Goal: Task Accomplishment & Management: Use online tool/utility

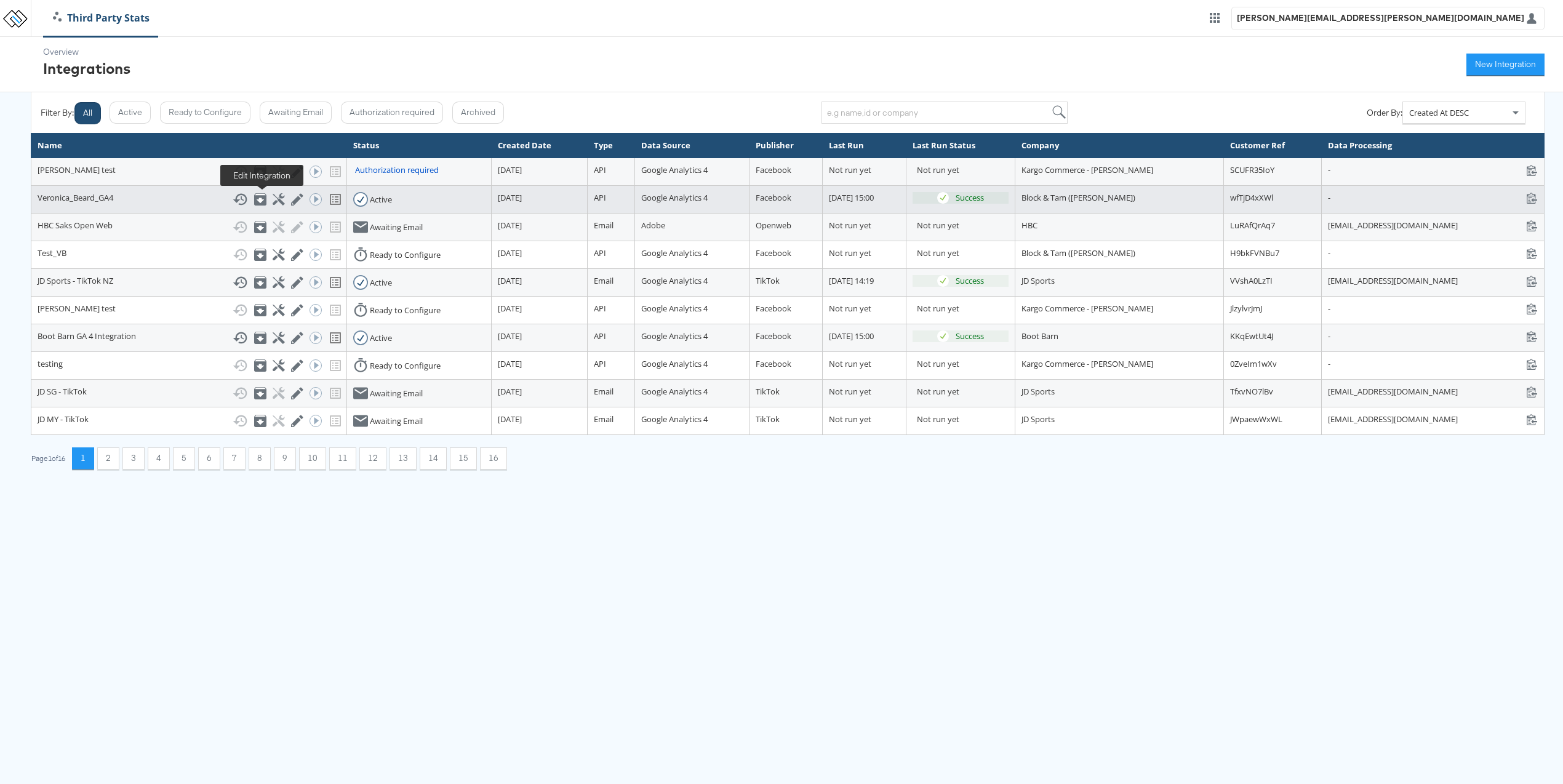
click at [291, 199] on icon at bounding box center [297, 199] width 12 height 12
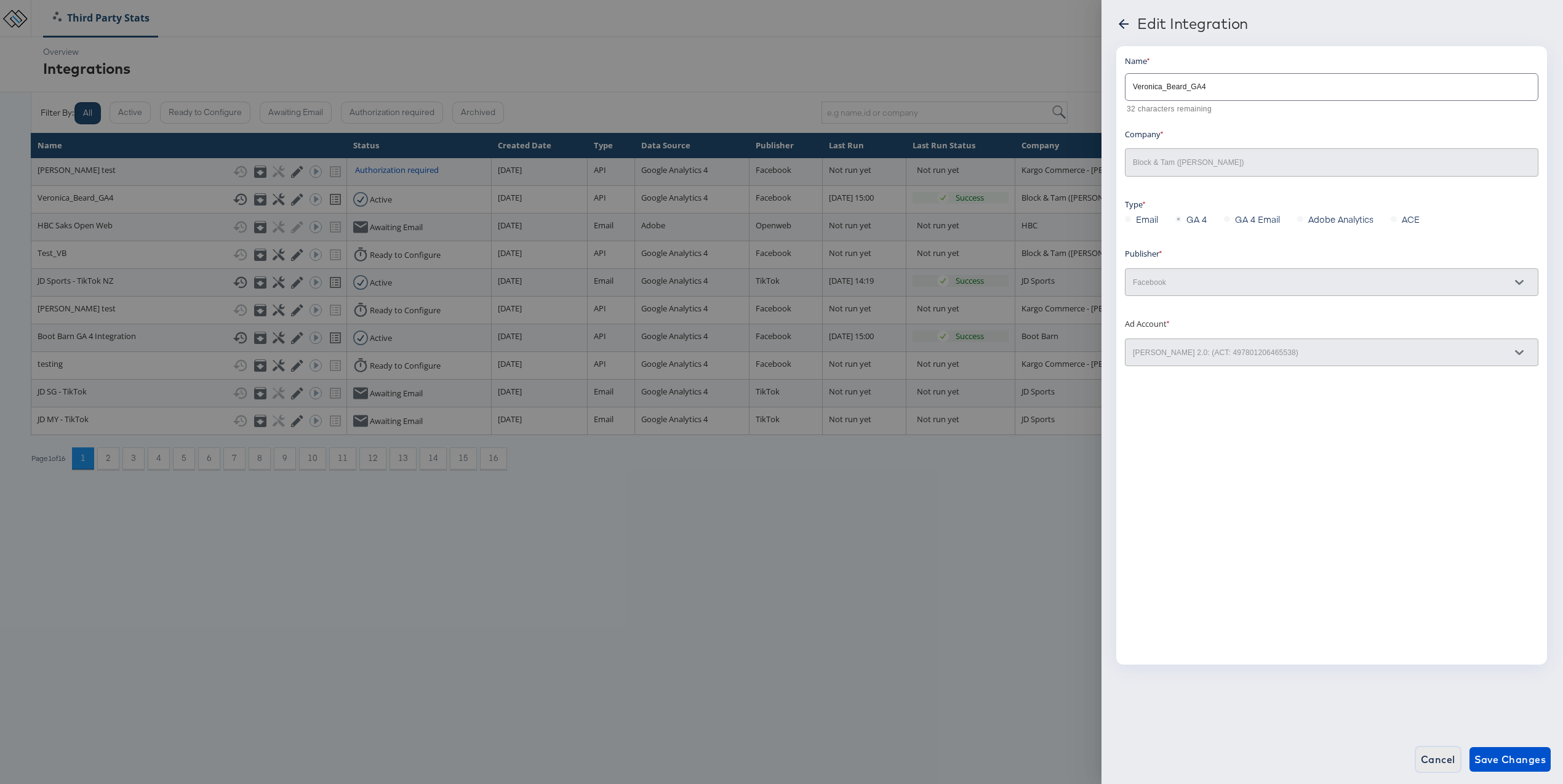
click at [1442, 765] on span "Cancel" at bounding box center [1438, 759] width 35 height 17
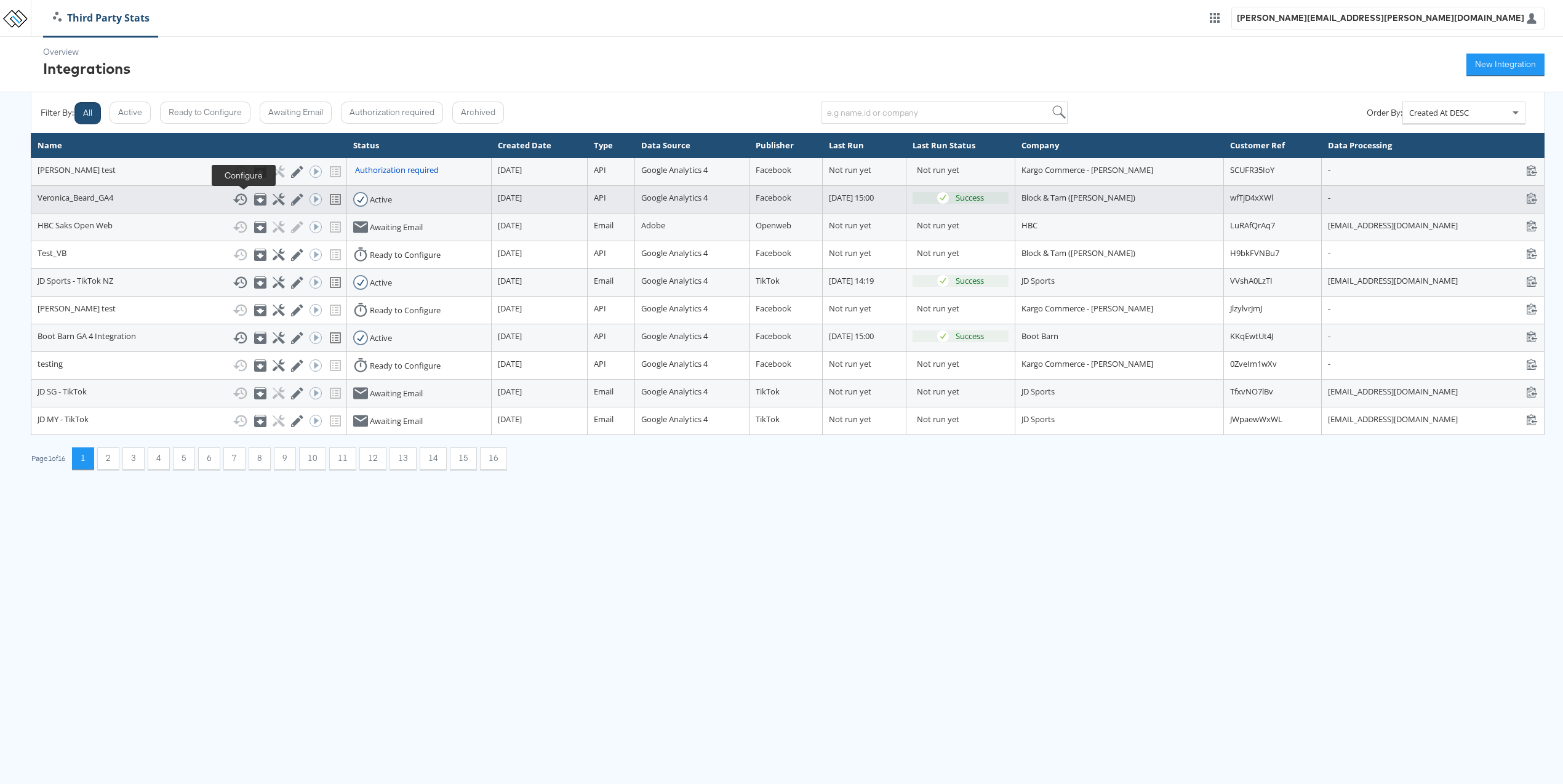
click at [273, 201] on icon at bounding box center [278, 199] width 12 height 12
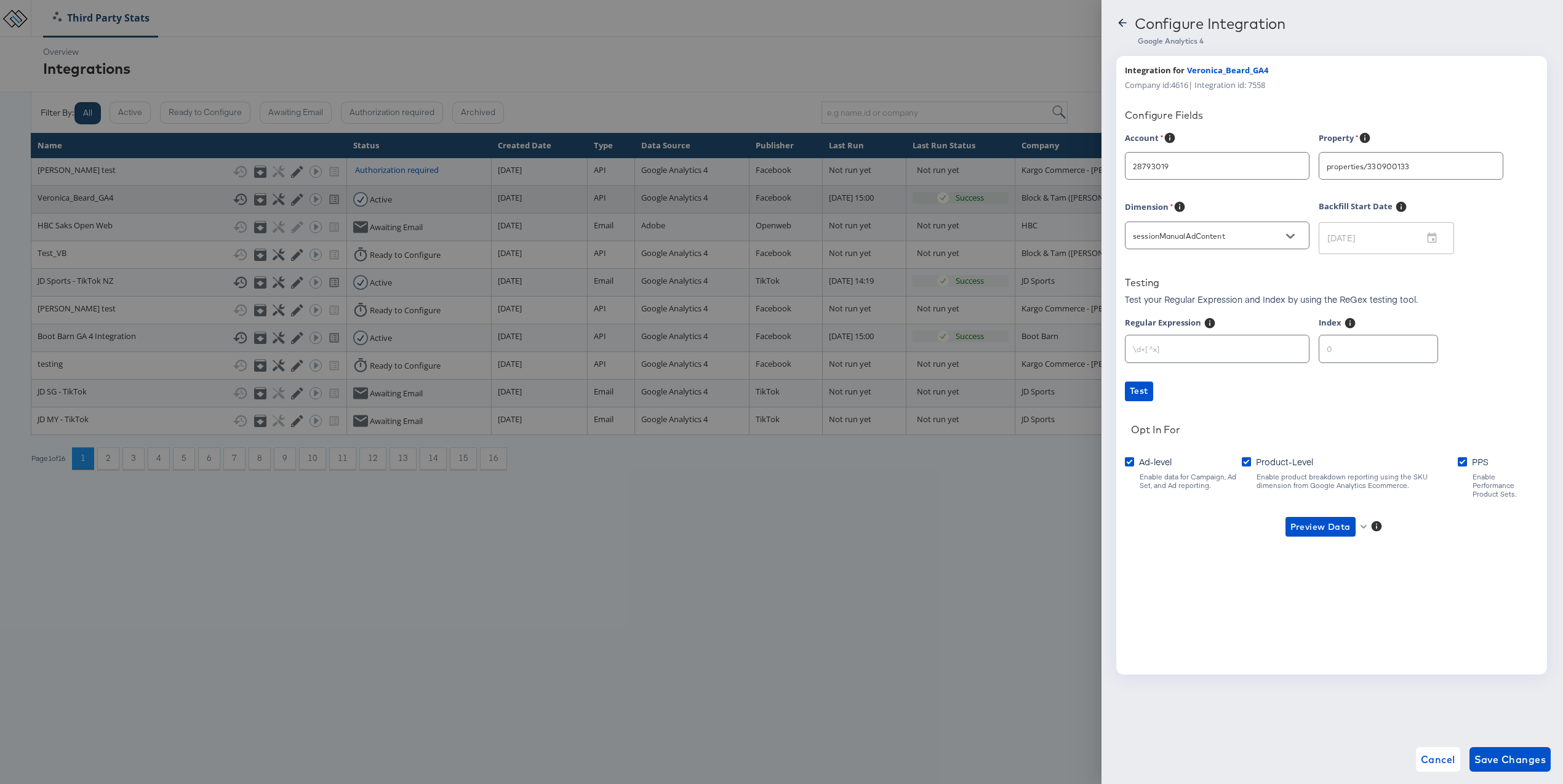
type input "Veronica Beard"
click at [1164, 323] on label "Regular Expression" at bounding box center [1163, 324] width 76 height 15
click at [908, 561] on div at bounding box center [781, 392] width 1563 height 784
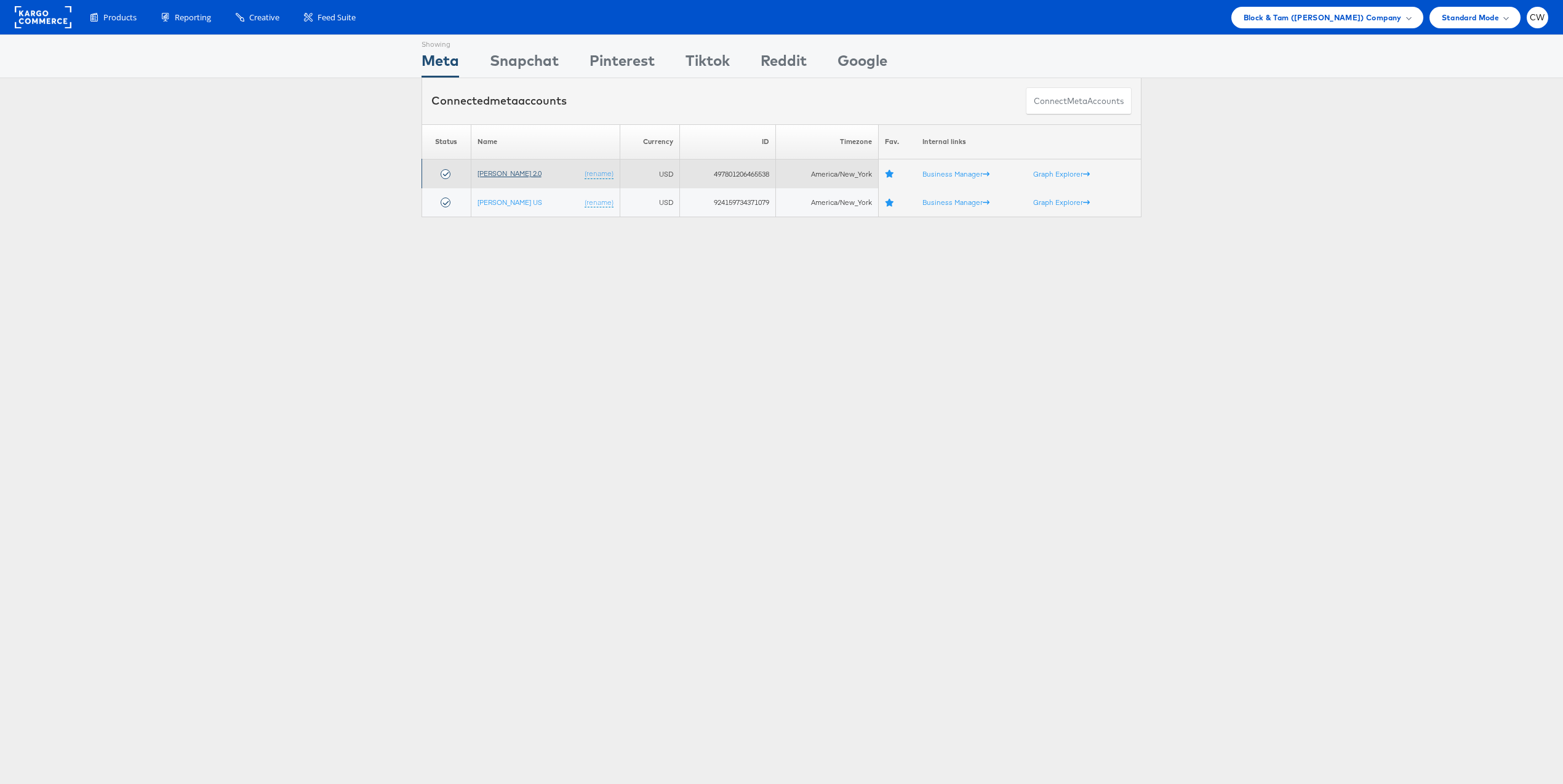
click at [519, 175] on link "[PERSON_NAME] 2.0" at bounding box center [509, 173] width 64 height 9
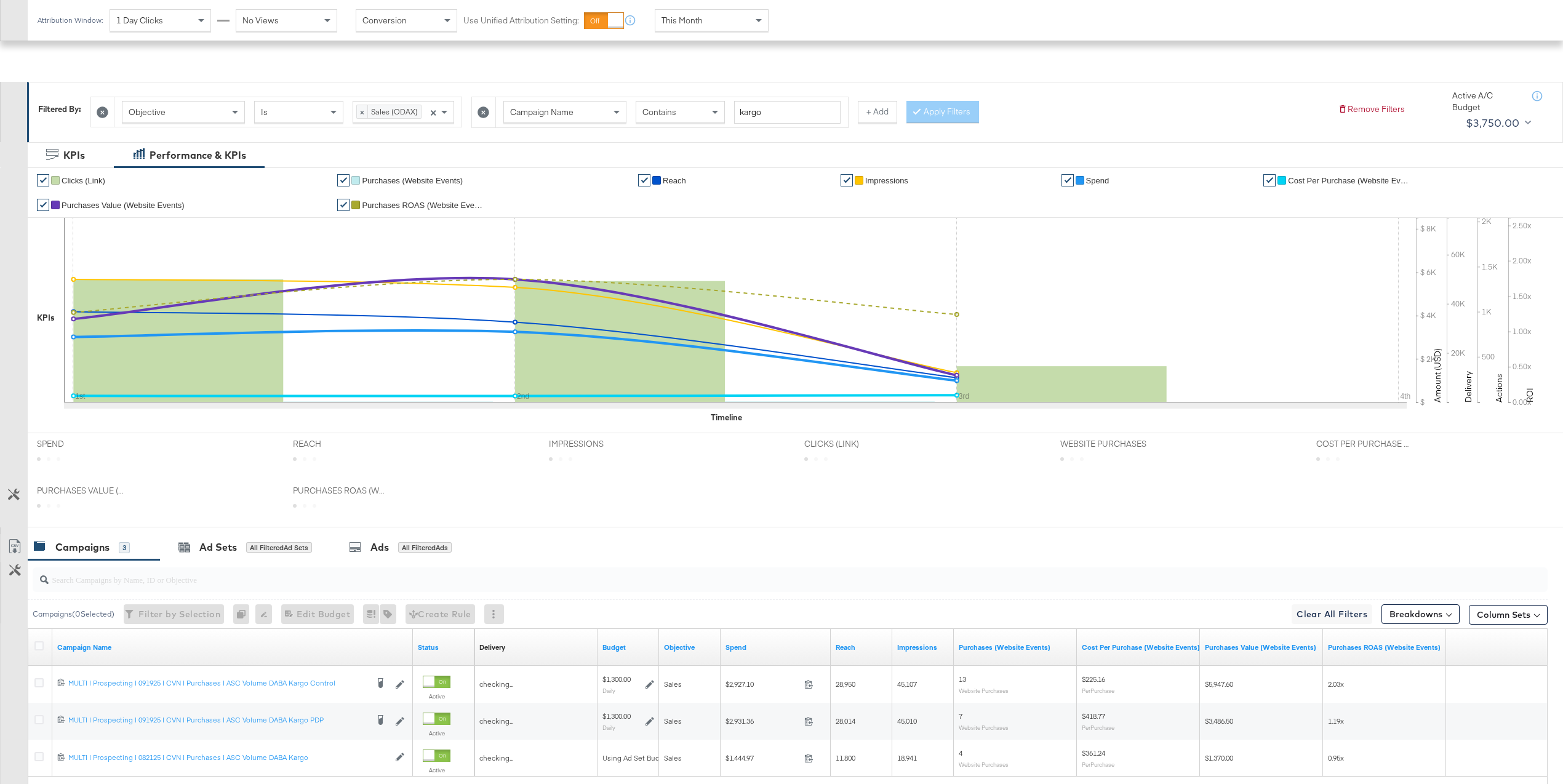
scroll to position [249, 0]
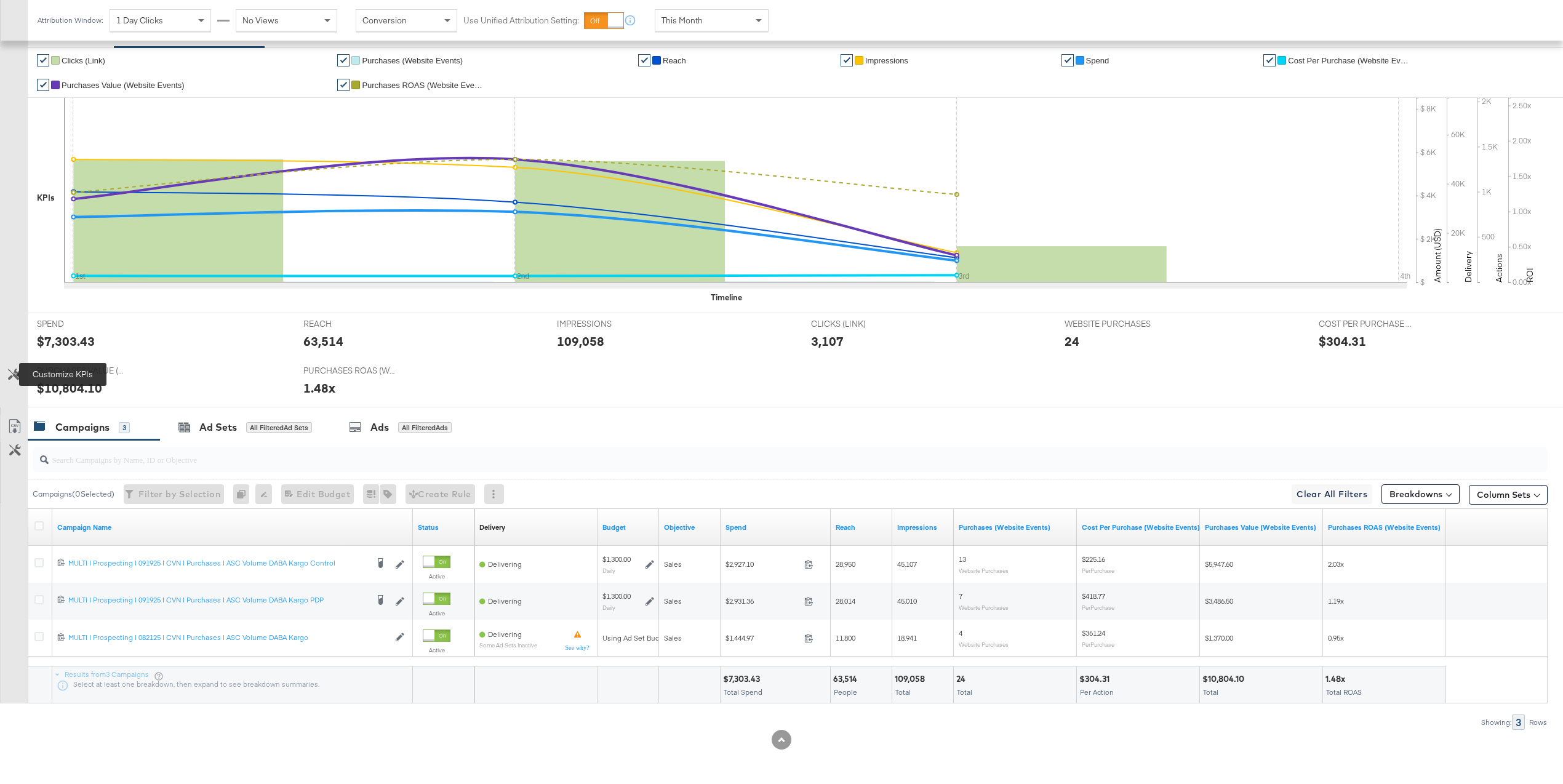
click at [19, 373] on icon at bounding box center [14, 374] width 12 height 12
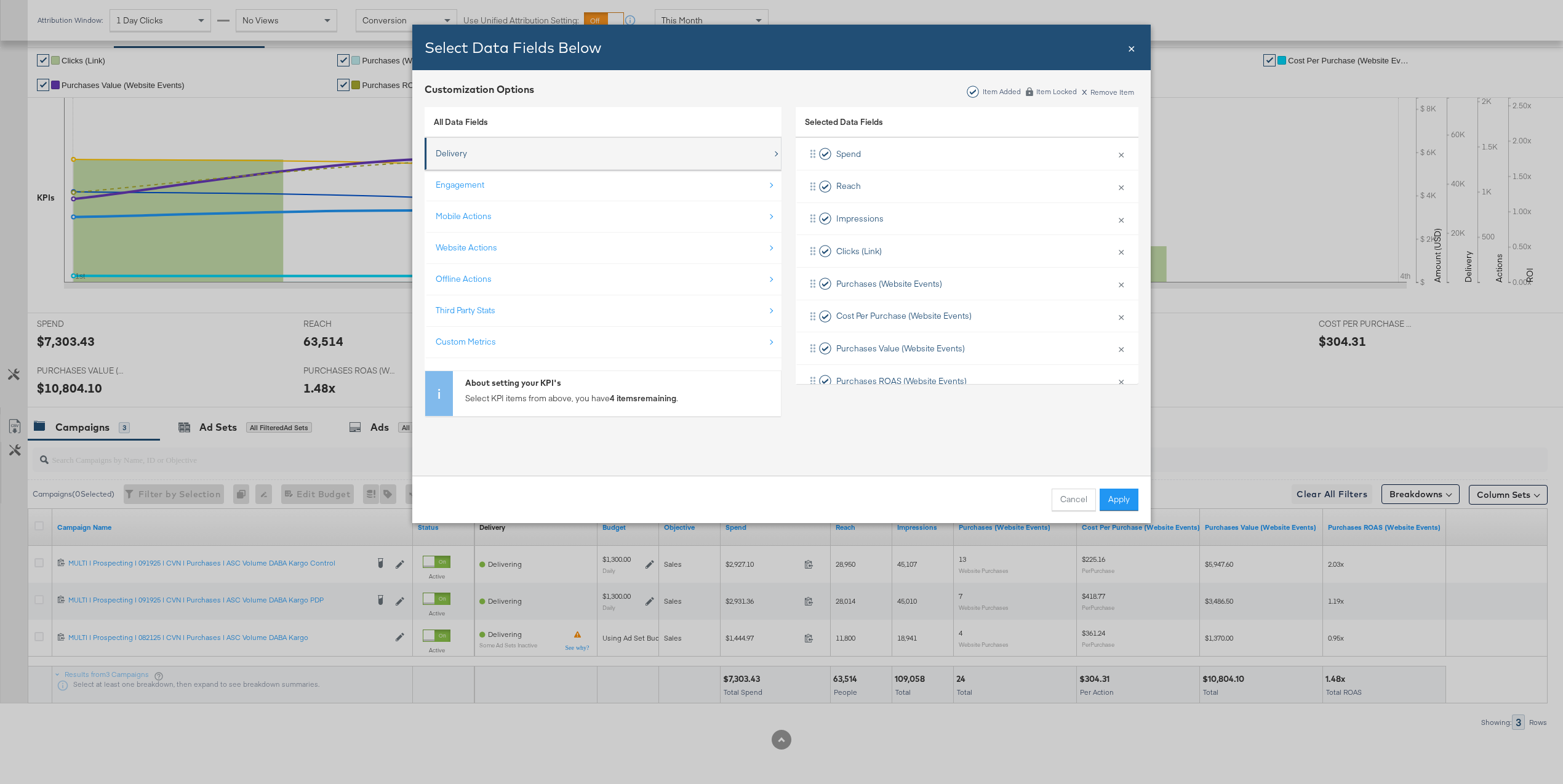
click at [486, 150] on div "Delivery" at bounding box center [603, 153] width 336 height 25
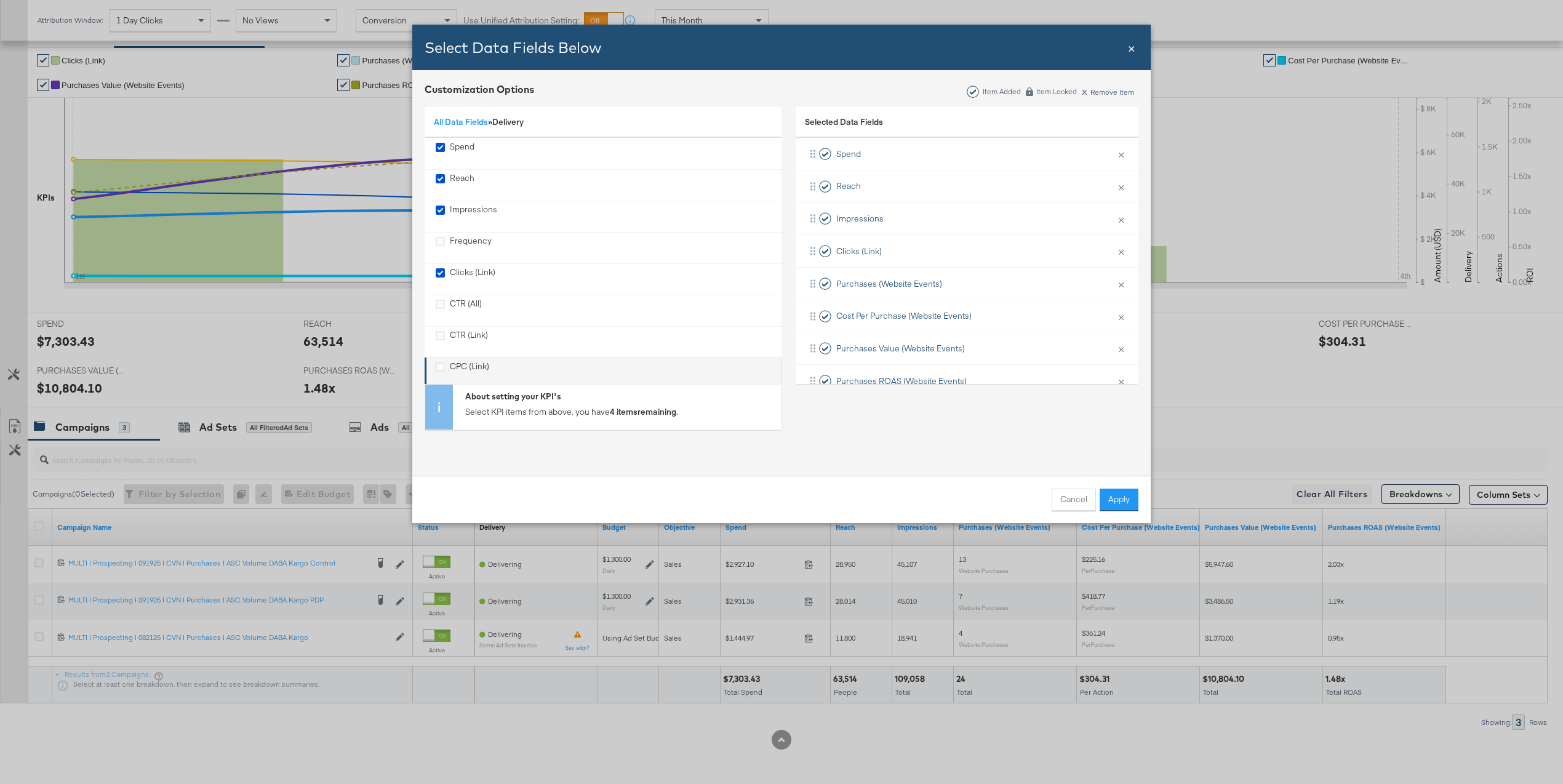
scroll to position [112, 0]
click at [470, 116] on link "All Data Fields" at bounding box center [460, 122] width 54 height 11
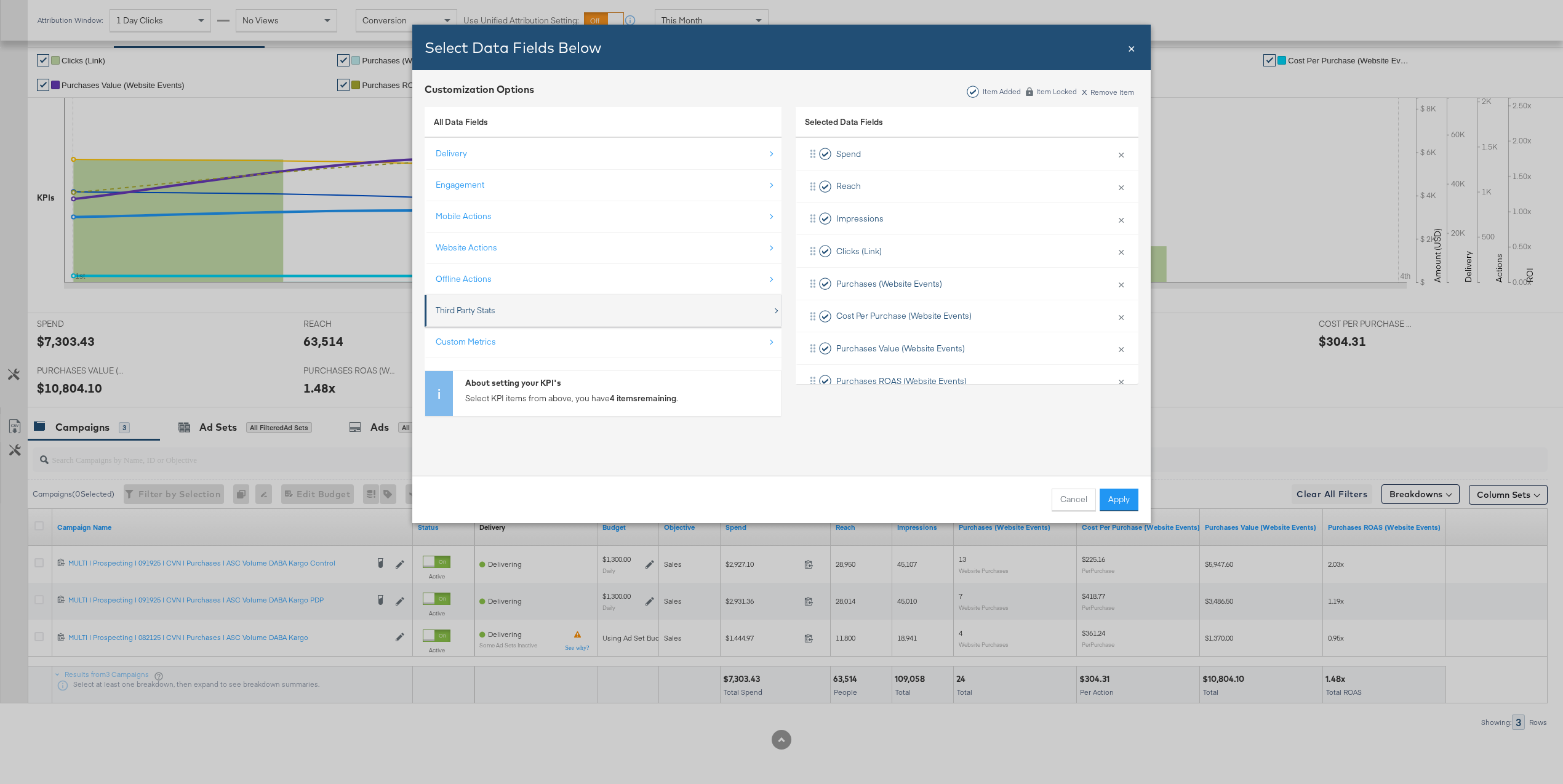
click at [494, 315] on div "Third Party Stats" at bounding box center [465, 310] width 59 height 12
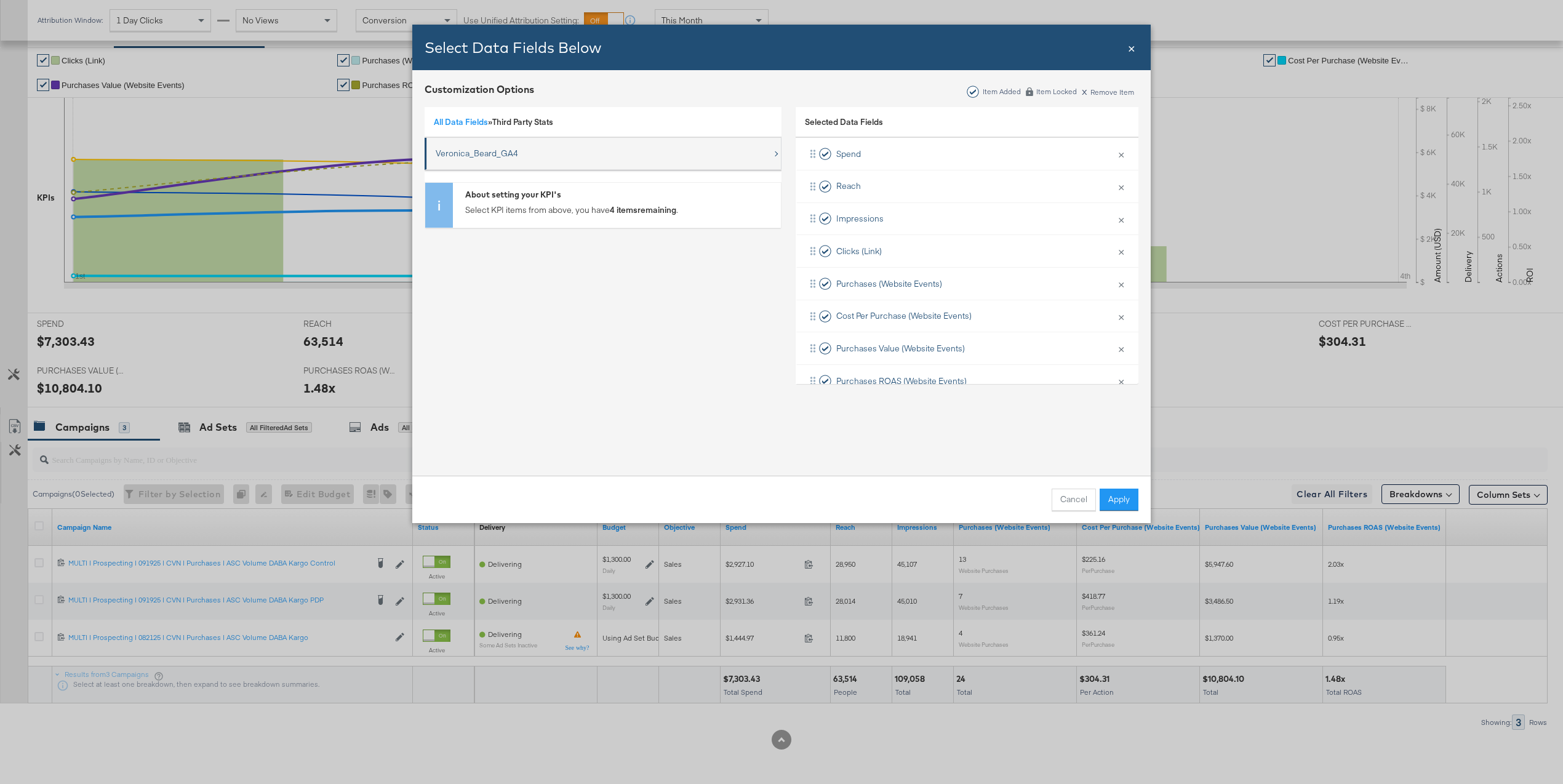
click at [484, 146] on div "Veronica_Beard_GA4" at bounding box center [603, 153] width 336 height 25
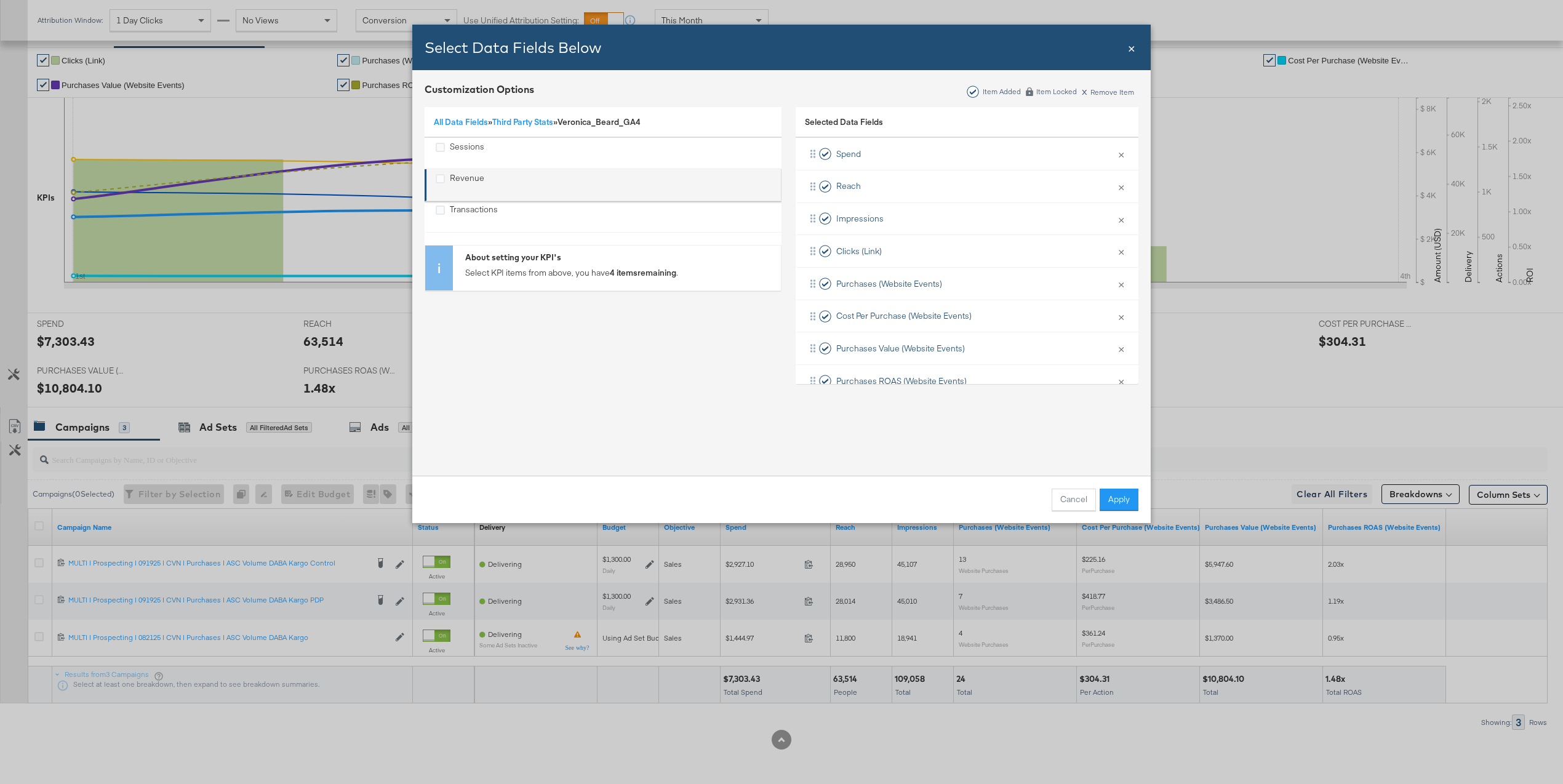
click at [486, 180] on div "Revenue" at bounding box center [603, 185] width 336 height 25
click at [466, 146] on div "Sessions" at bounding box center [467, 153] width 35 height 25
click at [464, 175] on div "Revenue" at bounding box center [467, 185] width 35 height 25
click at [464, 212] on div "Transactions" at bounding box center [473, 216] width 48 height 25
click at [1122, 490] on button "Apply" at bounding box center [1119, 500] width 39 height 22
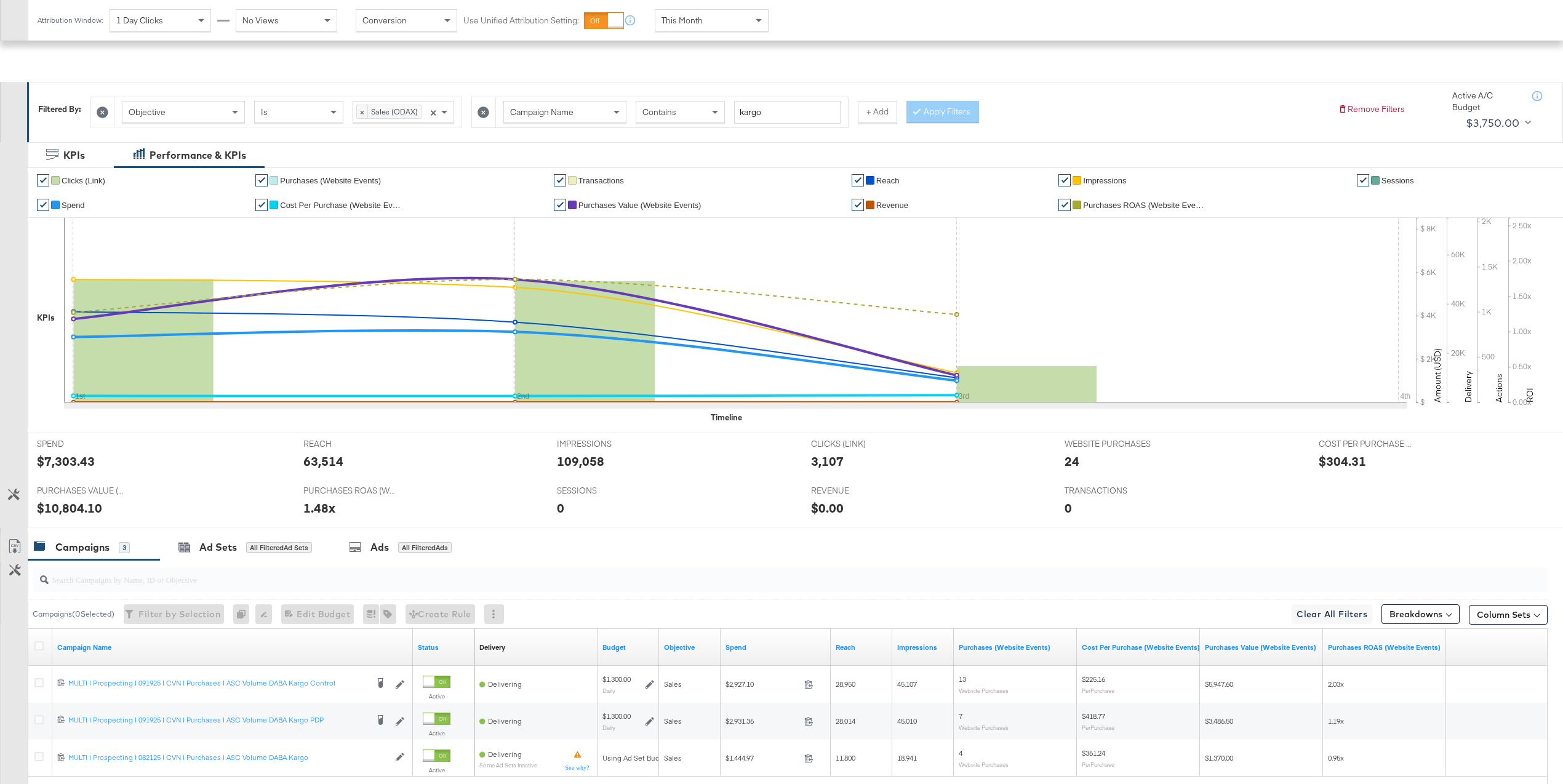
scroll to position [249, 0]
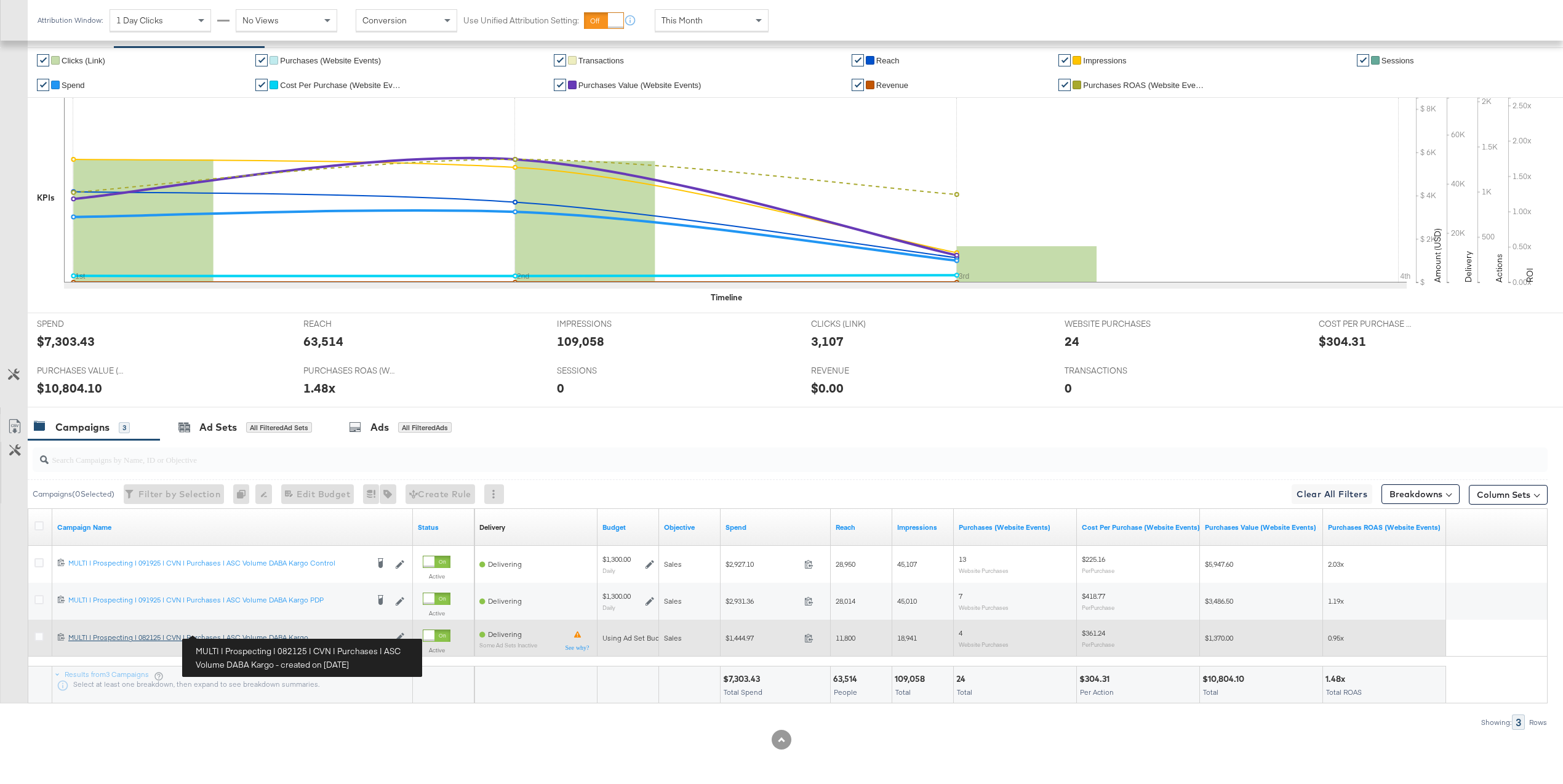
click at [289, 640] on div "MULTI | Prospecting | 082125 | CVN | Purchases | ASC Volume DABA Kargo MULTI | …" at bounding box center [229, 637] width 321 height 10
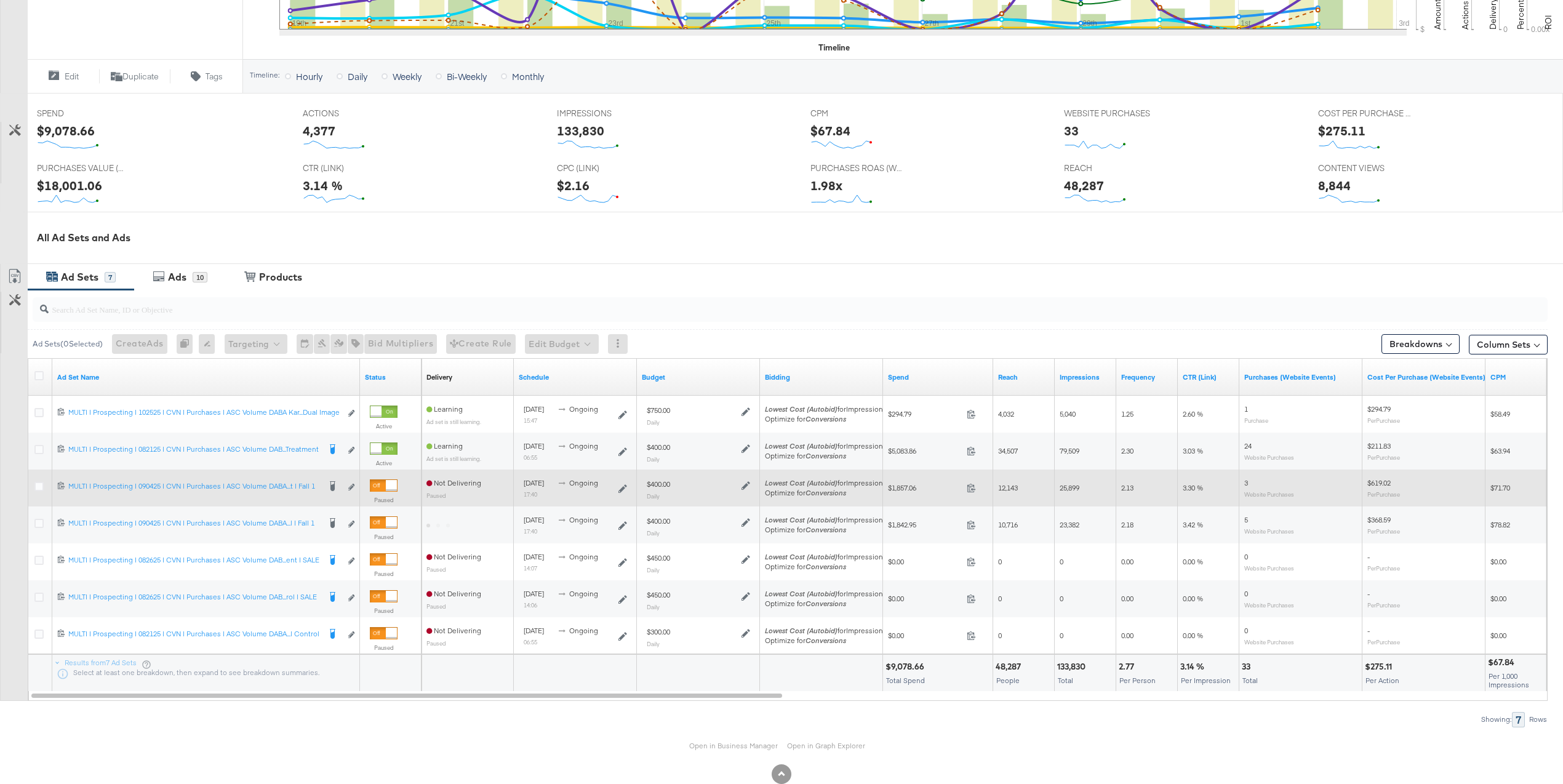
scroll to position [437, 0]
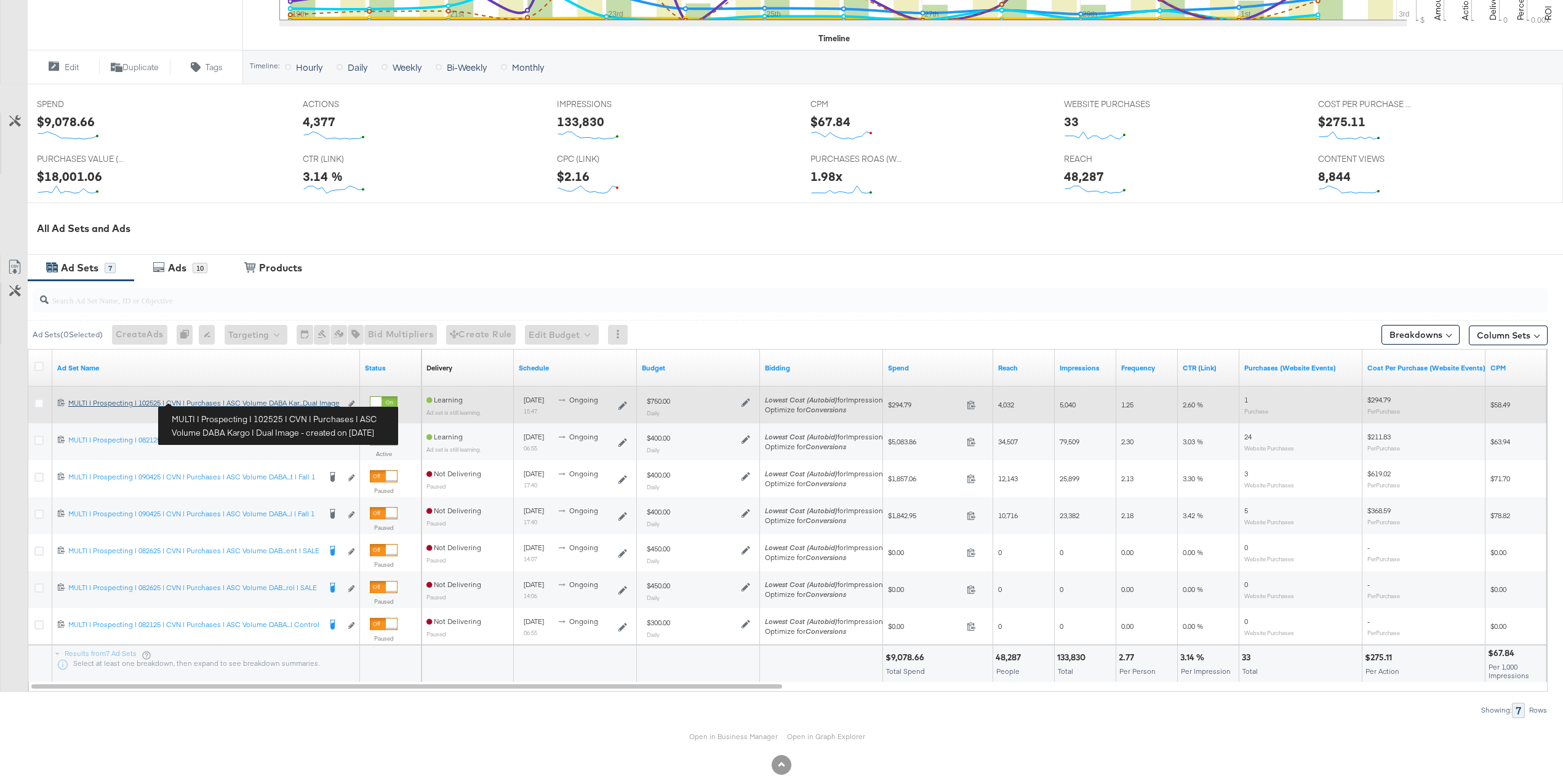
click at [296, 407] on div "MULTI | Prospecting | 102525 | CVN | Purchases | ASC Volume DABA Kargo | Dual I…" at bounding box center [204, 403] width 273 height 10
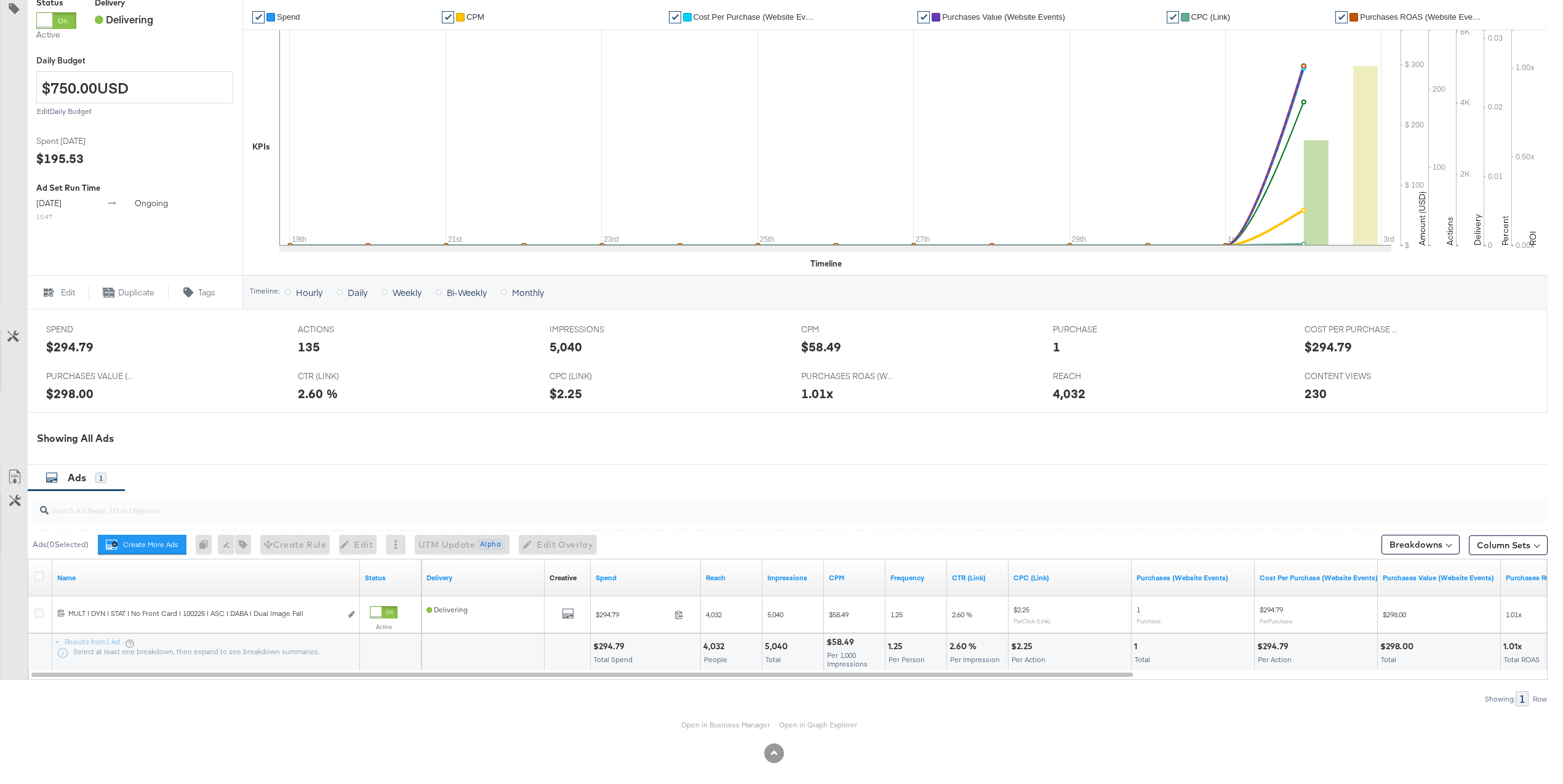
scroll to position [281, 0]
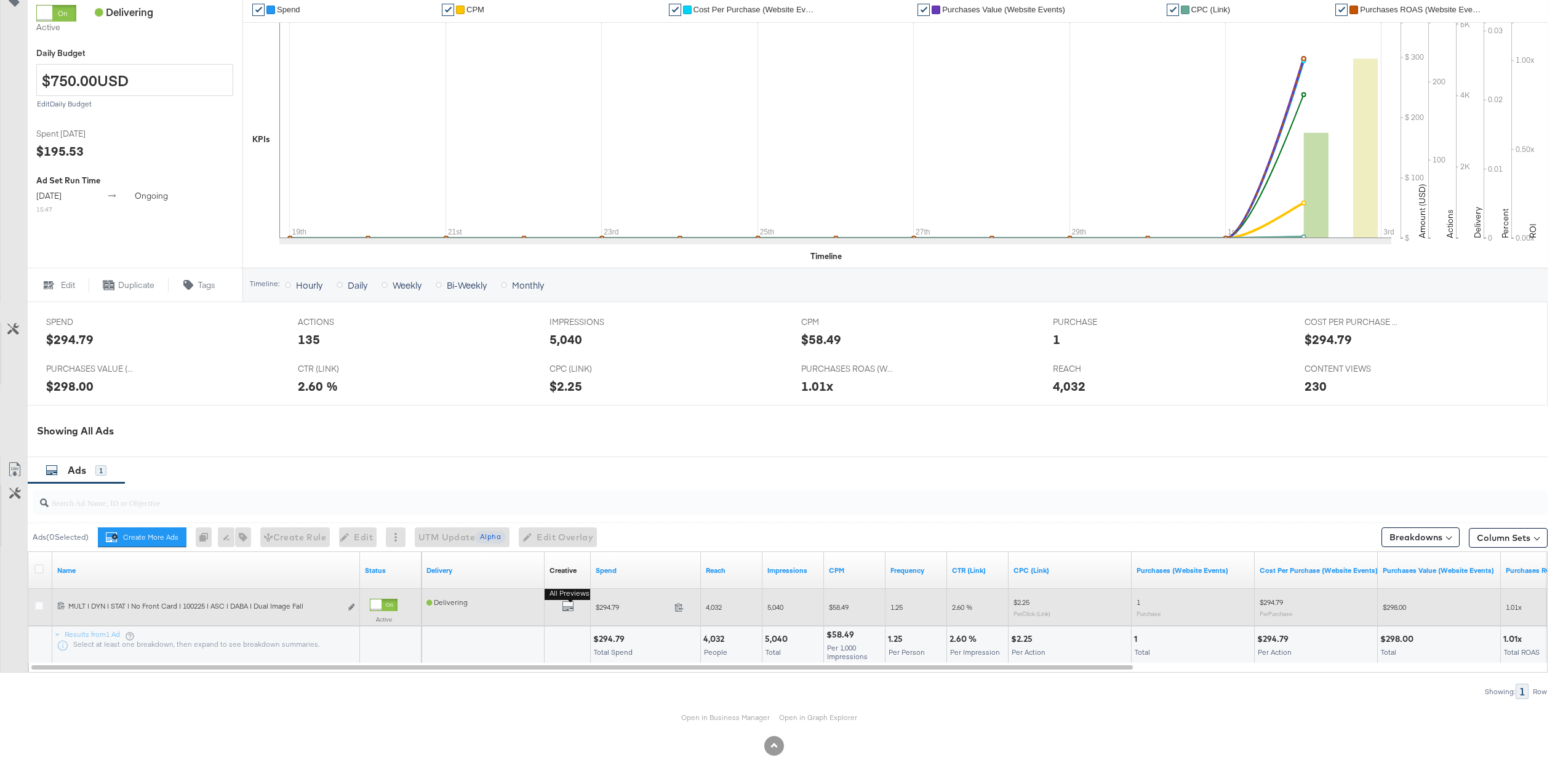
click at [569, 614] on button "All Previews" at bounding box center [568, 608] width 12 height 15
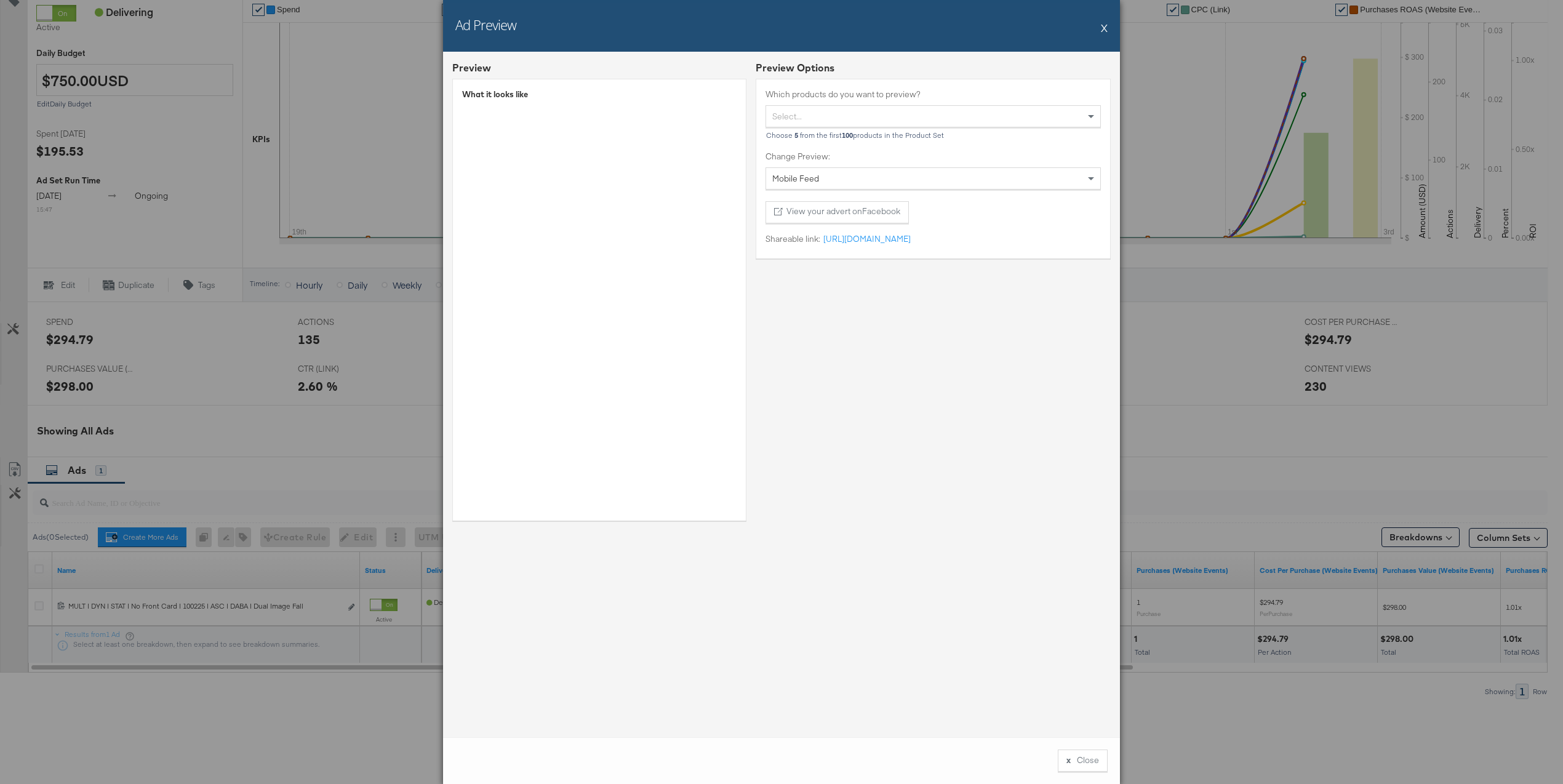
click at [1104, 30] on button "X" at bounding box center [1104, 28] width 7 height 25
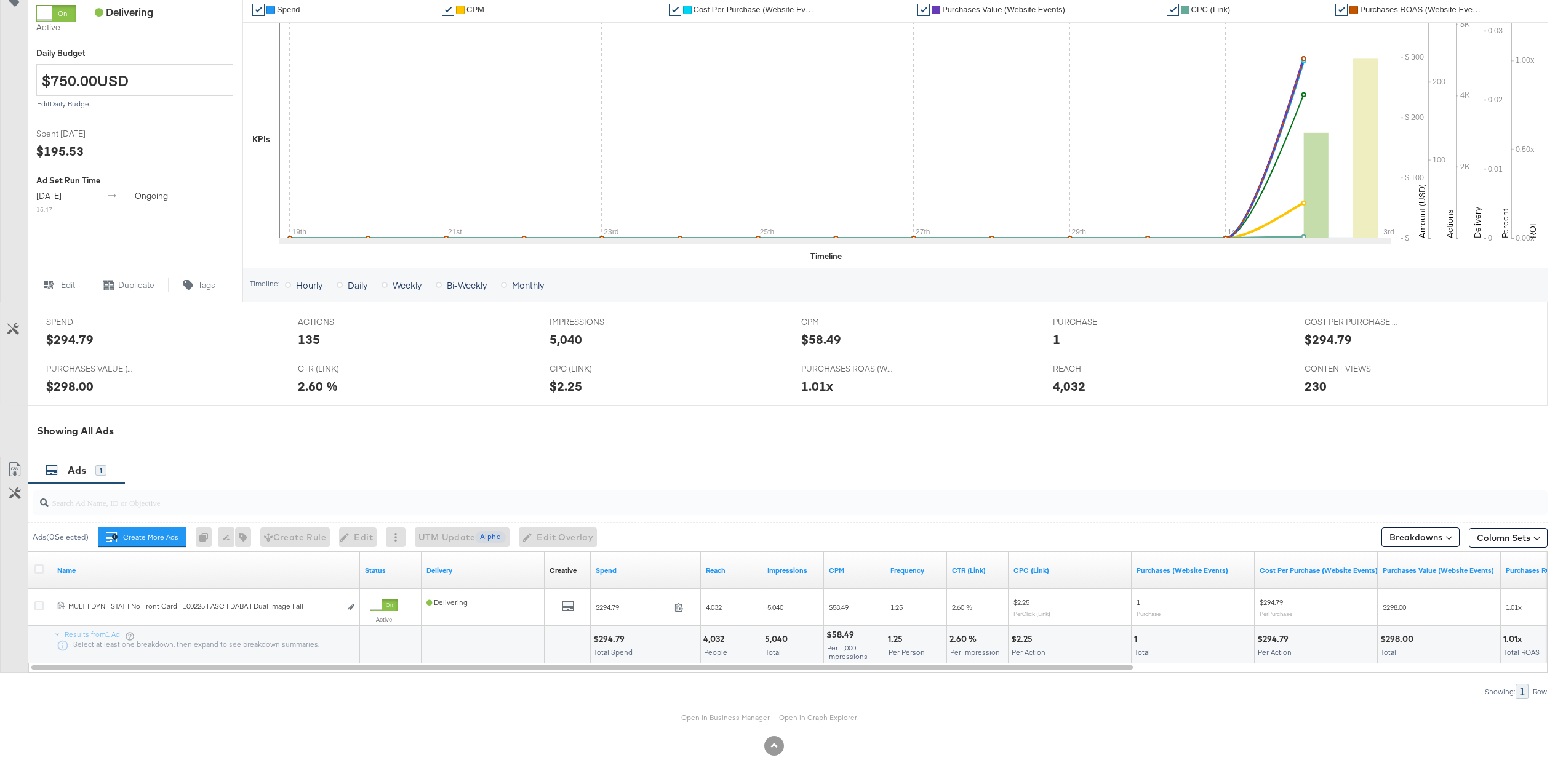
click at [732, 715] on link "Open in Business Manager" at bounding box center [725, 717] width 89 height 10
click at [0, 0] on div "Ad Set MULTI | Prospecting | 102525 | CVN | Purchases | ASC Volume DABA Kargo |…" at bounding box center [774, 292] width 1548 height 928
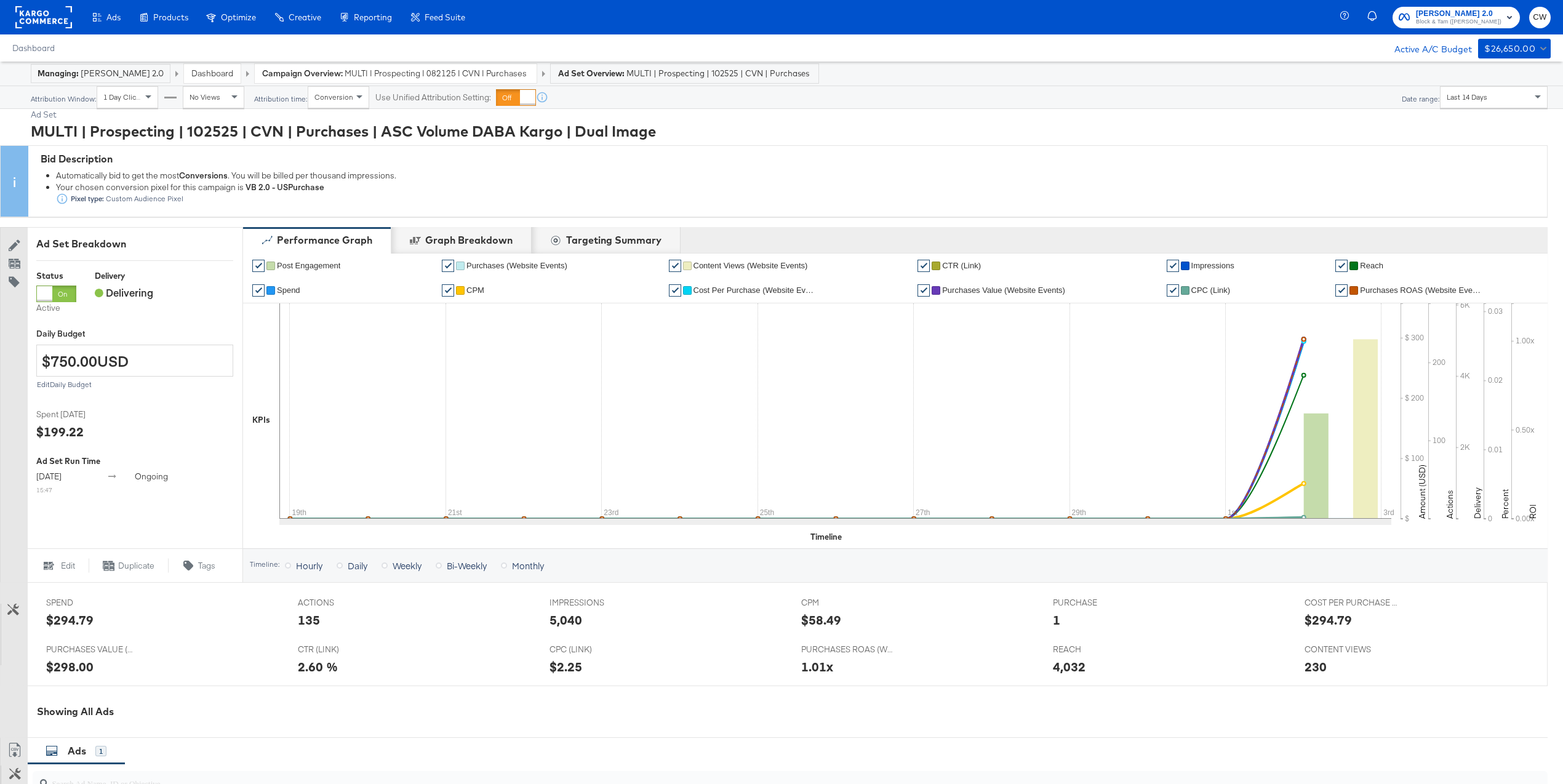
click at [211, 69] on link "Dashboard" at bounding box center [212, 73] width 42 height 11
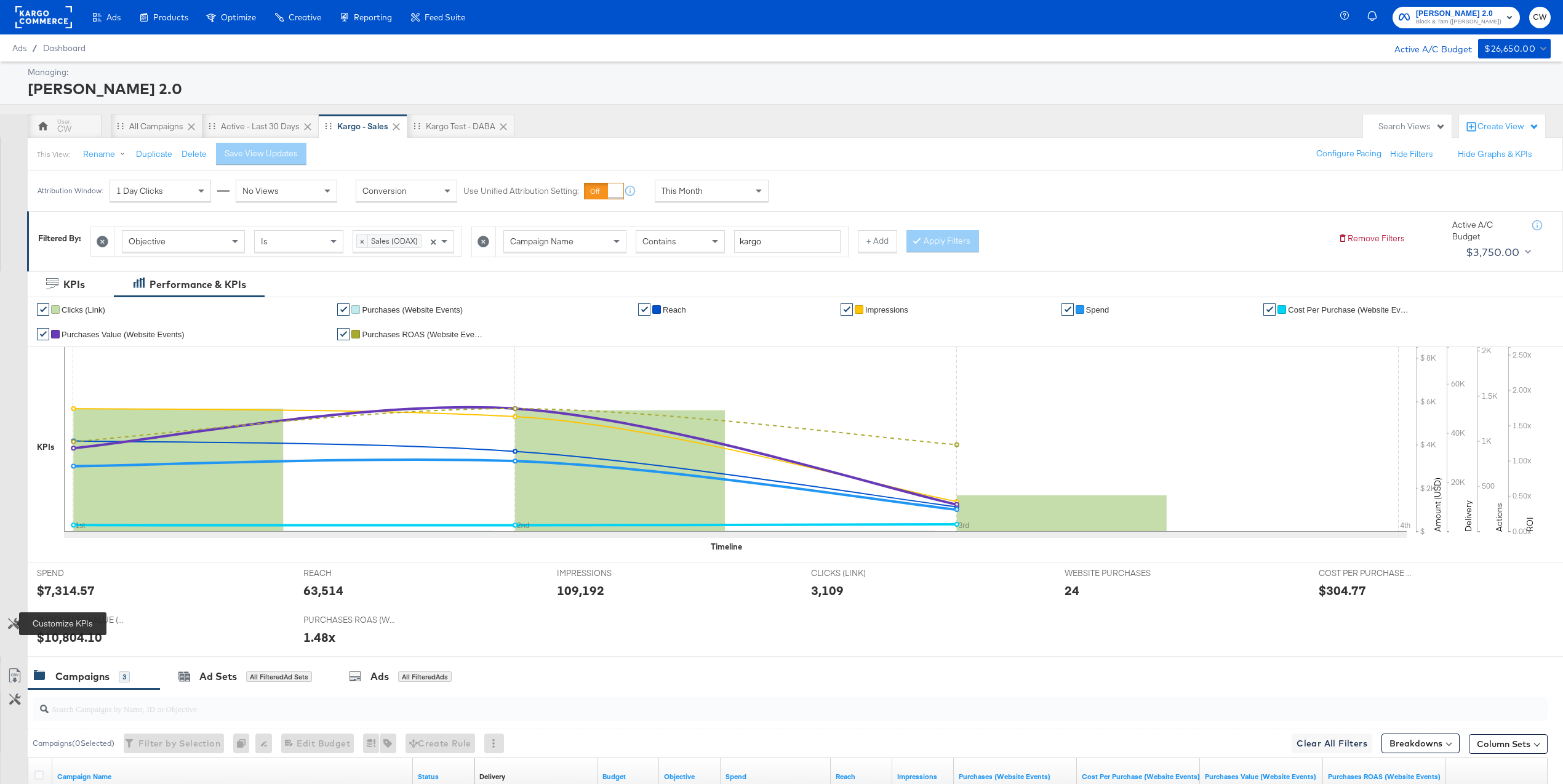
click at [16, 625] on icon at bounding box center [14, 623] width 12 height 12
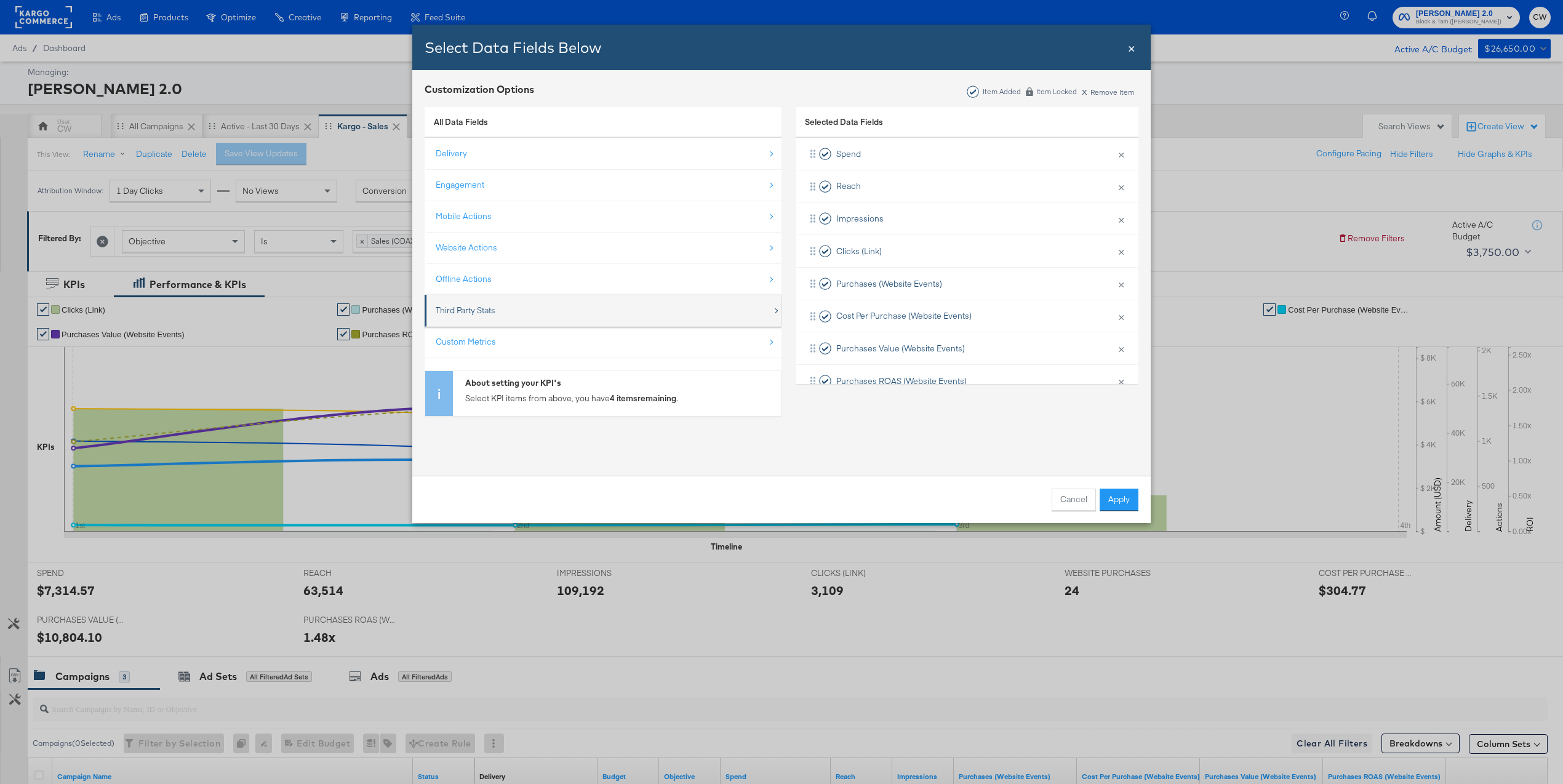
click at [500, 302] on div "Third Party Stats" at bounding box center [603, 310] width 336 height 25
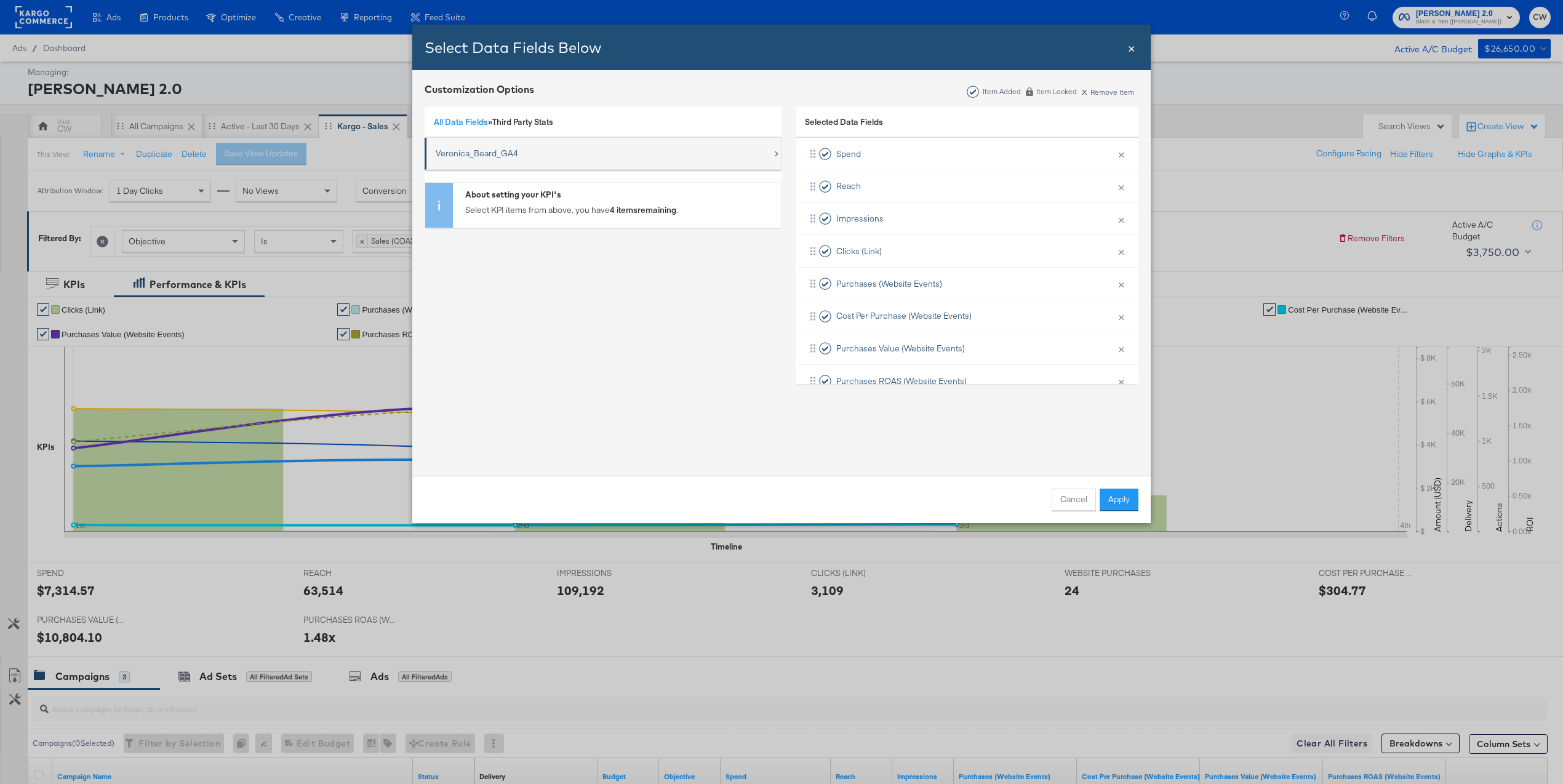
click at [501, 142] on div "Veronica_Beard_GA4" at bounding box center [603, 153] width 336 height 25
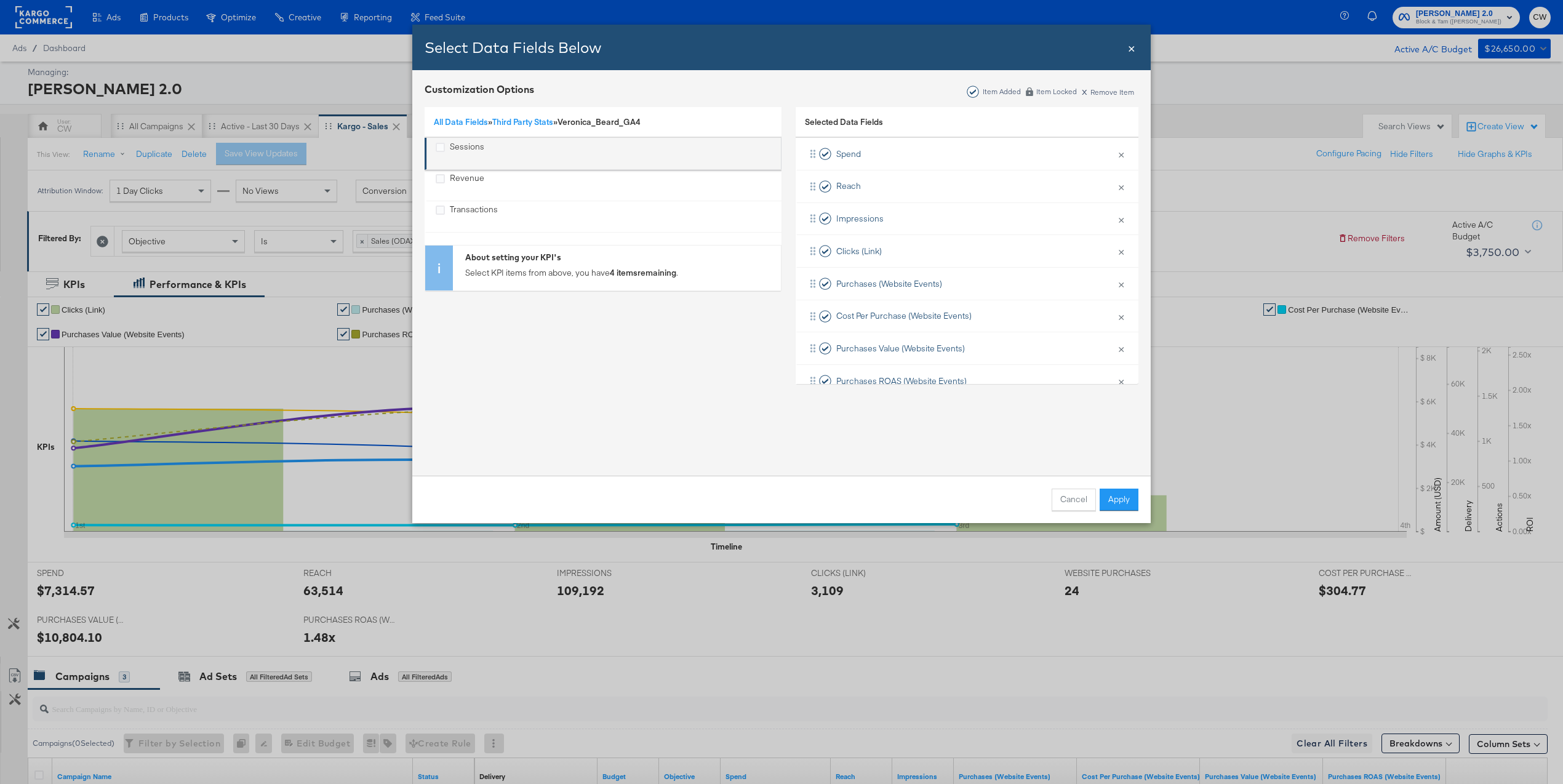
click at [464, 143] on div "Sessions" at bounding box center [467, 153] width 35 height 25
click at [460, 181] on div "Revenue" at bounding box center [467, 185] width 35 height 25
click at [465, 207] on div "Transactions" at bounding box center [473, 216] width 48 height 25
click at [1111, 497] on button "Apply" at bounding box center [1119, 500] width 39 height 22
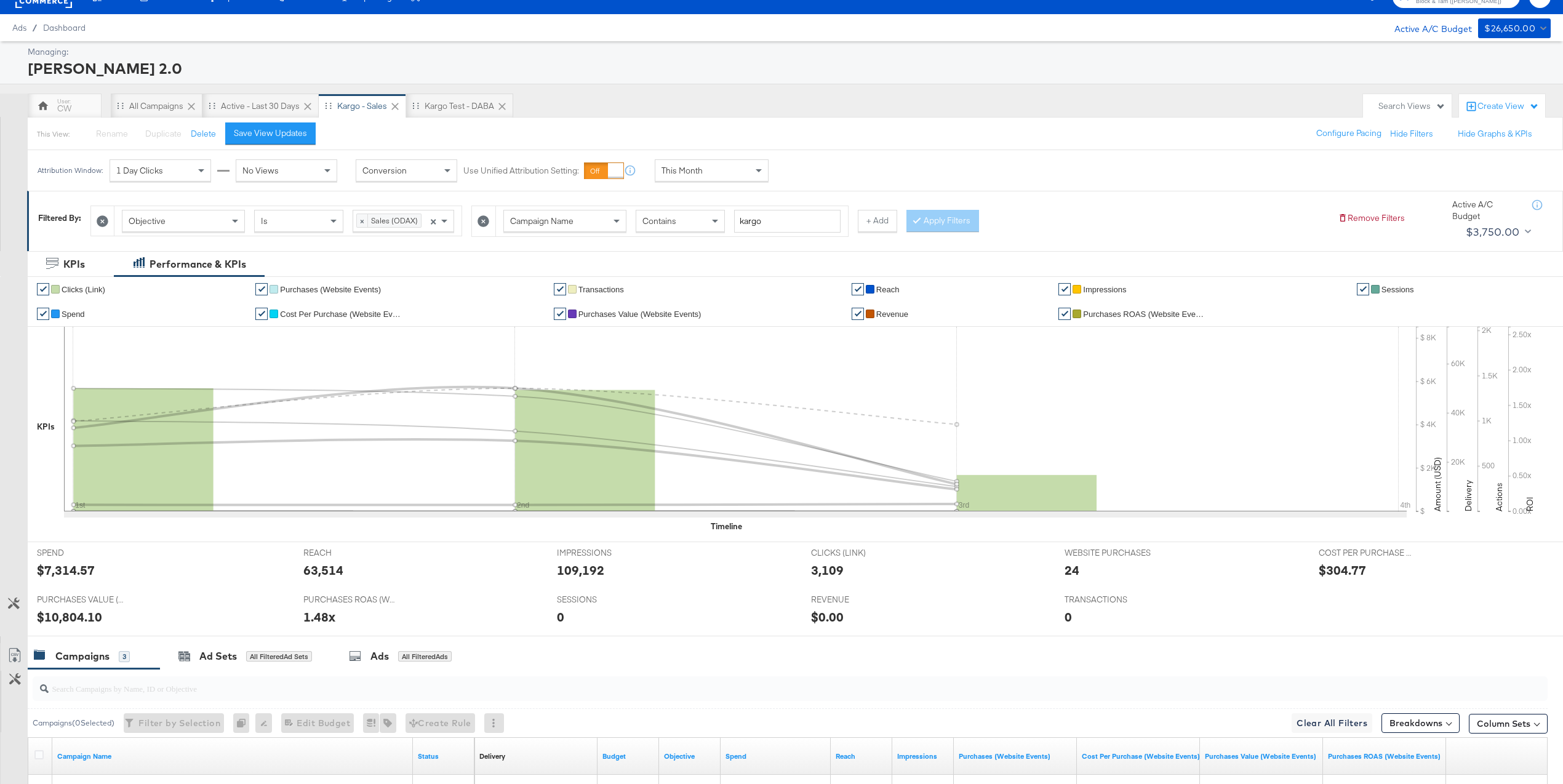
scroll to position [22, 0]
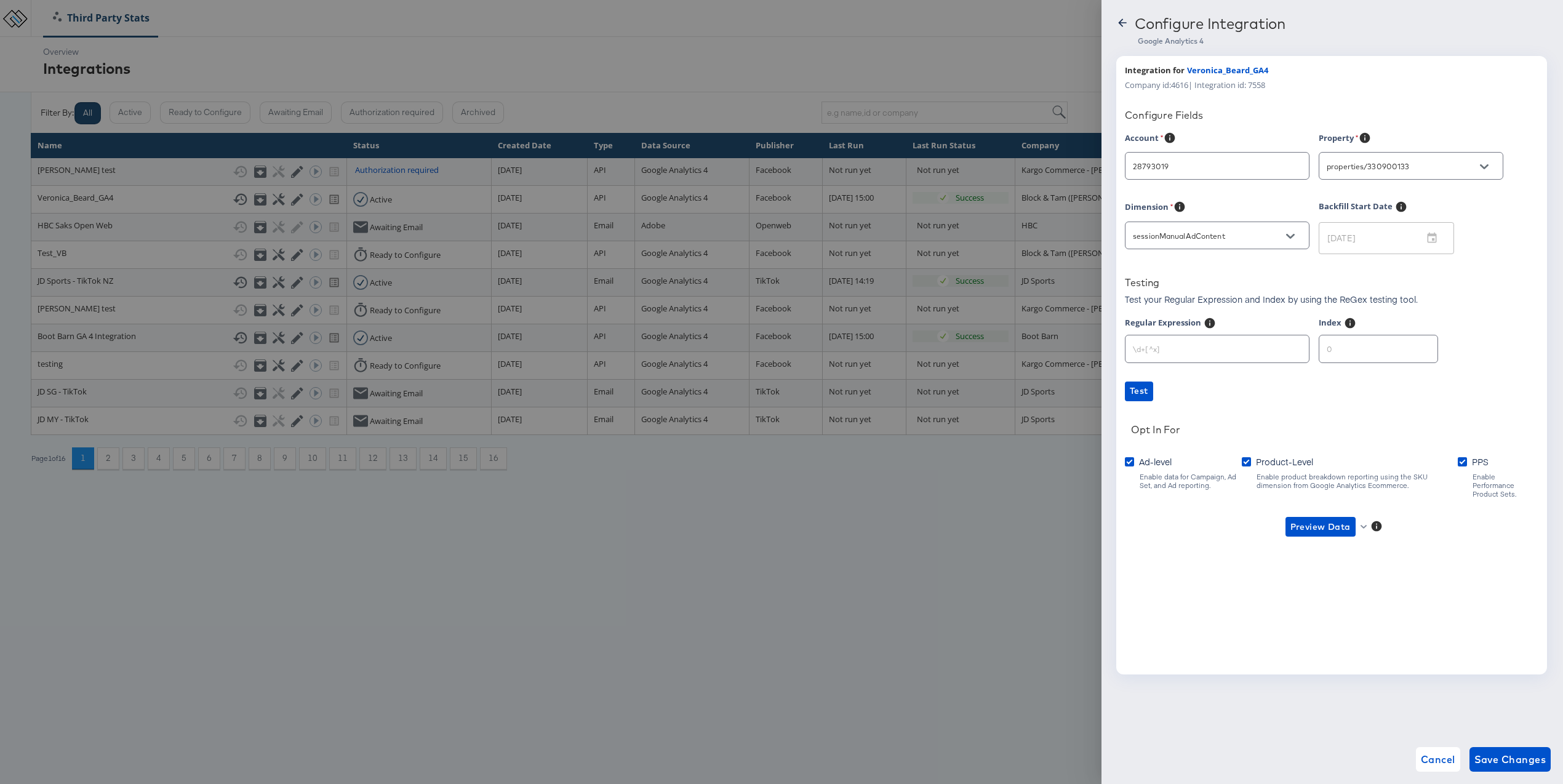
type input "Veronica Beard"
click at [1043, 485] on div at bounding box center [781, 392] width 1563 height 784
click at [1433, 754] on span "Cancel" at bounding box center [1438, 759] width 35 height 17
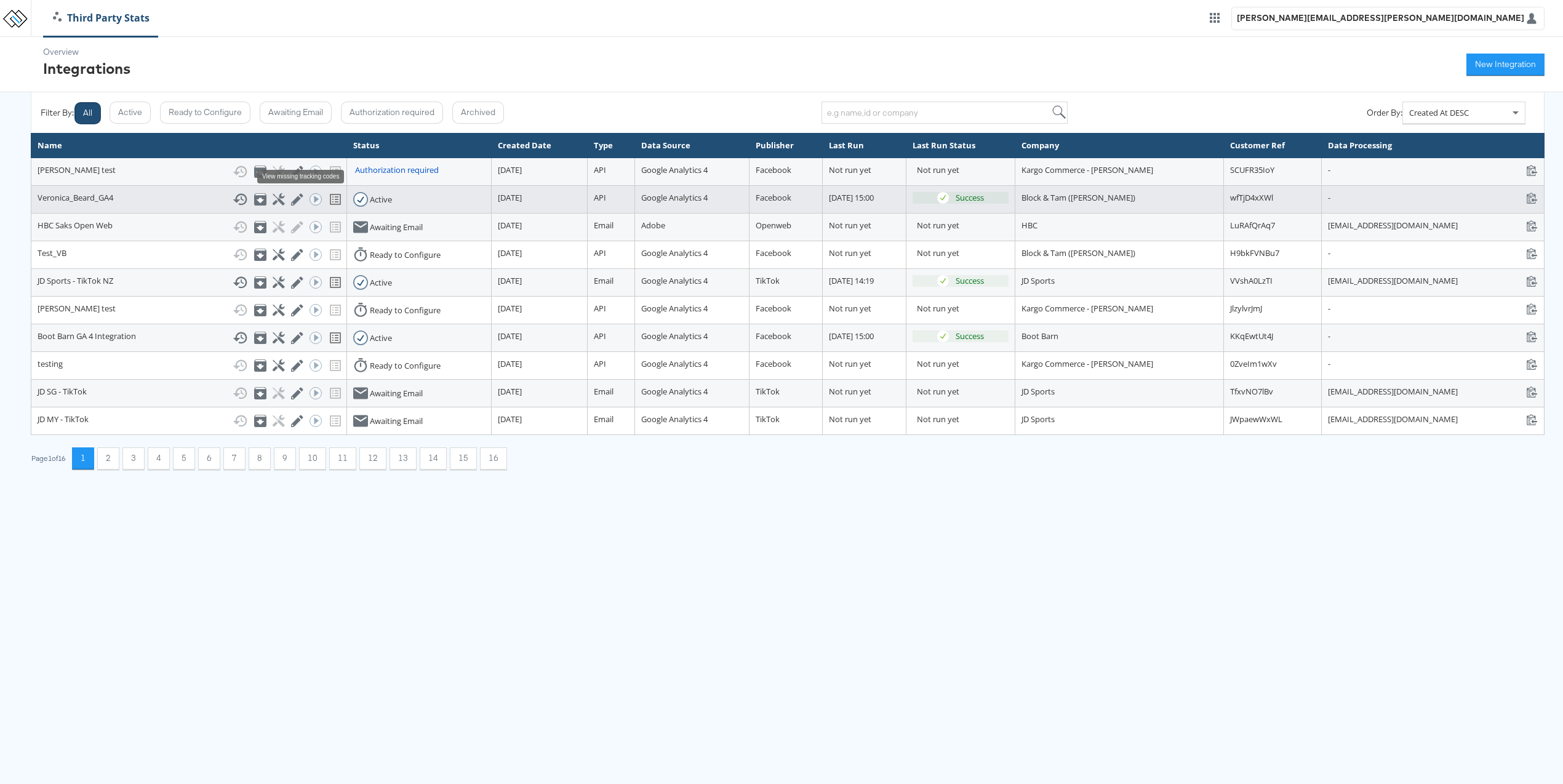
click at [328, 199] on icon at bounding box center [335, 199] width 15 height 15
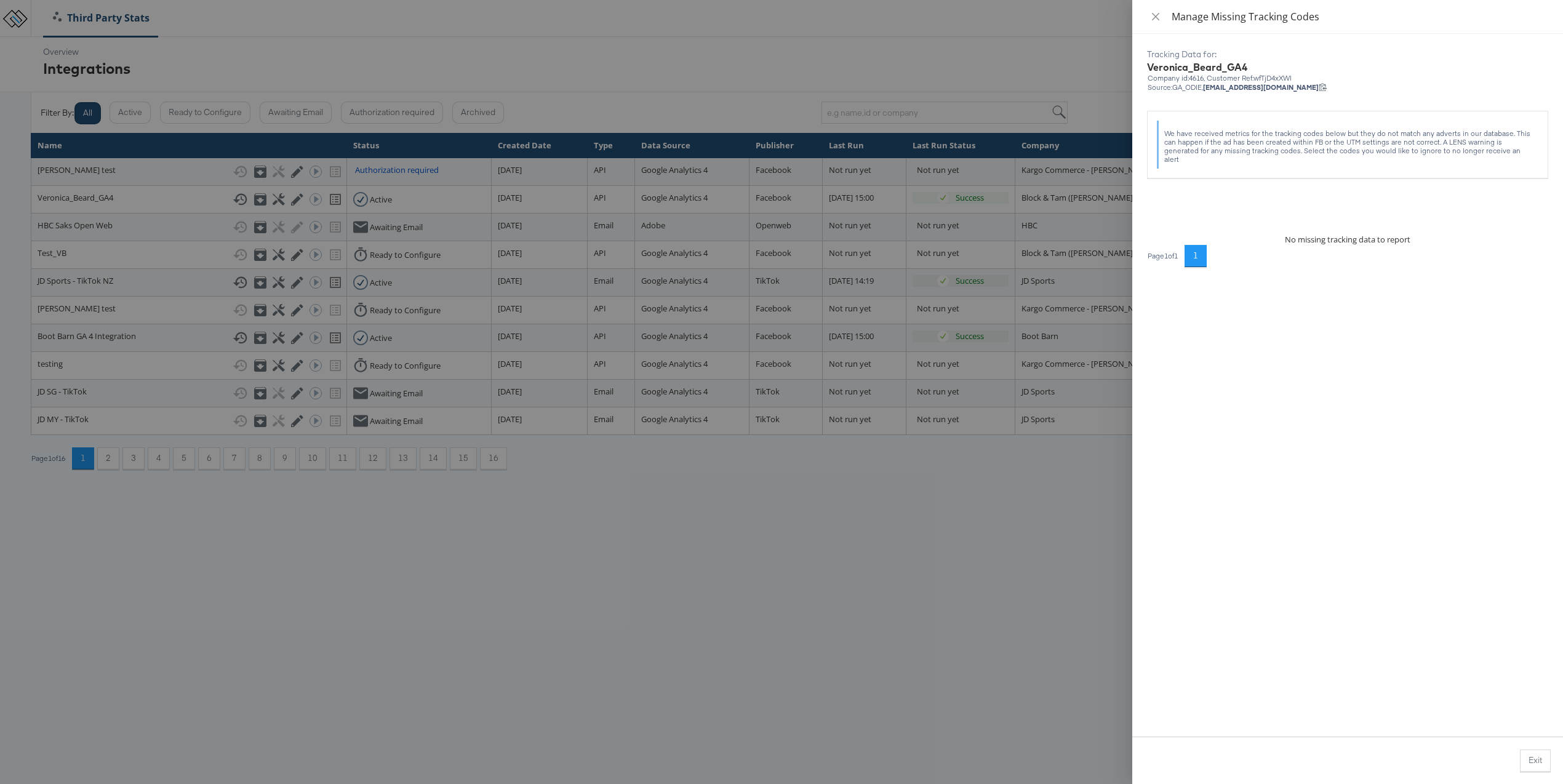
click at [1251, 148] on div "We have received metrics for the tracking codes below but they do not match any…" at bounding box center [1349, 147] width 370 height 35
copy div "We have received metrics for the tracking codes below but they do not match any…"
click at [71, 202] on div at bounding box center [781, 392] width 1563 height 784
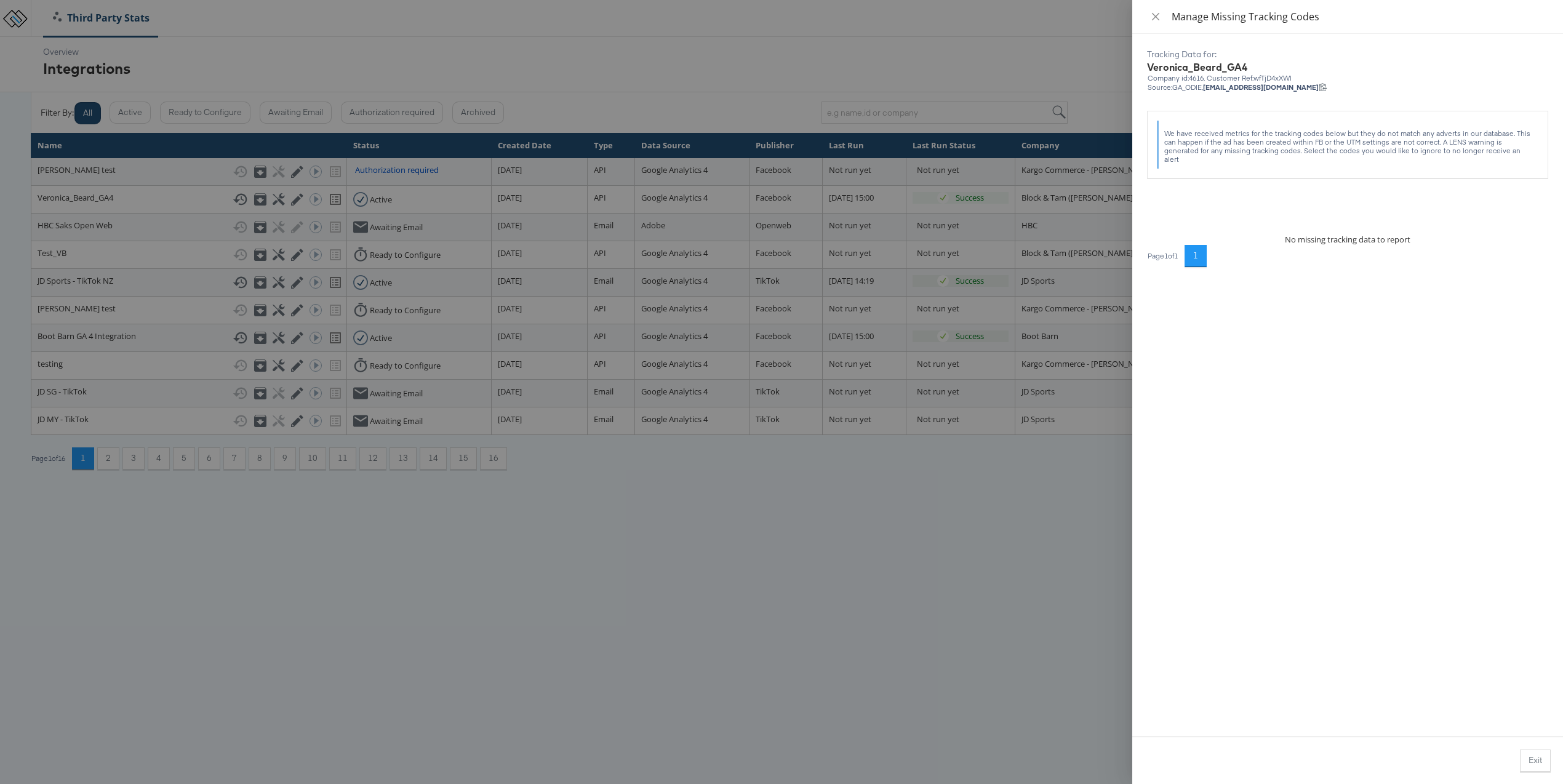
click at [71, 202] on div "Veronica_Beard_GA4 Show History Archive Configure Edit Integration Run ACE Work…" at bounding box center [189, 199] width 303 height 15
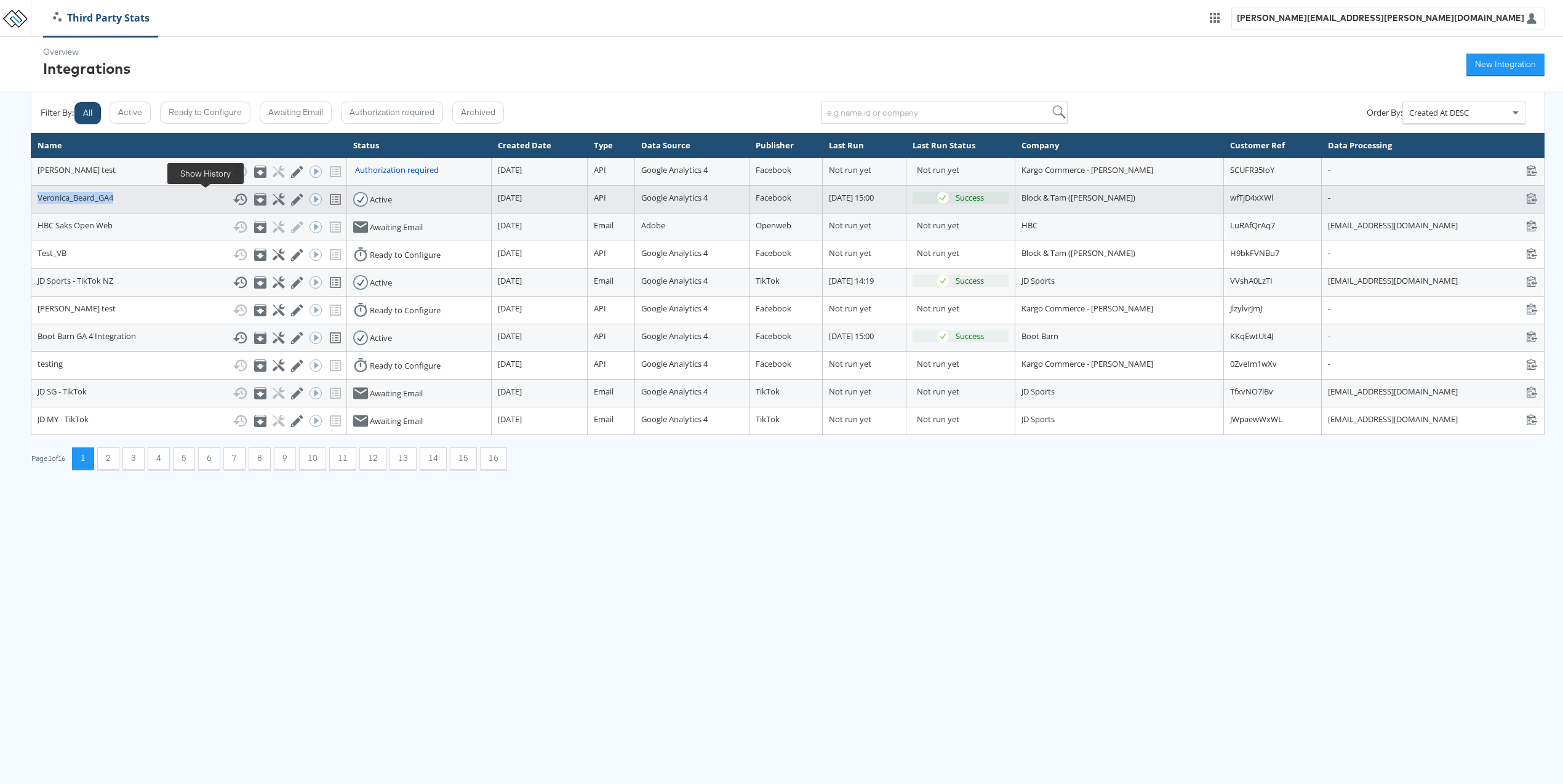
click at [233, 199] on icon at bounding box center [240, 199] width 15 height 15
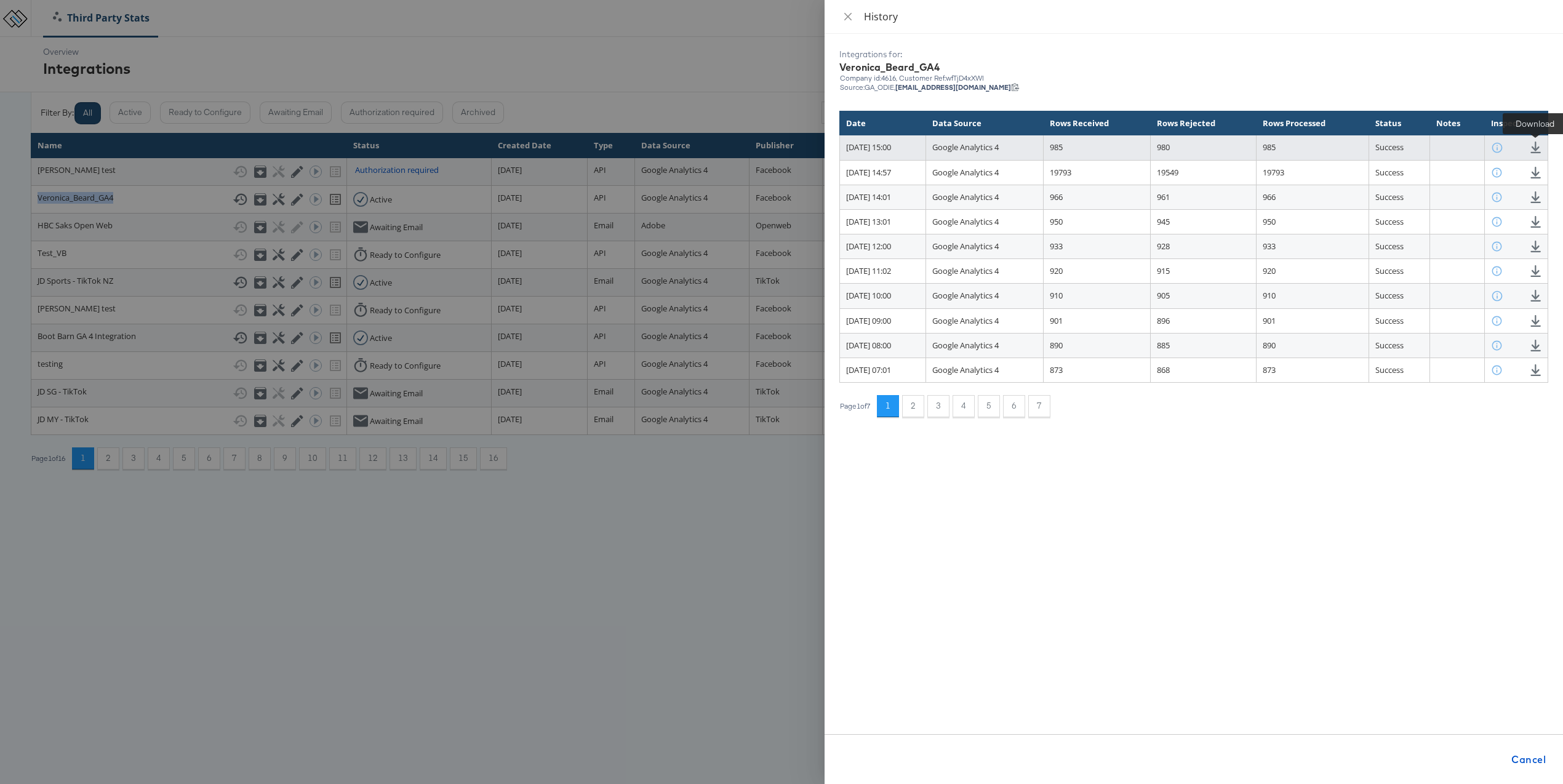
click at [1538, 145] on icon at bounding box center [1536, 147] width 12 height 12
click at [1538, 146] on icon at bounding box center [1536, 147] width 12 height 12
click at [1503, 149] on icon at bounding box center [1497, 147] width 12 height 12
click at [1503, 146] on icon at bounding box center [1497, 147] width 12 height 12
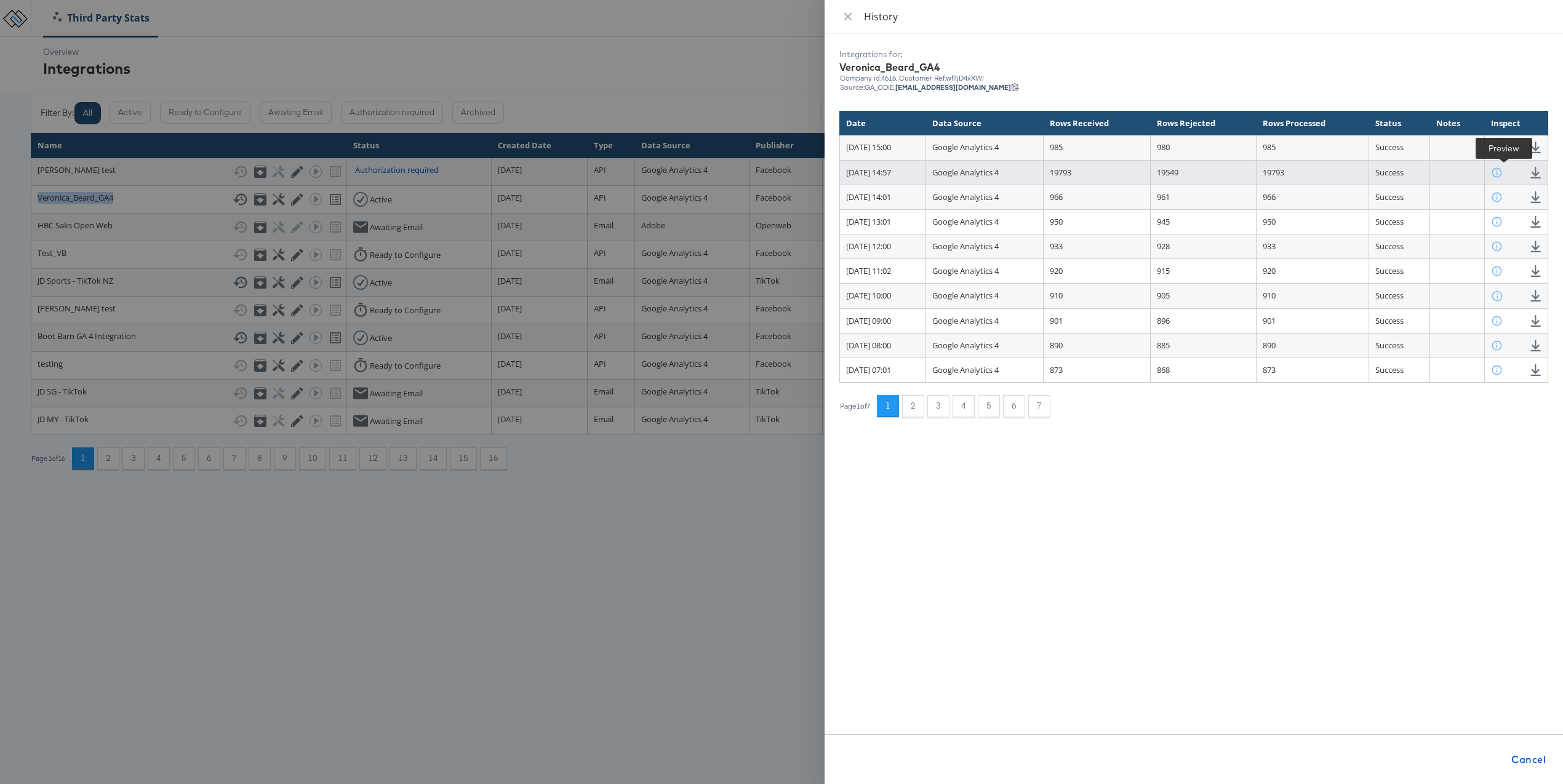
click at [1502, 168] on icon at bounding box center [1497, 172] width 10 height 10
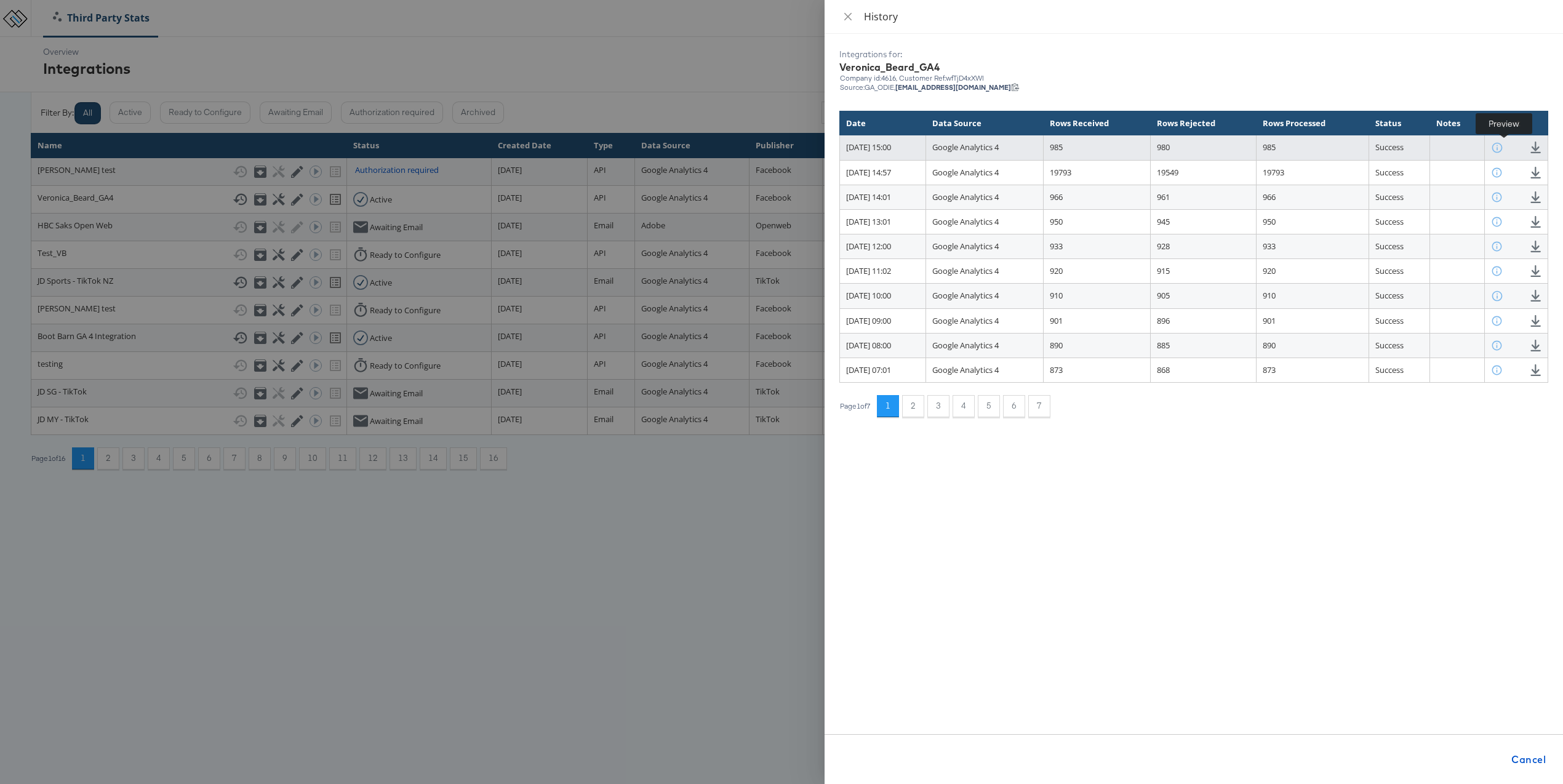
click at [1503, 144] on icon at bounding box center [1497, 147] width 12 height 12
click at [1534, 146] on icon at bounding box center [1536, 147] width 12 height 12
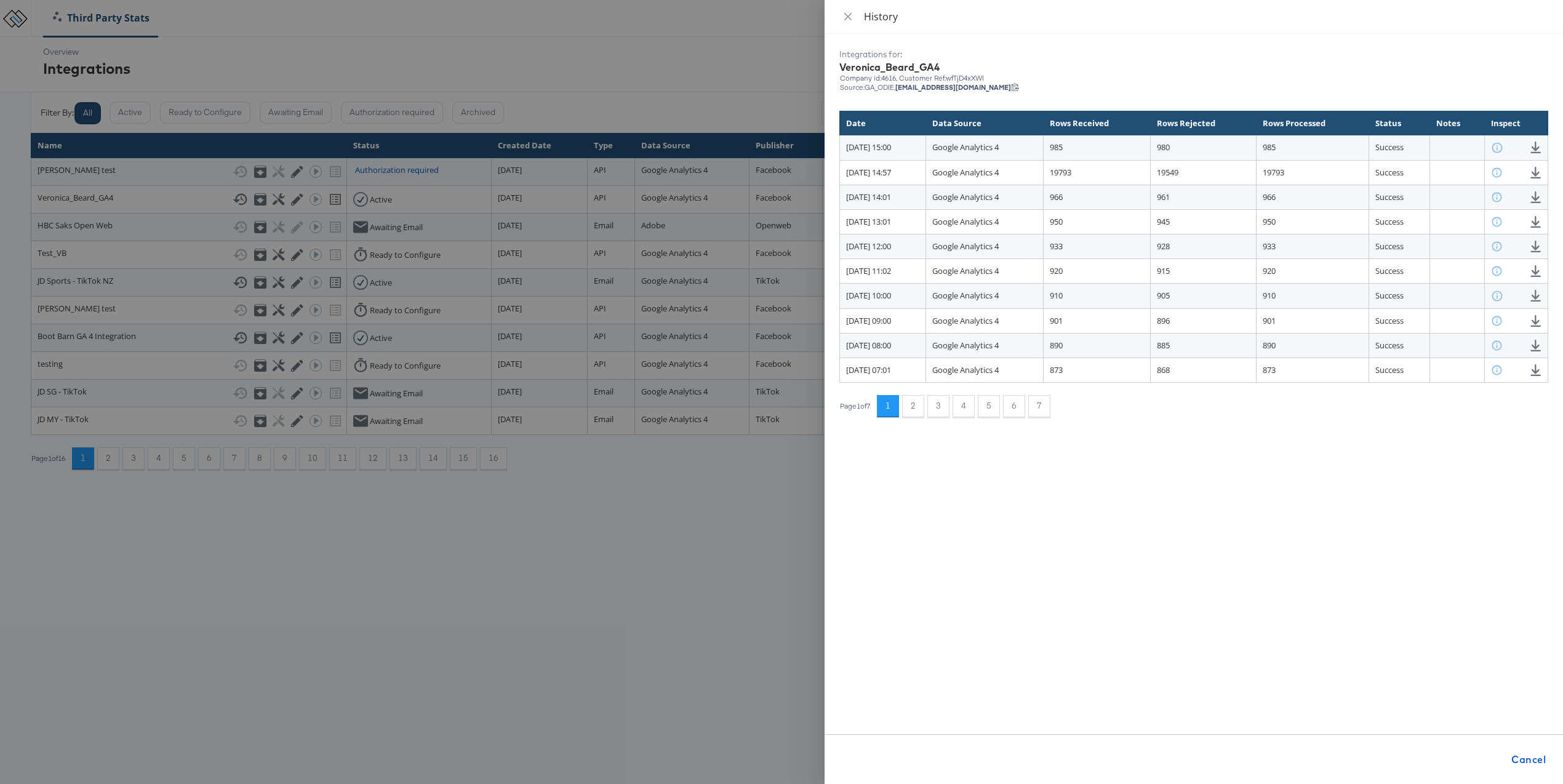
click at [730, 468] on div at bounding box center [781, 392] width 1563 height 784
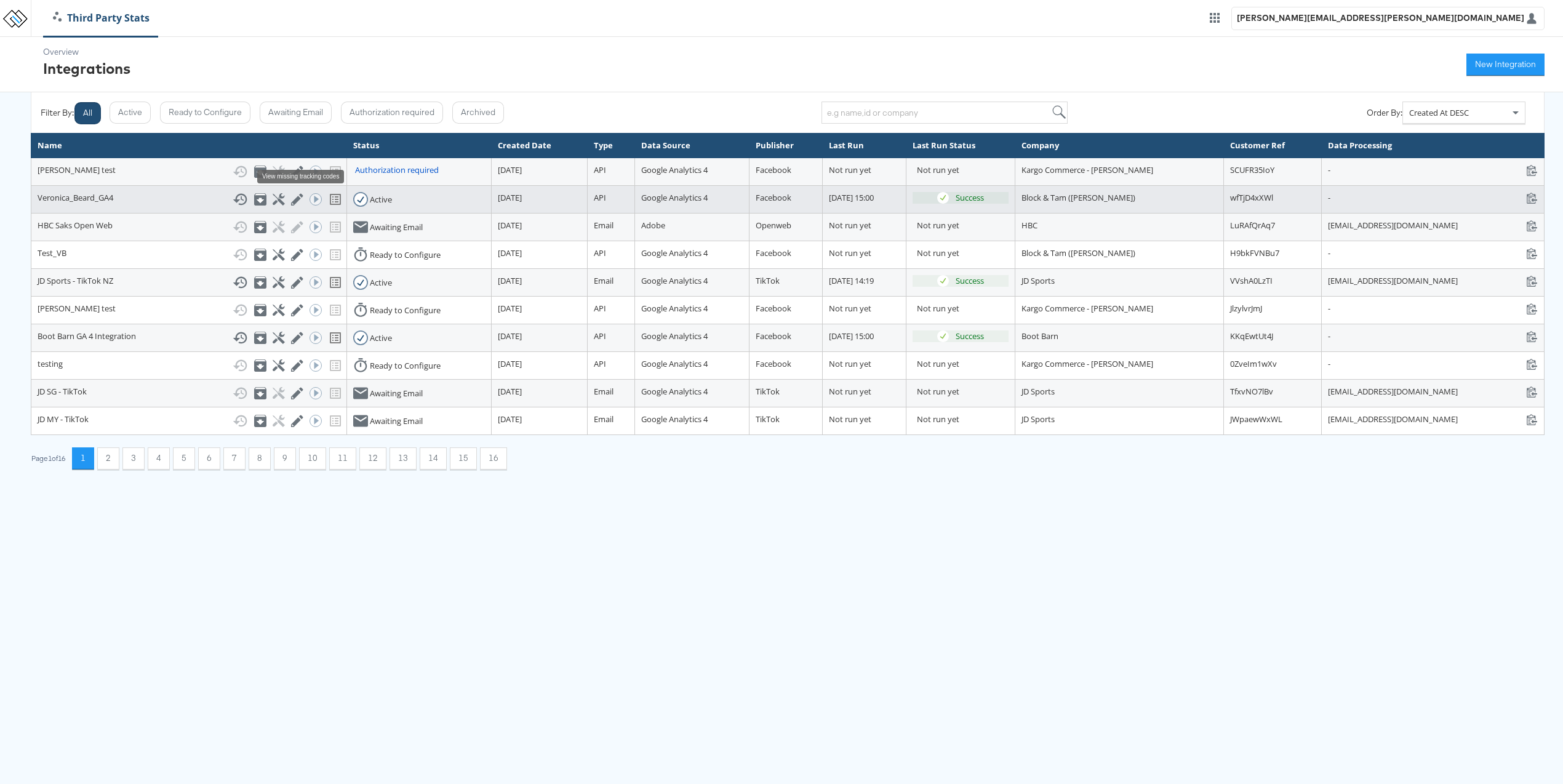
click at [328, 201] on icon at bounding box center [335, 199] width 15 height 15
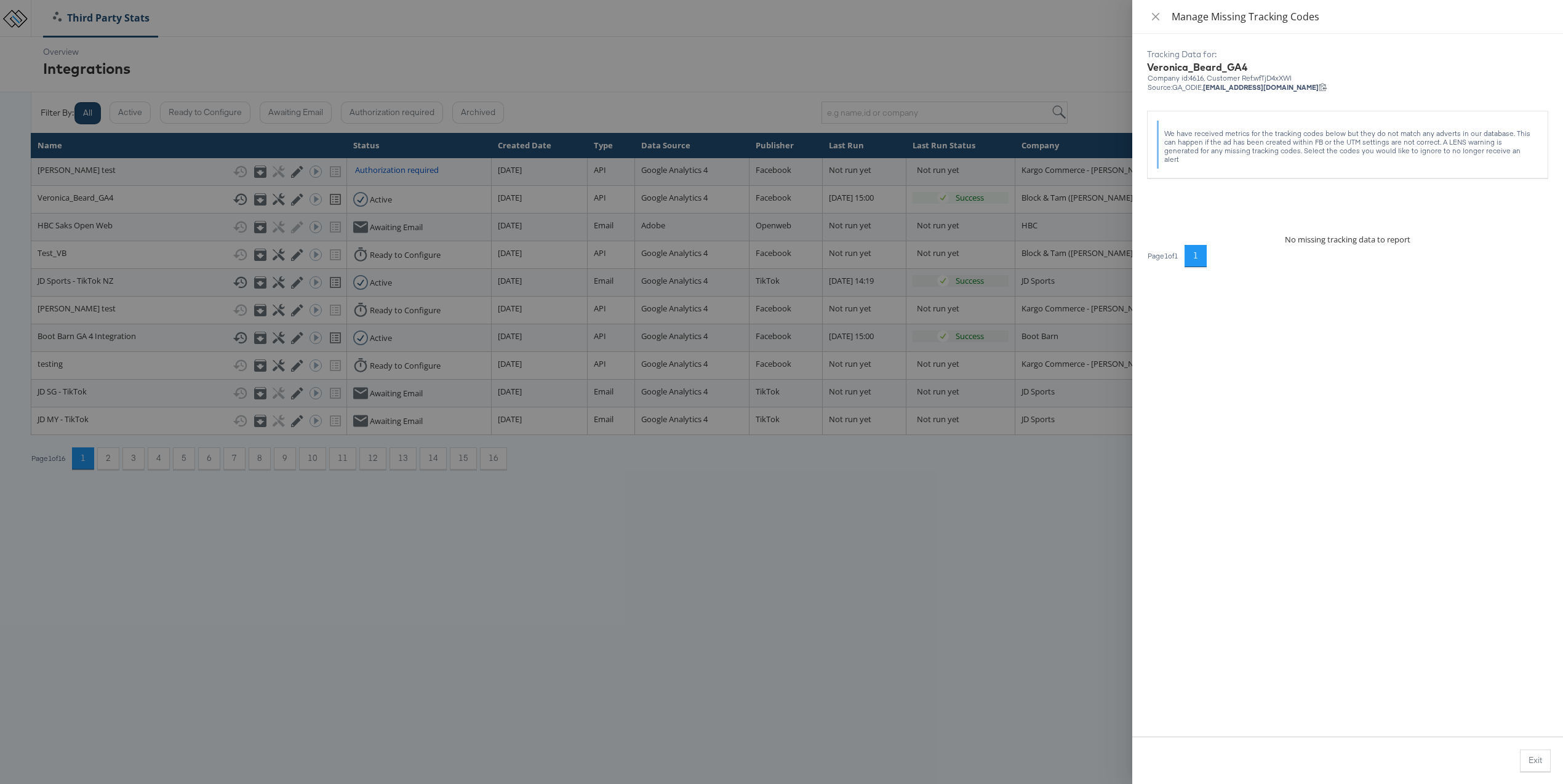
click at [709, 40] on div at bounding box center [781, 392] width 1563 height 784
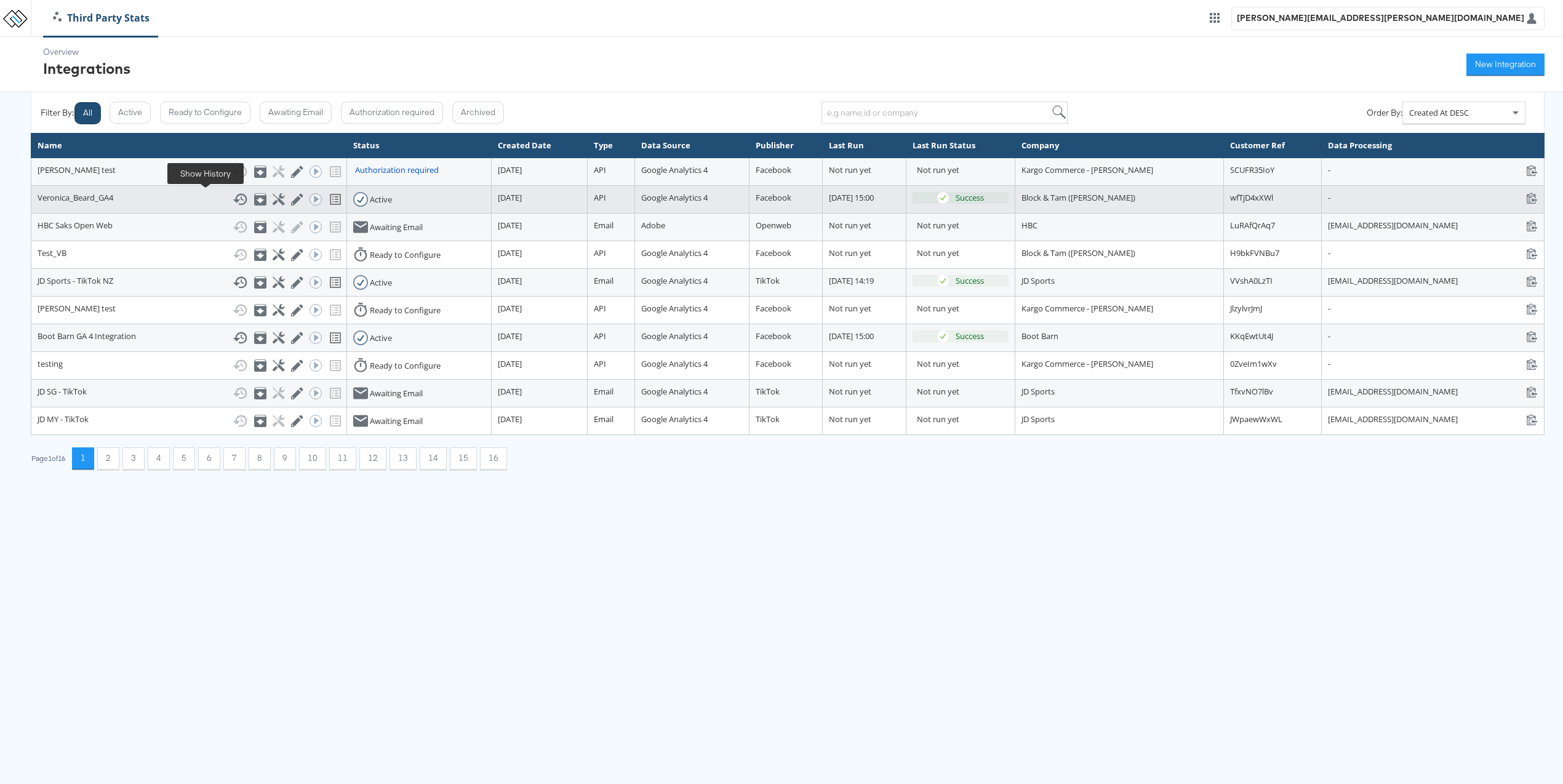
click at [233, 200] on icon at bounding box center [240, 199] width 15 height 15
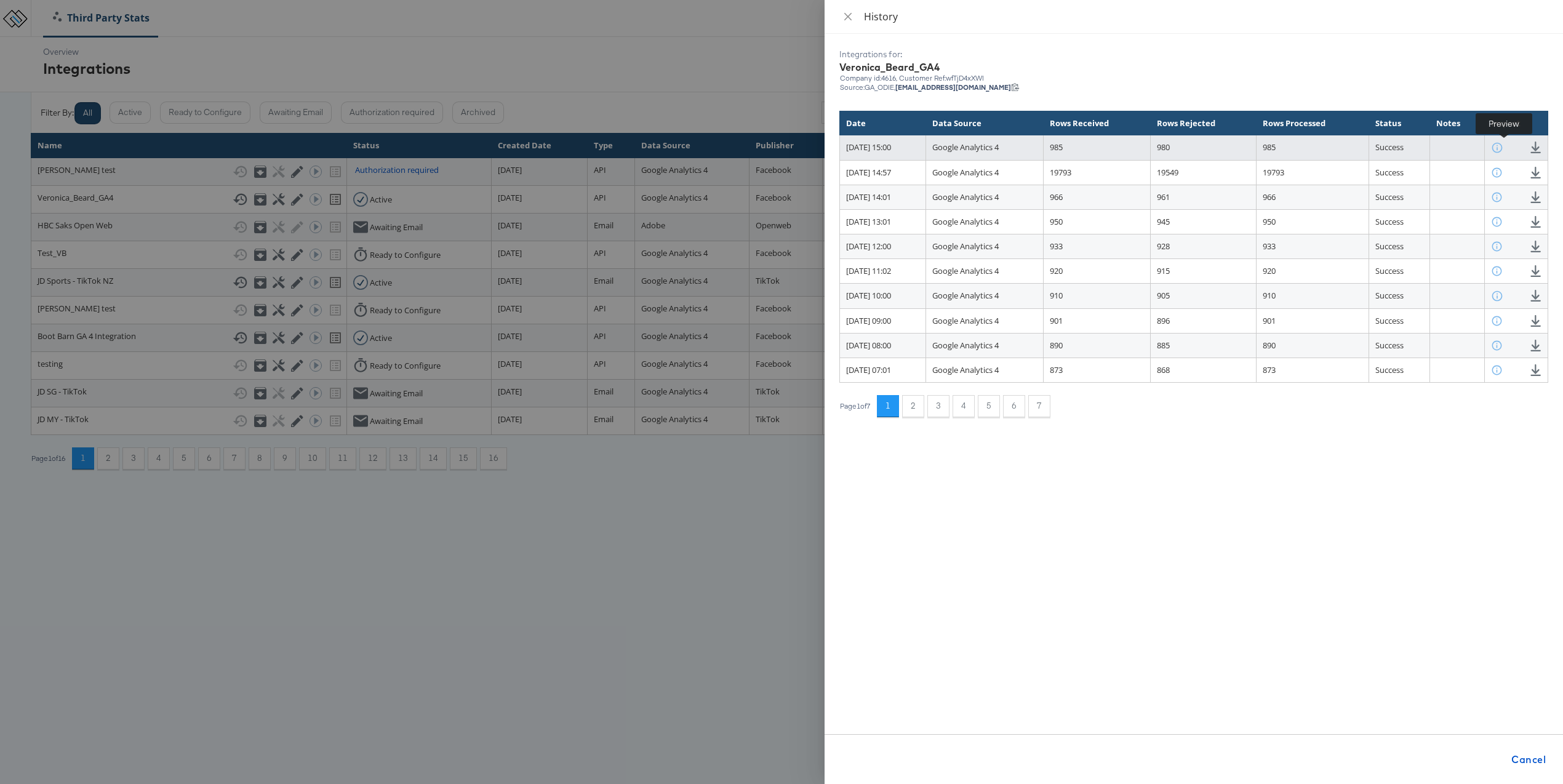
click at [1503, 150] on icon at bounding box center [1497, 147] width 12 height 12
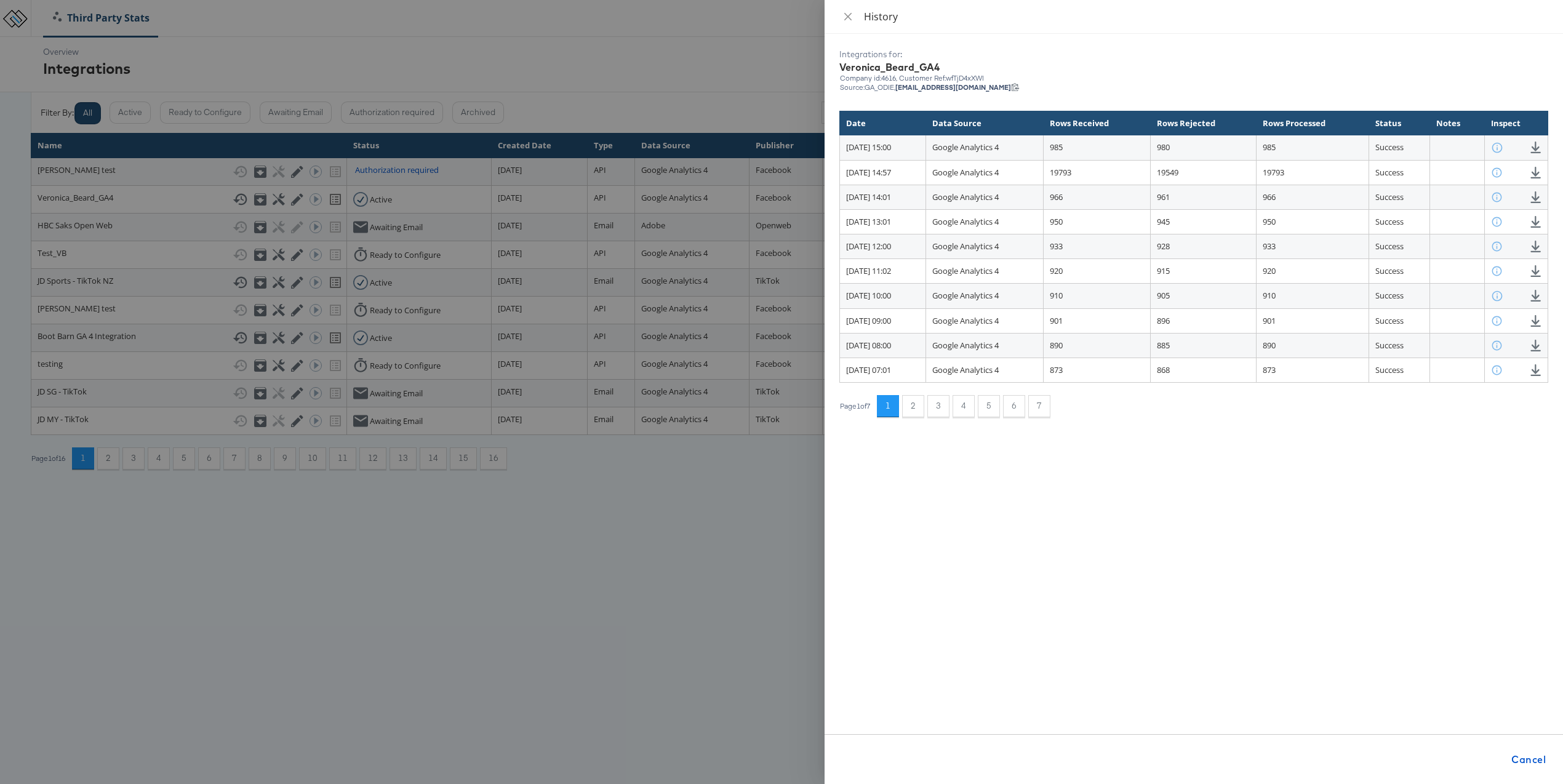
click at [416, 43] on div at bounding box center [781, 392] width 1563 height 784
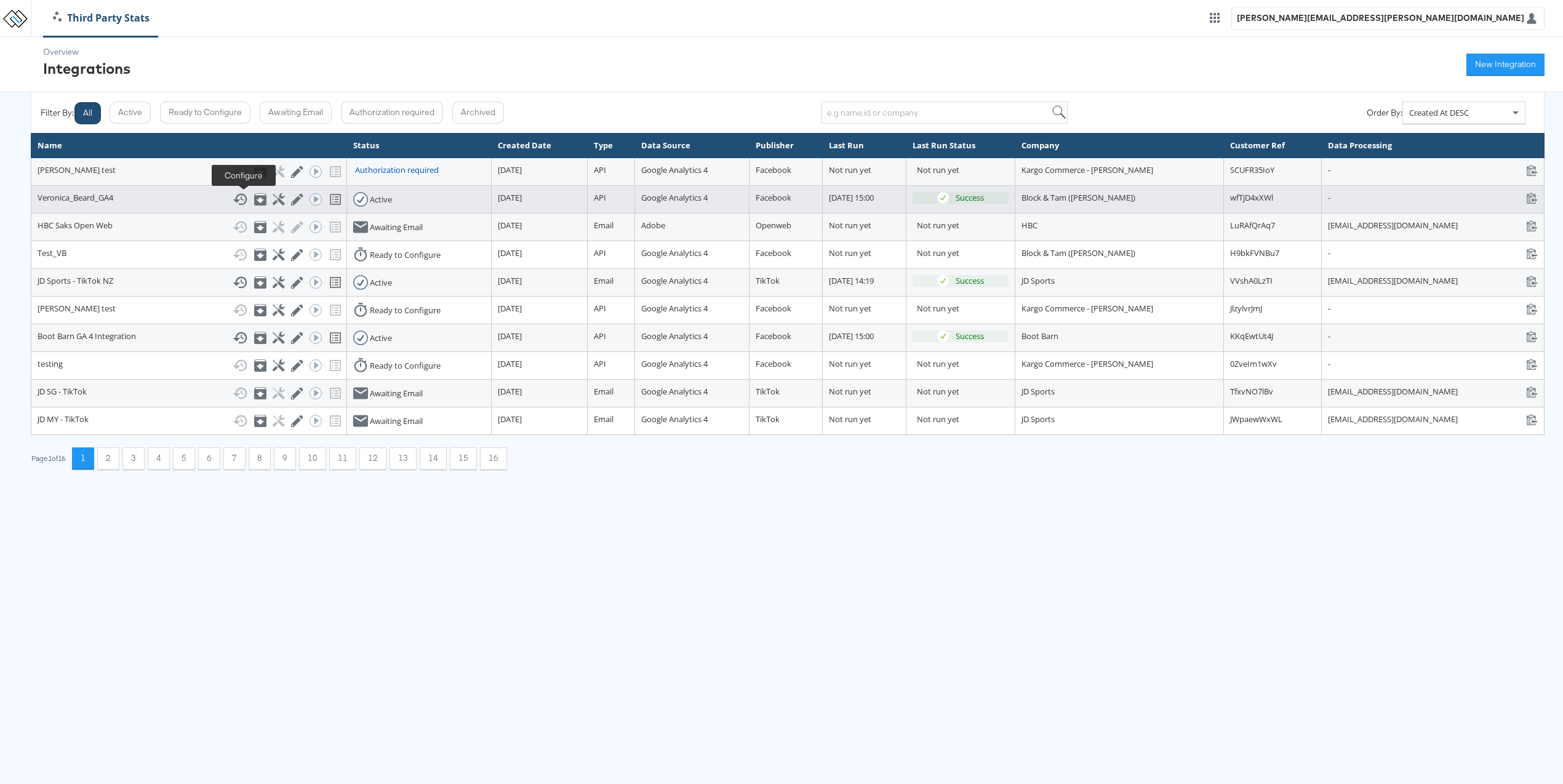
click at [273, 202] on icon at bounding box center [278, 199] width 12 height 12
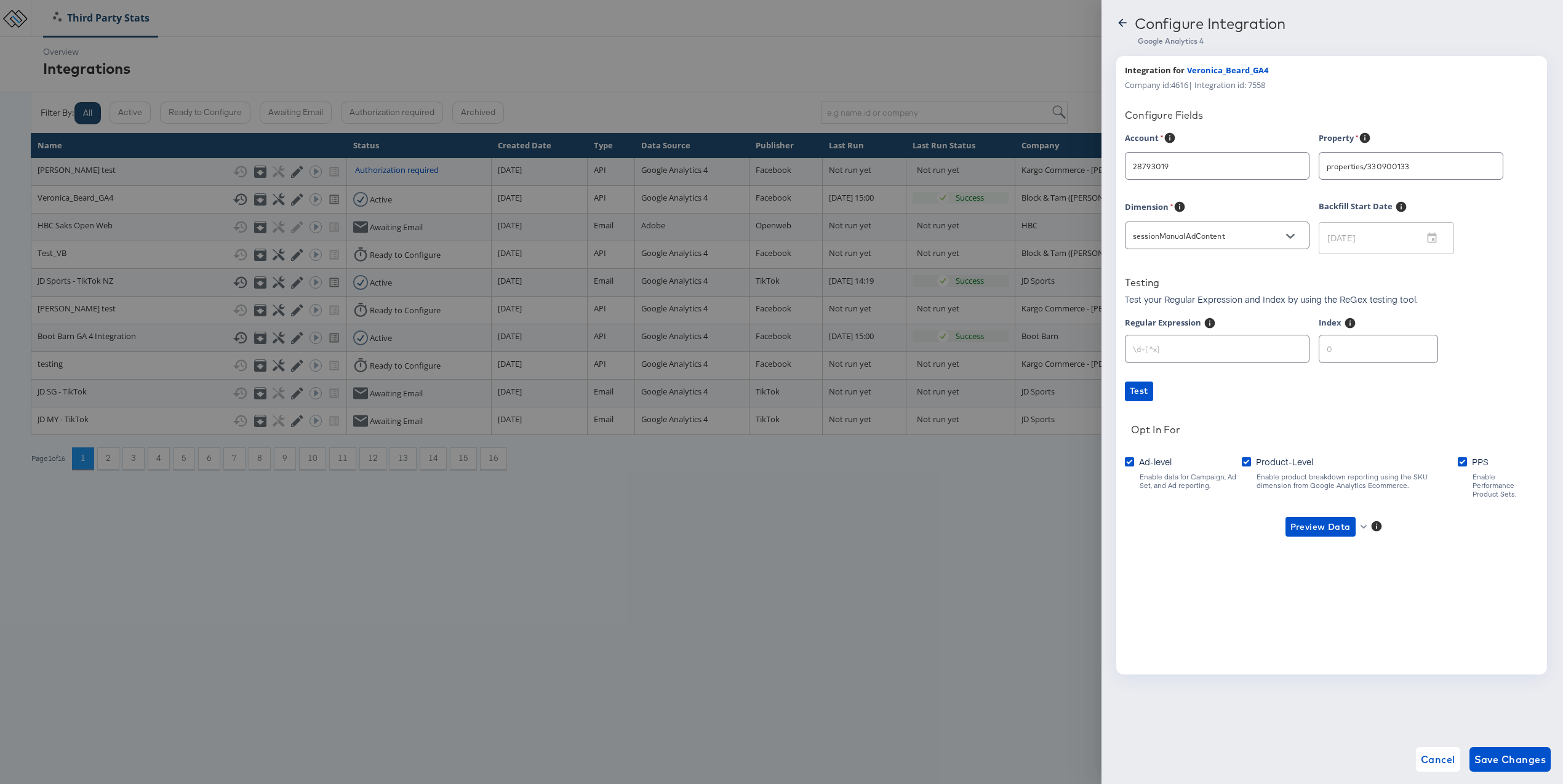
type input "[PERSON_NAME]"
click at [1354, 516] on button "Preview Data" at bounding box center [1320, 526] width 70 height 20
click at [1360, 542] on li "Ad-level GA4 Data" at bounding box center [1341, 542] width 120 height 20
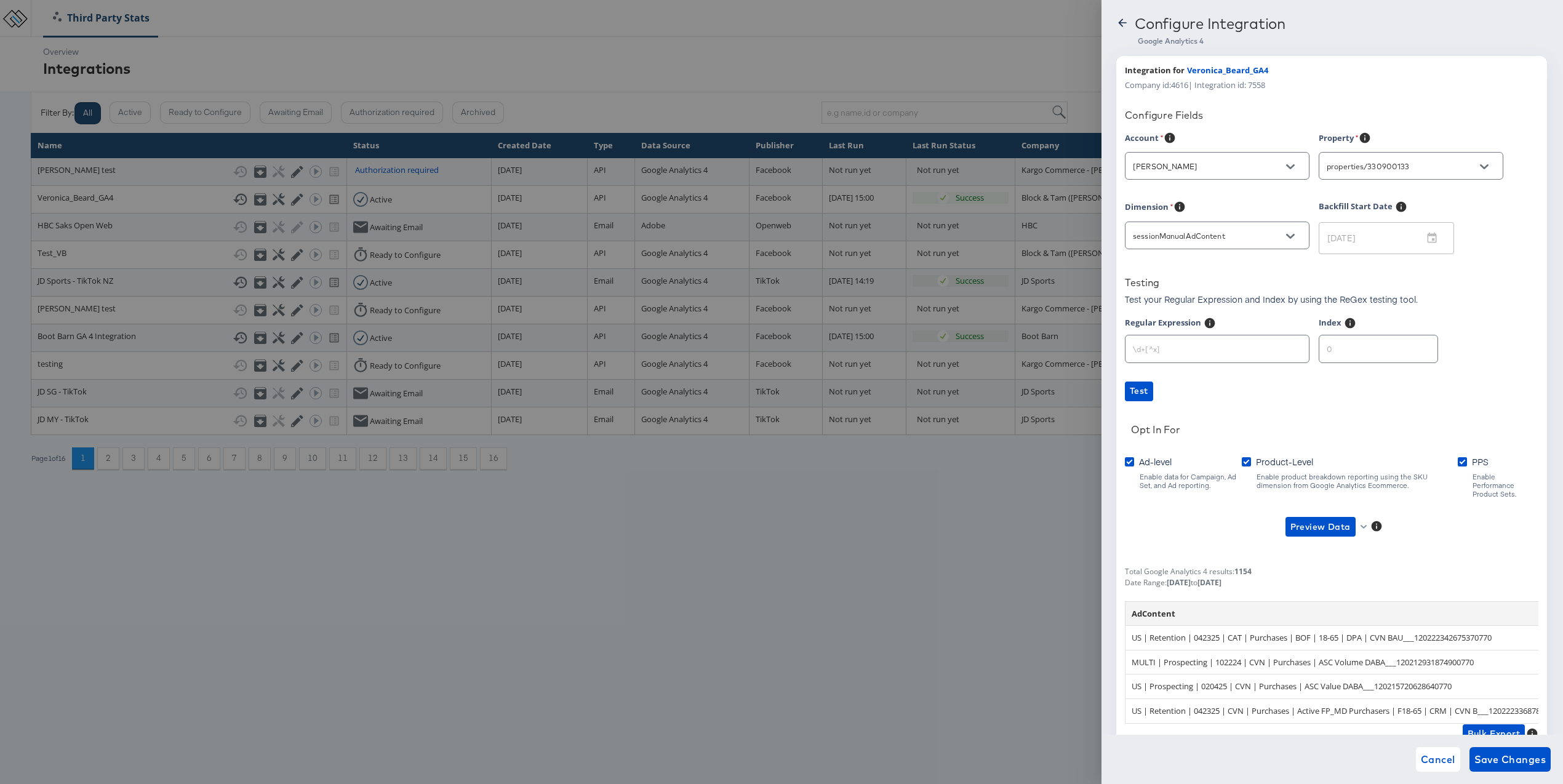
click at [1249, 233] on input "sessionManualAdContent" at bounding box center [1207, 236] width 154 height 14
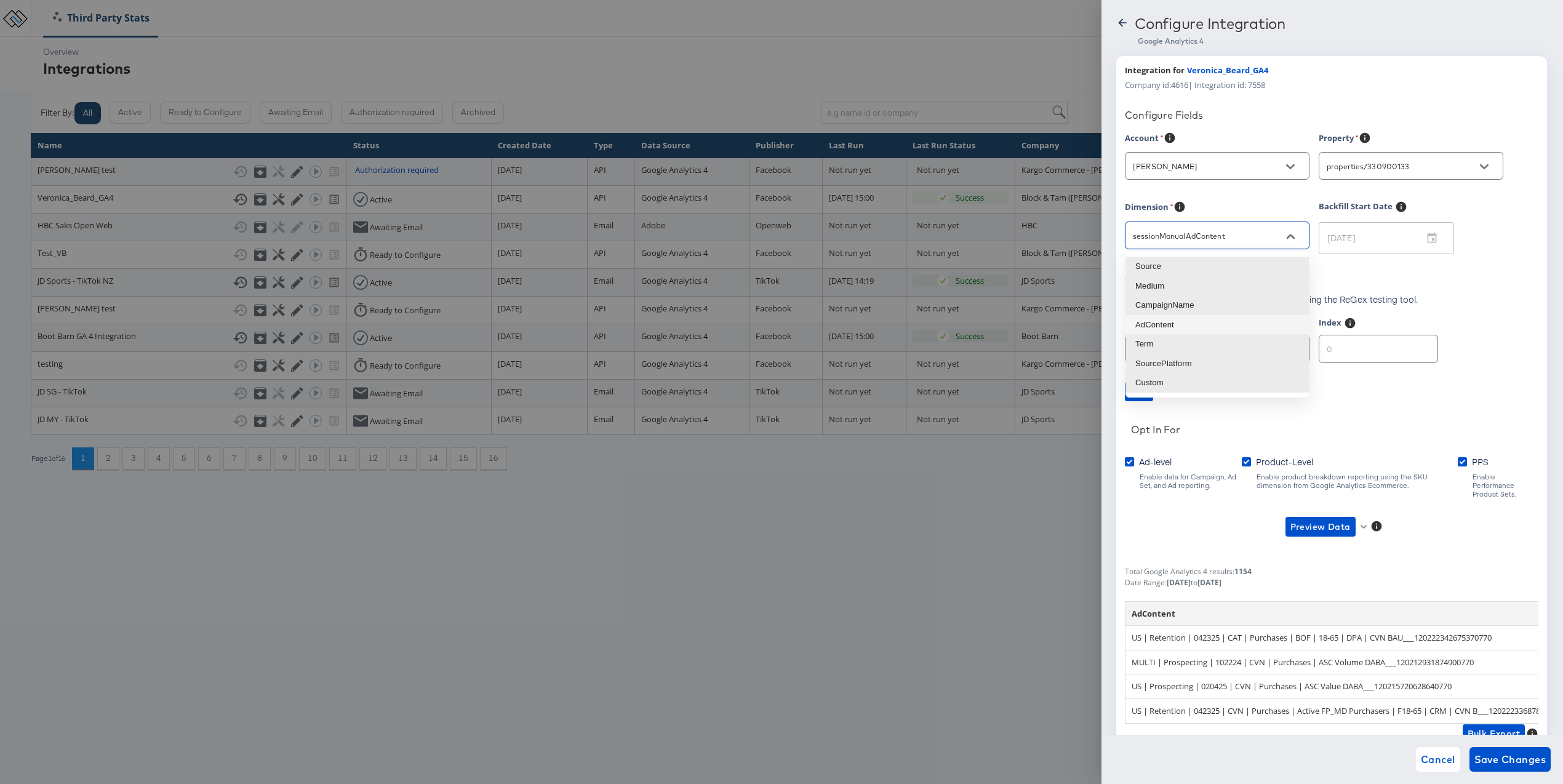
click at [1440, 291] on div "Testing" at bounding box center [1332, 284] width 414 height 17
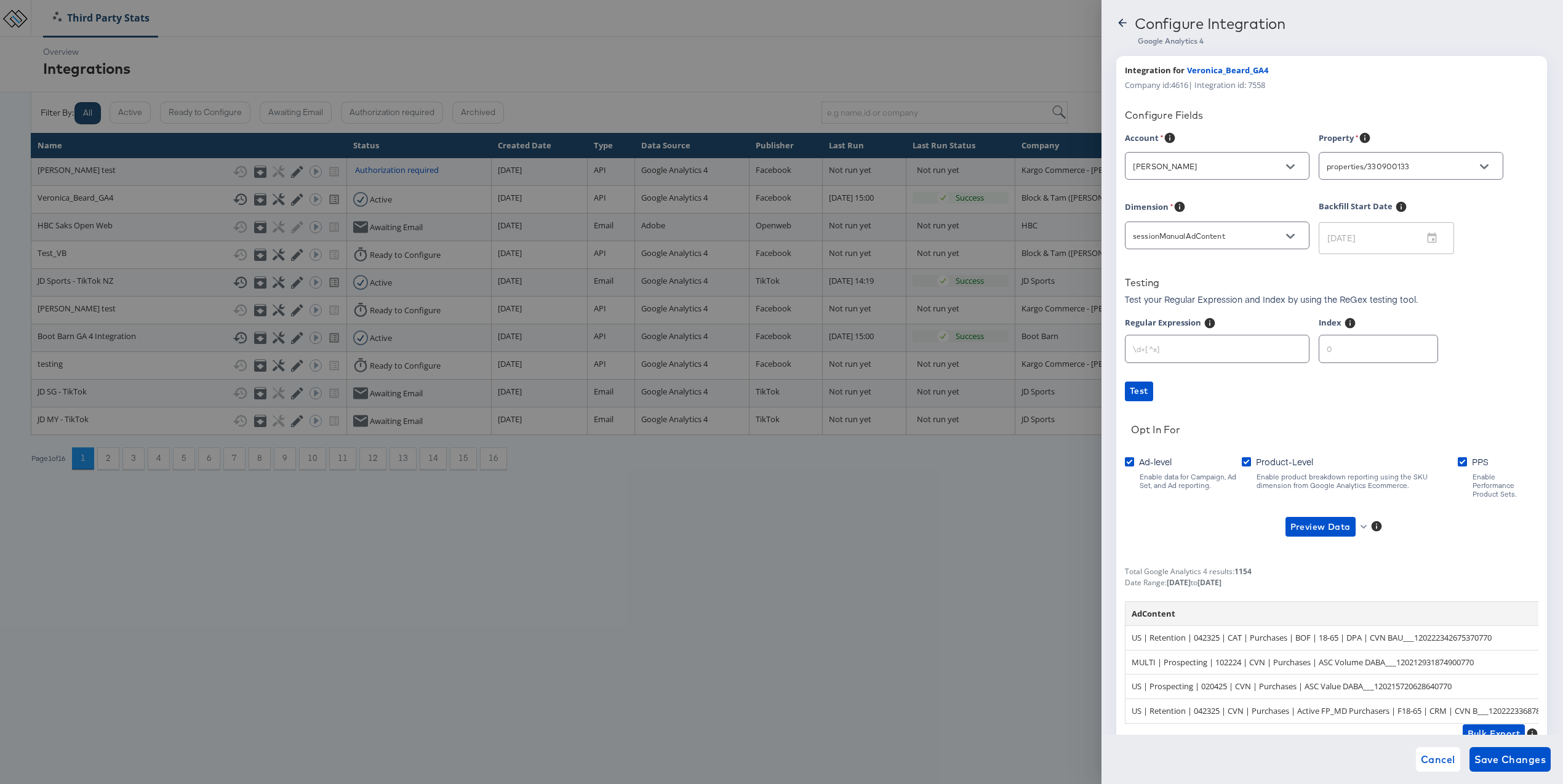
click at [627, 484] on div at bounding box center [781, 392] width 1563 height 784
click at [1120, 18] on icon at bounding box center [1123, 23] width 12 height 12
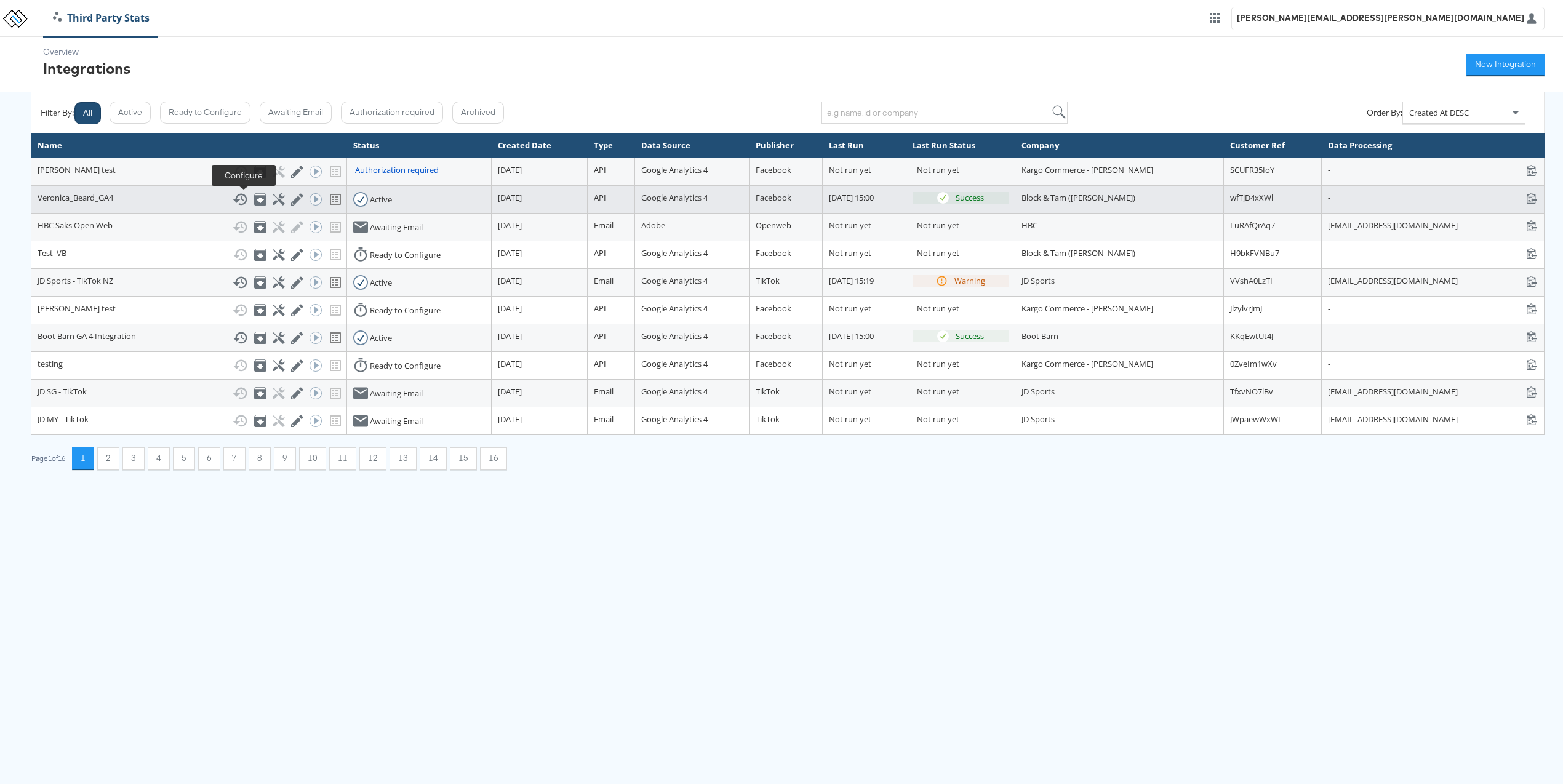
click at [273, 200] on icon at bounding box center [278, 199] width 12 height 12
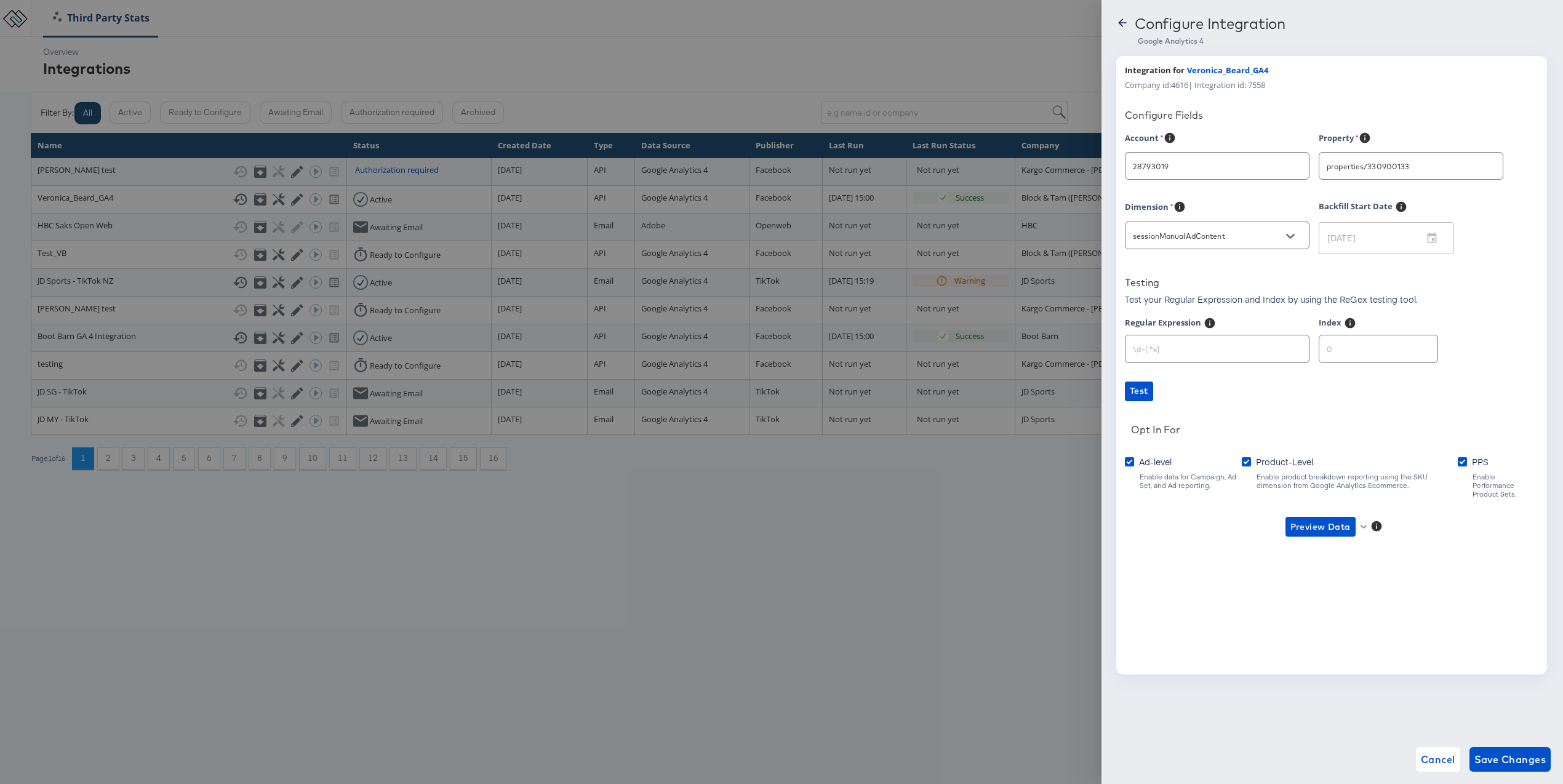
type input "[PERSON_NAME]"
click at [865, 556] on div at bounding box center [781, 392] width 1563 height 784
click at [1116, 22] on icon at bounding box center [1123, 23] width 12 height 12
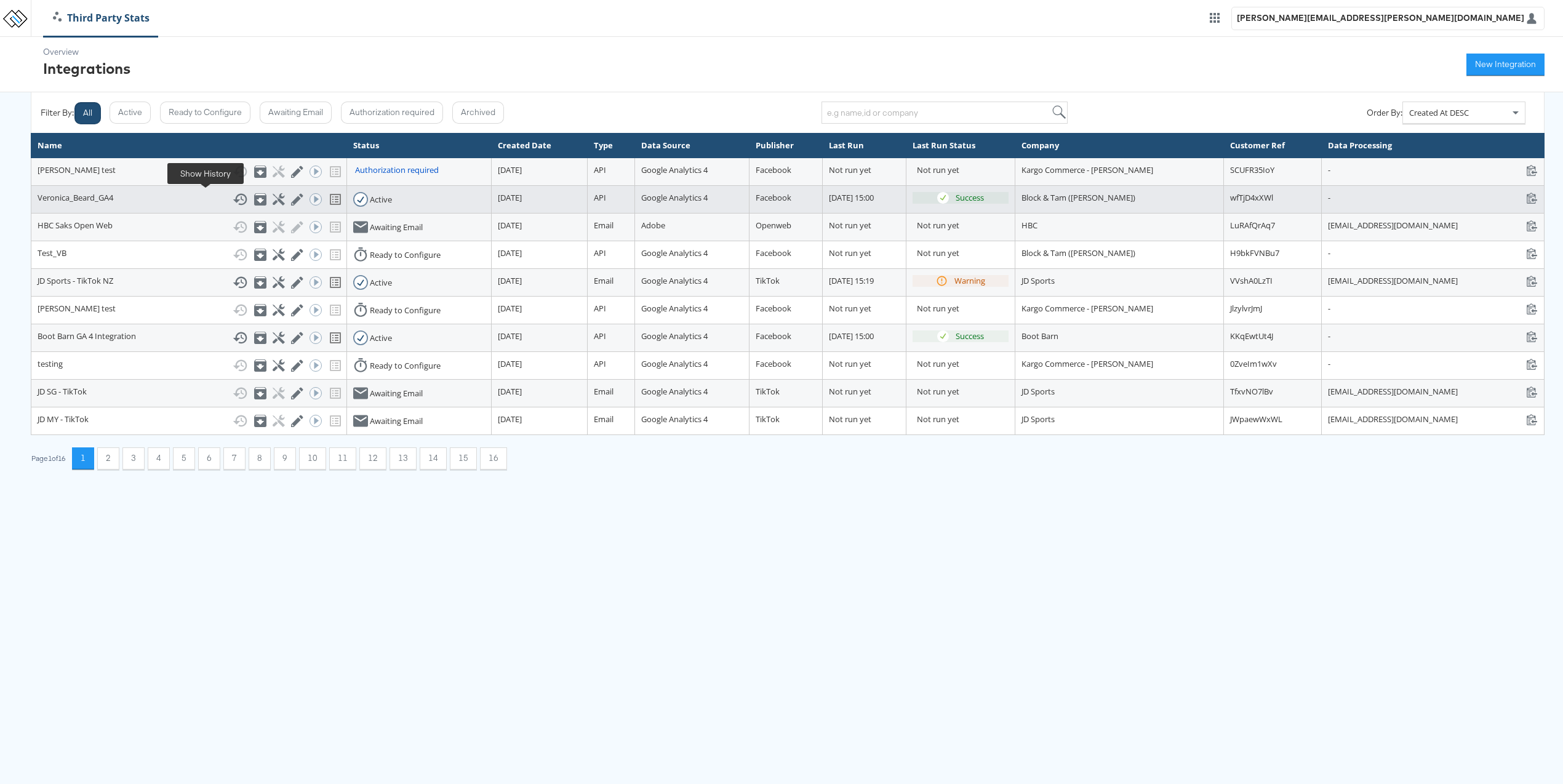
click at [233, 198] on icon at bounding box center [240, 199] width 15 height 15
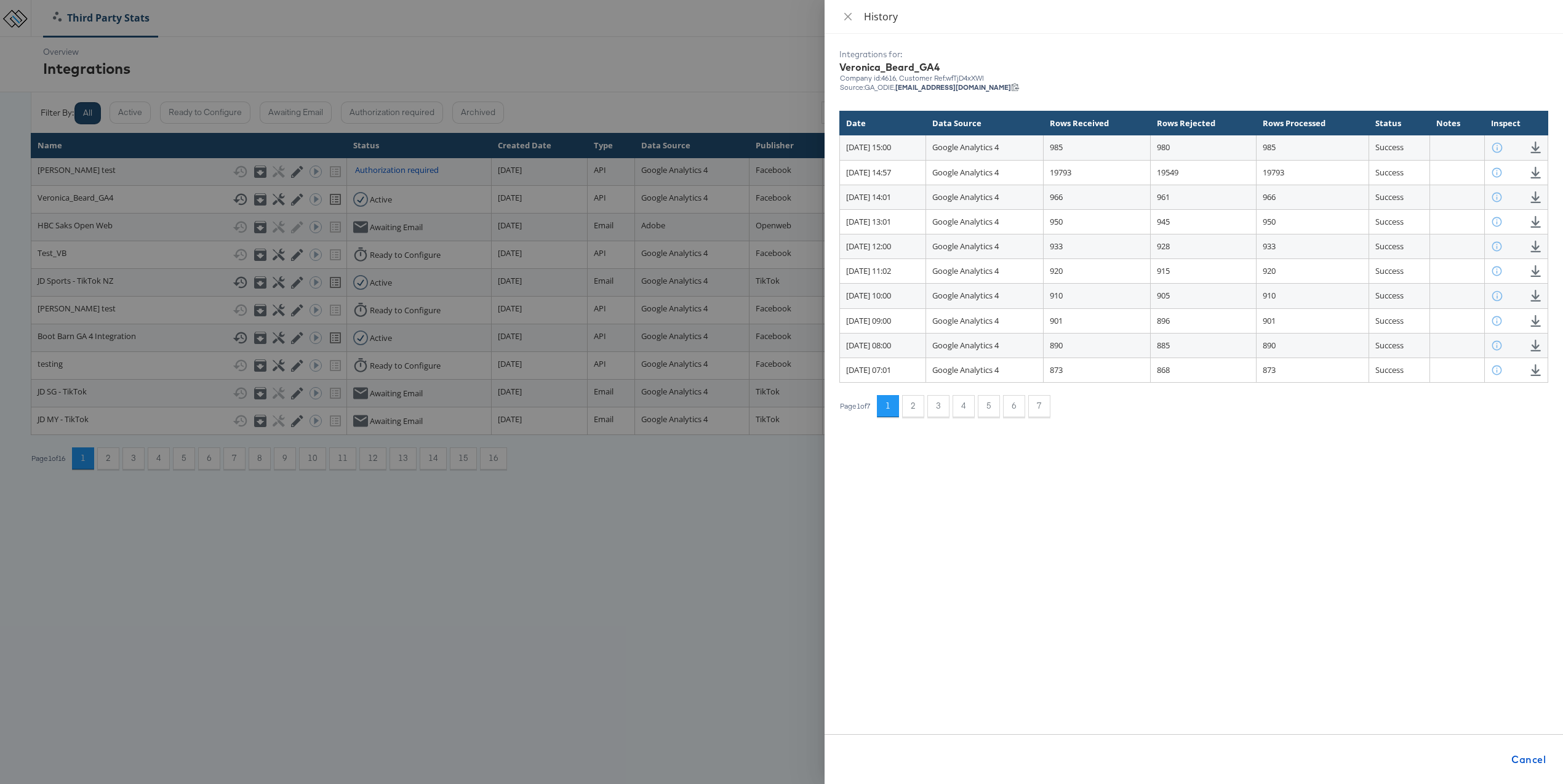
click at [727, 510] on div at bounding box center [781, 392] width 1563 height 784
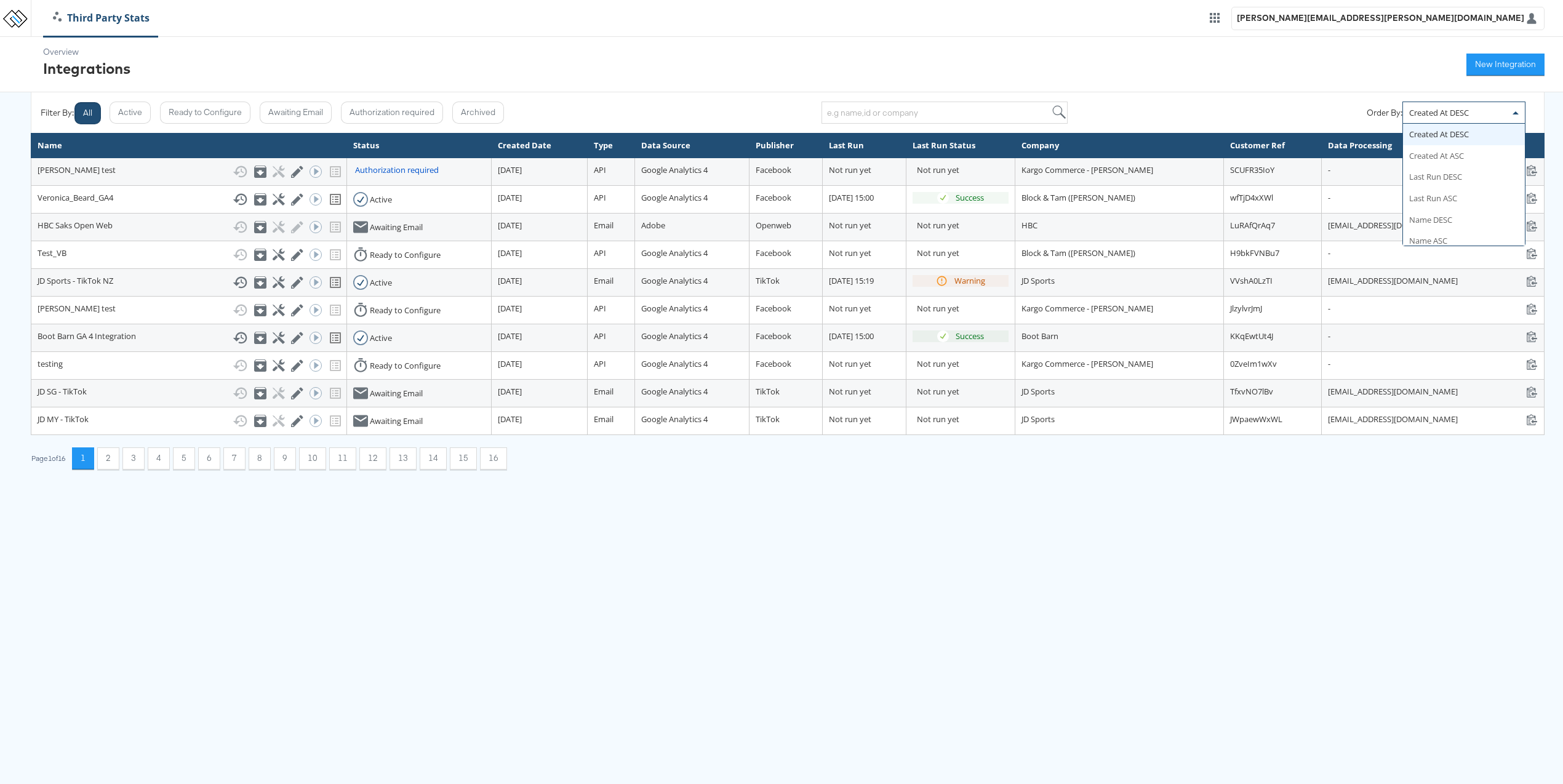
click at [1482, 115] on div "Created At DESC" at bounding box center [1464, 113] width 122 height 21
click at [1266, 488] on html "Third Party Stats [PERSON_NAME][EMAIL_ADDRESS][PERSON_NAME][DOMAIN_NAME] Overvi…" at bounding box center [781, 244] width 1563 height 488
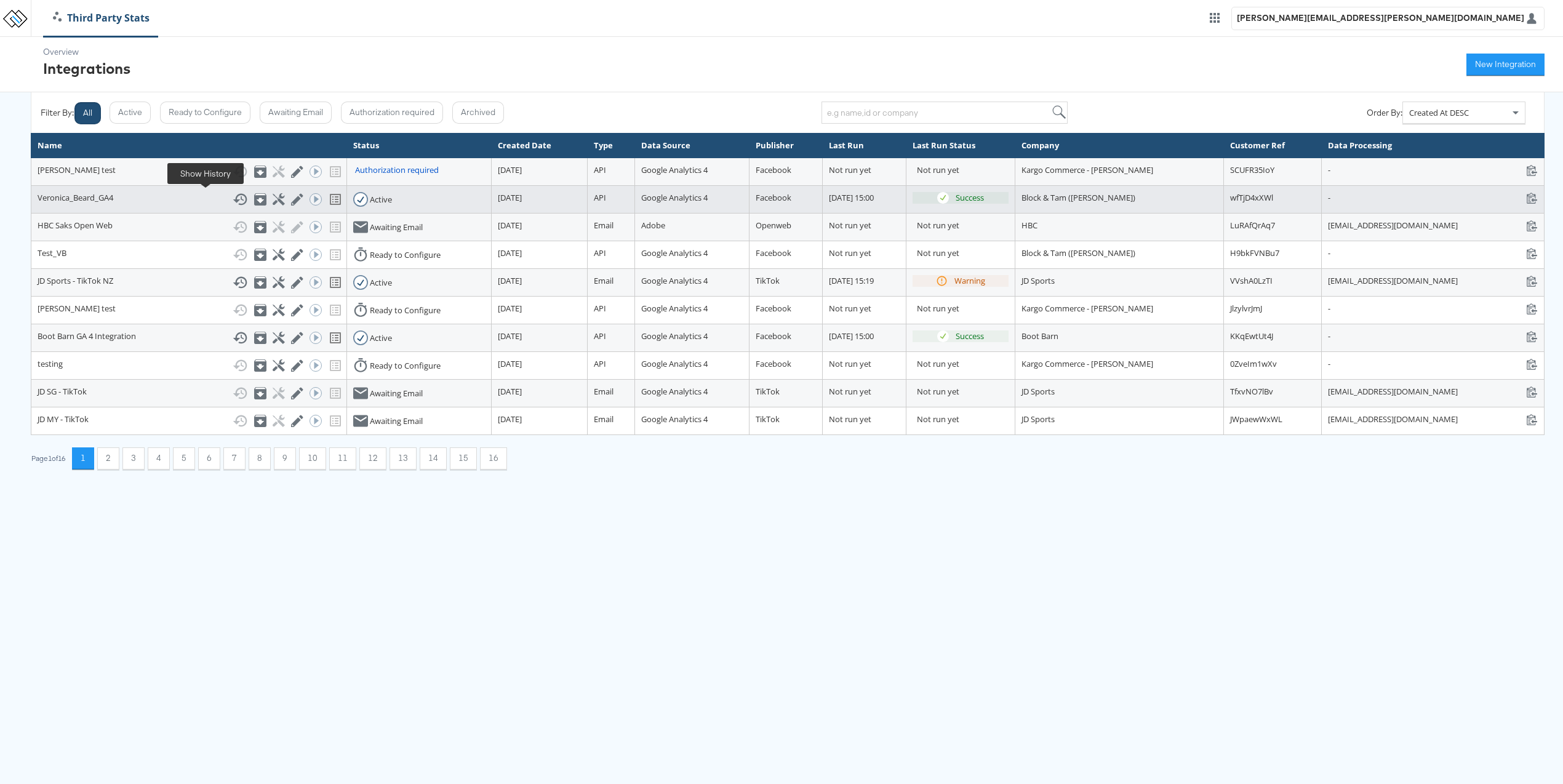
click at [233, 201] on icon at bounding box center [240, 199] width 15 height 15
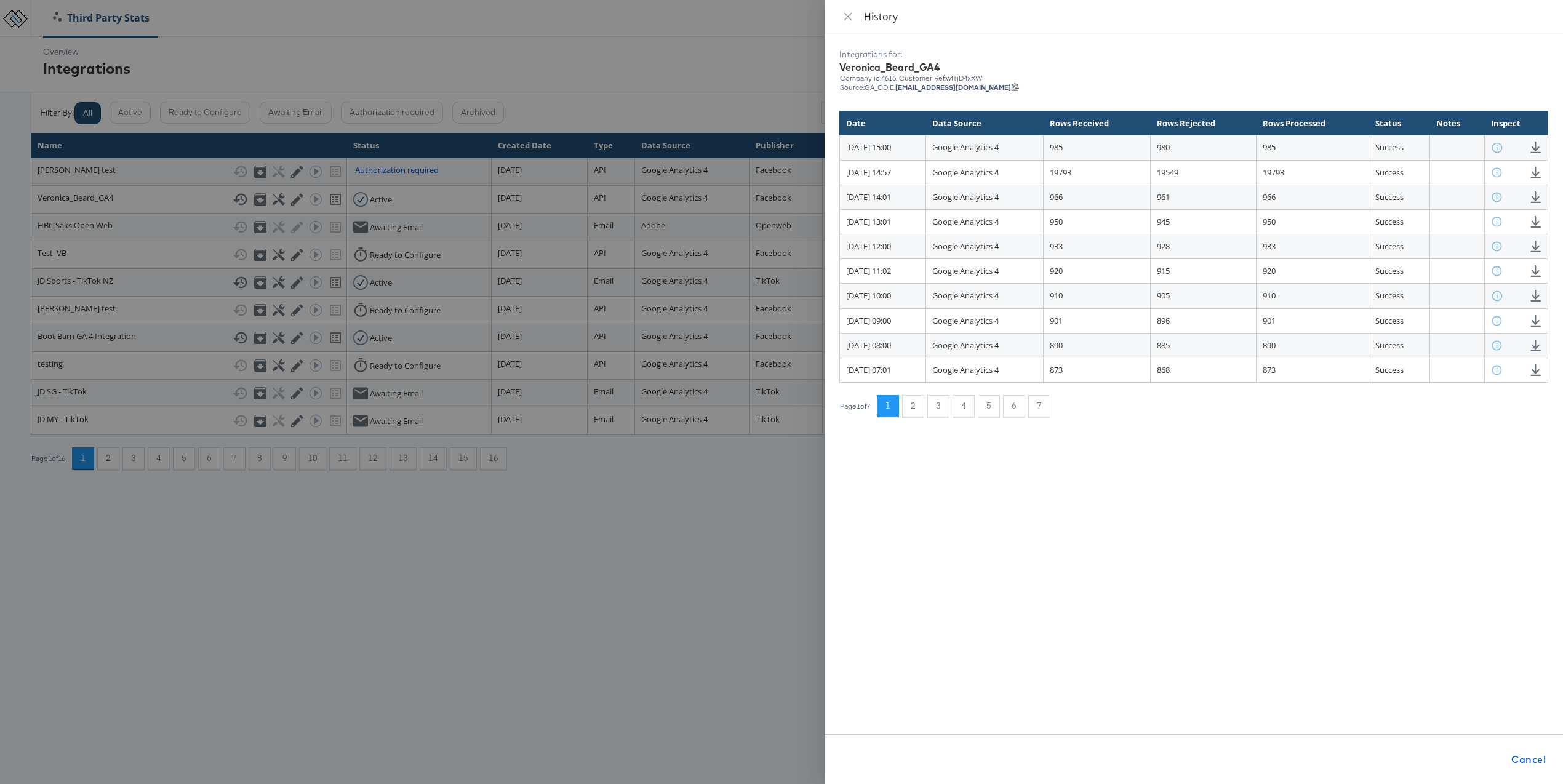
click at [662, 77] on div at bounding box center [781, 392] width 1563 height 784
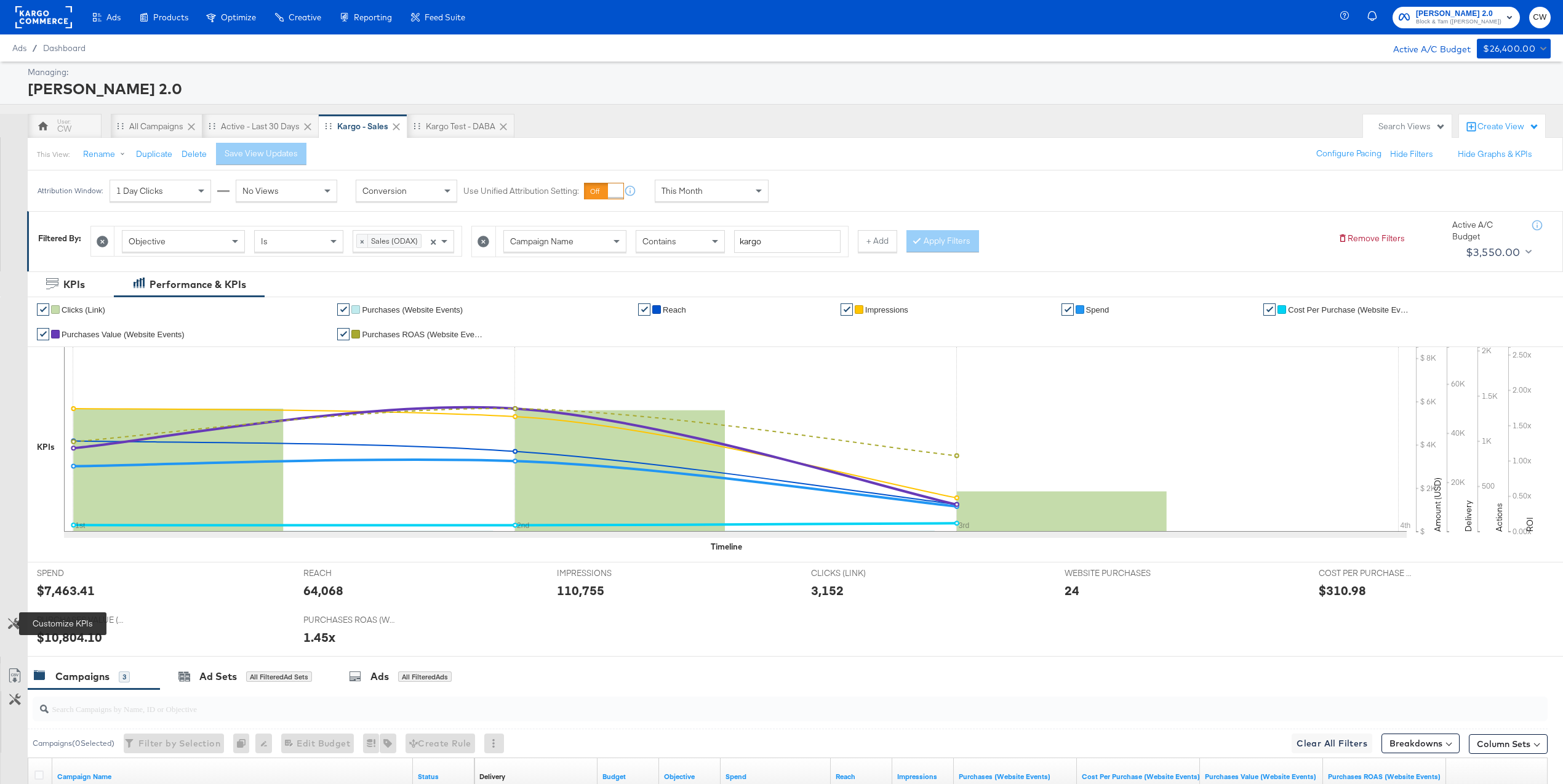
click at [17, 621] on icon at bounding box center [14, 623] width 12 height 12
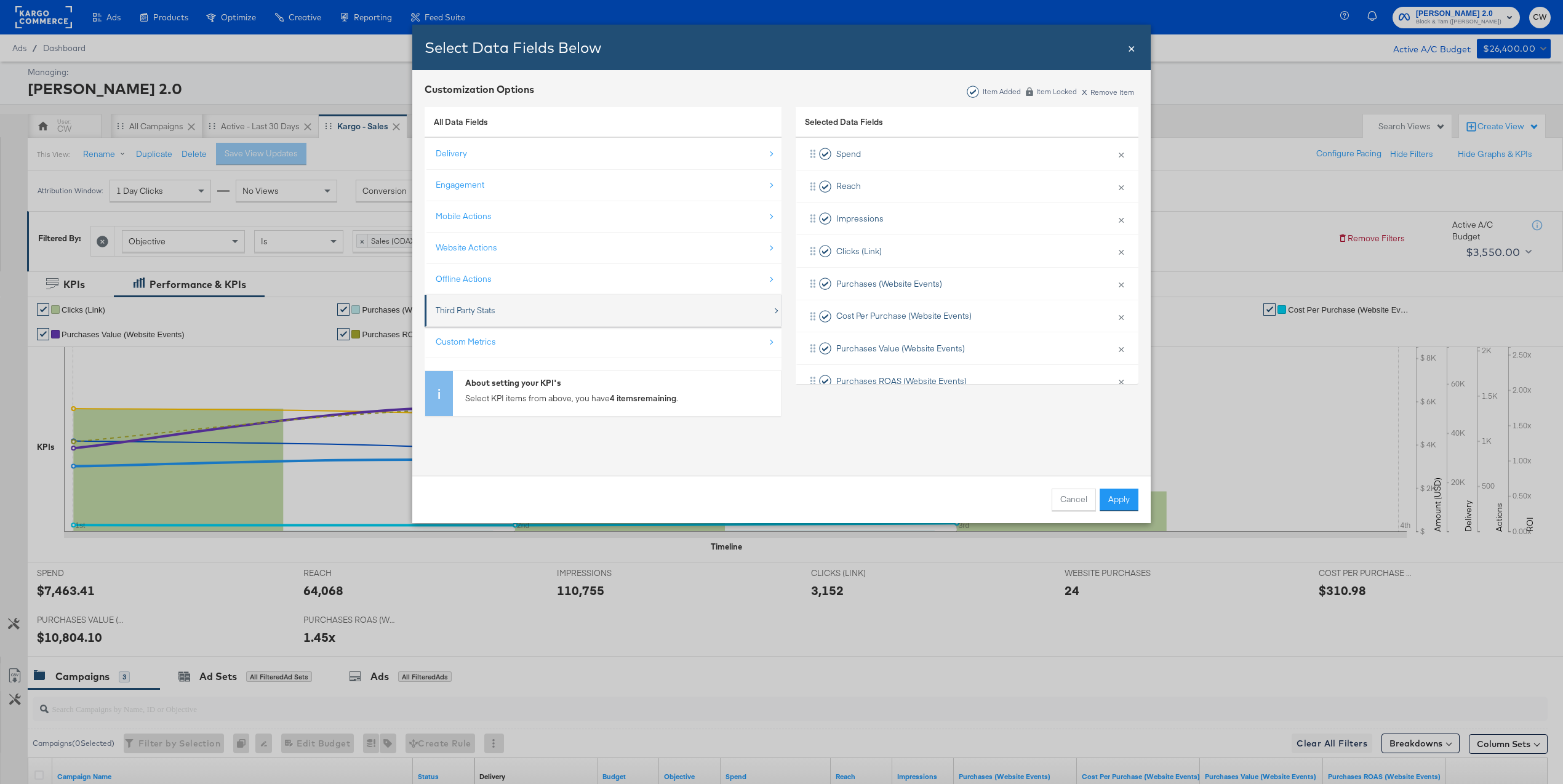
click at [492, 308] on div "Third Party Stats" at bounding box center [465, 310] width 59 height 12
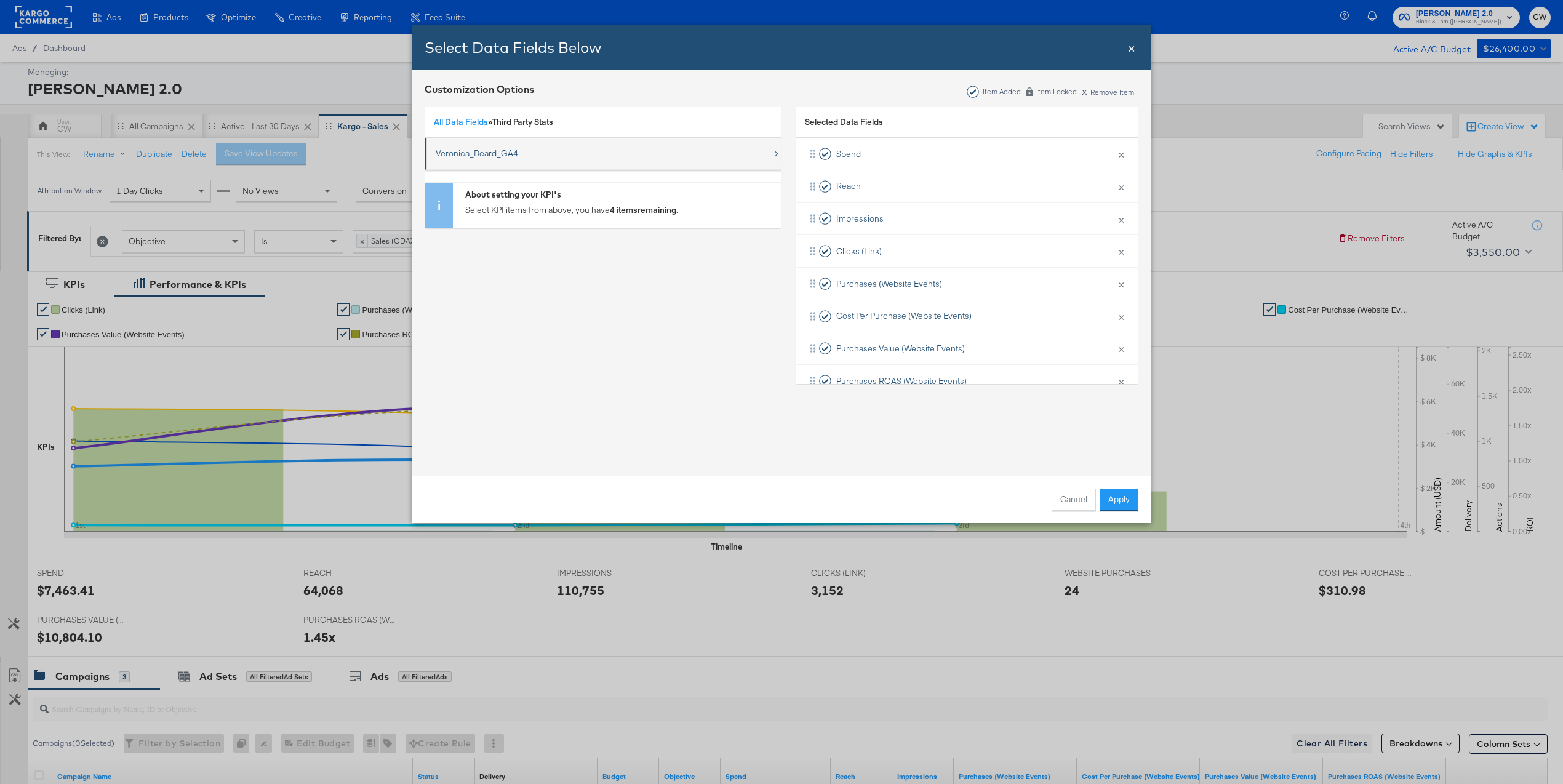
click at [499, 146] on div "Veronica_Beard_GA4" at bounding box center [603, 153] width 336 height 25
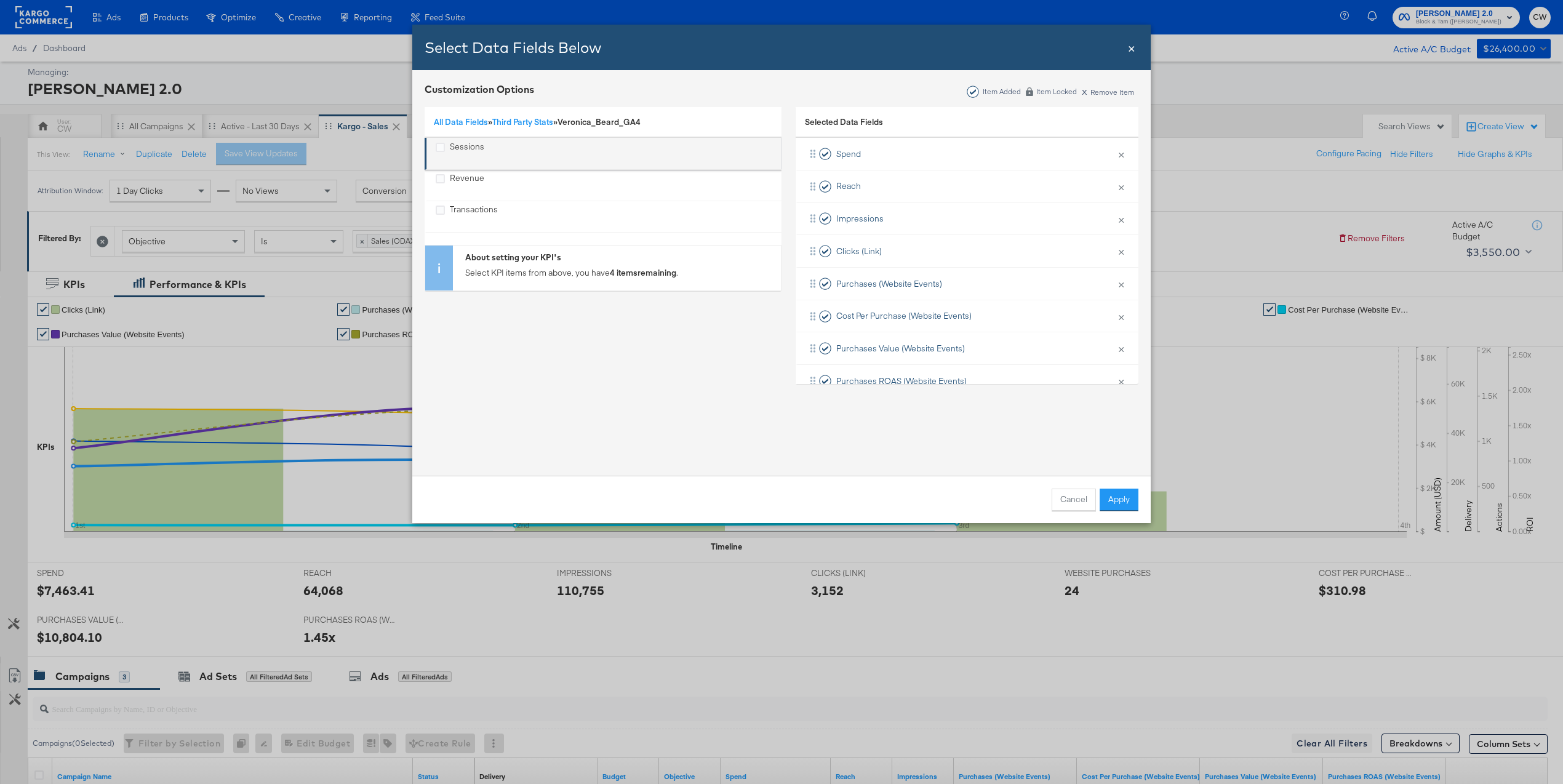
click at [452, 157] on div "Sessions" at bounding box center [467, 153] width 35 height 25
click at [458, 180] on div "Revenue" at bounding box center [467, 185] width 35 height 25
click at [461, 210] on div "Transactions" at bounding box center [473, 216] width 48 height 25
click at [1124, 504] on button "Apply" at bounding box center [1119, 500] width 39 height 22
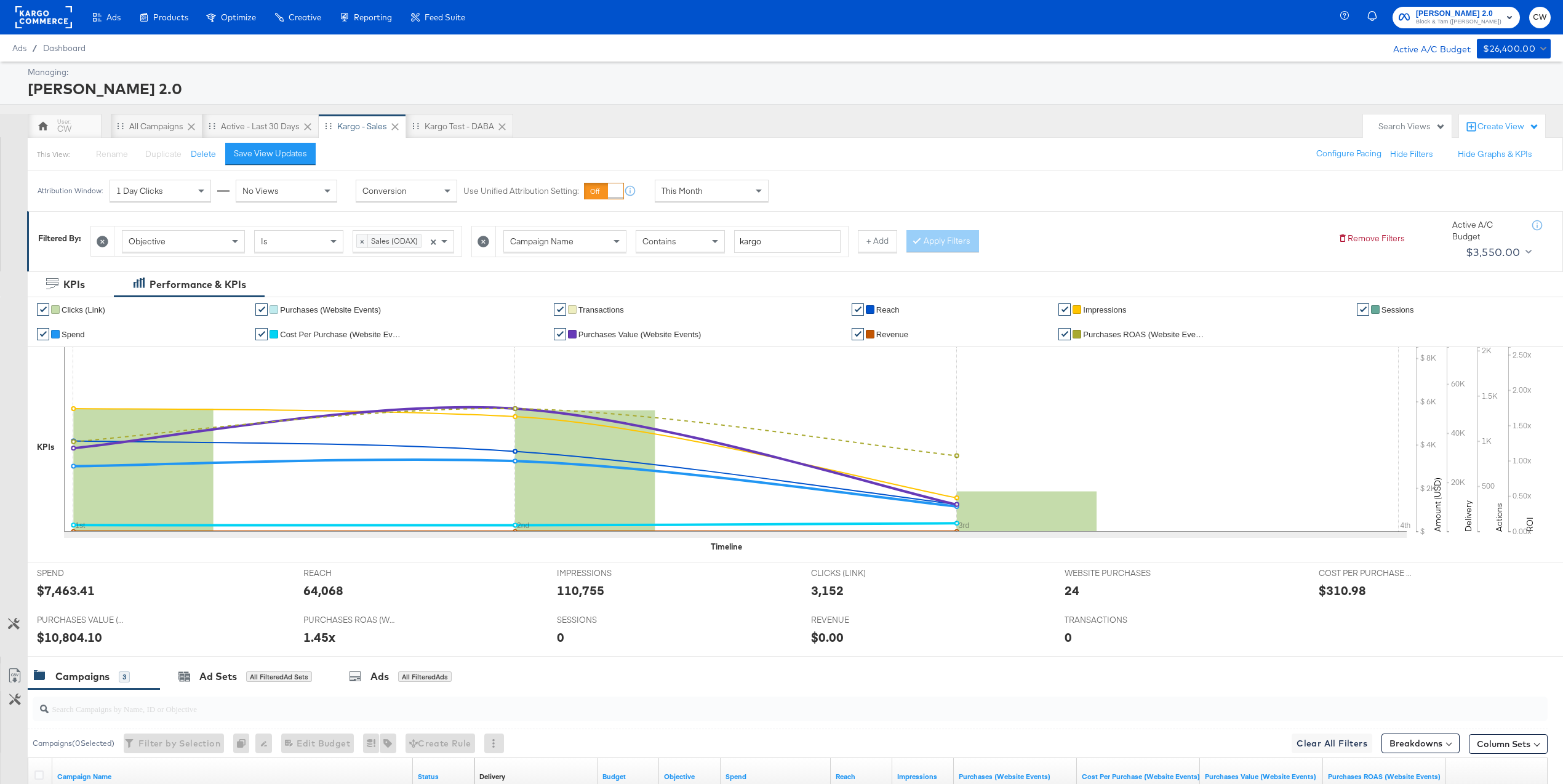
click at [730, 211] on div "Filtered By: Objective Is × Sales (ODAX) × Campaign Name Contains kargo + Add A…" at bounding box center [795, 241] width 1536 height 59
click at [732, 201] on div "This Month Custom Today Yesterday Last 3 Days This Week (Mon - Today) This Week…" at bounding box center [712, 191] width 114 height 22
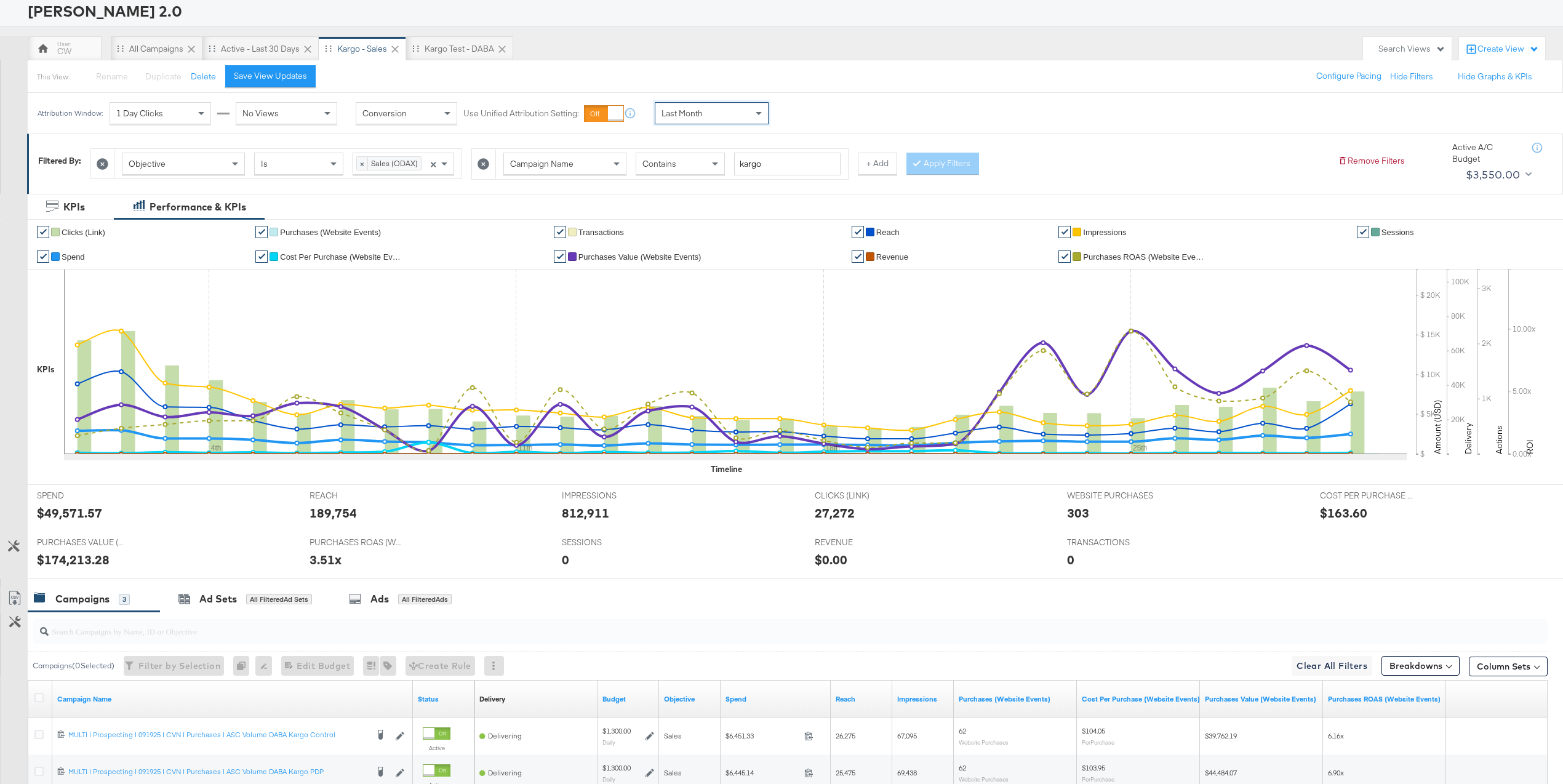
scroll to position [60, 0]
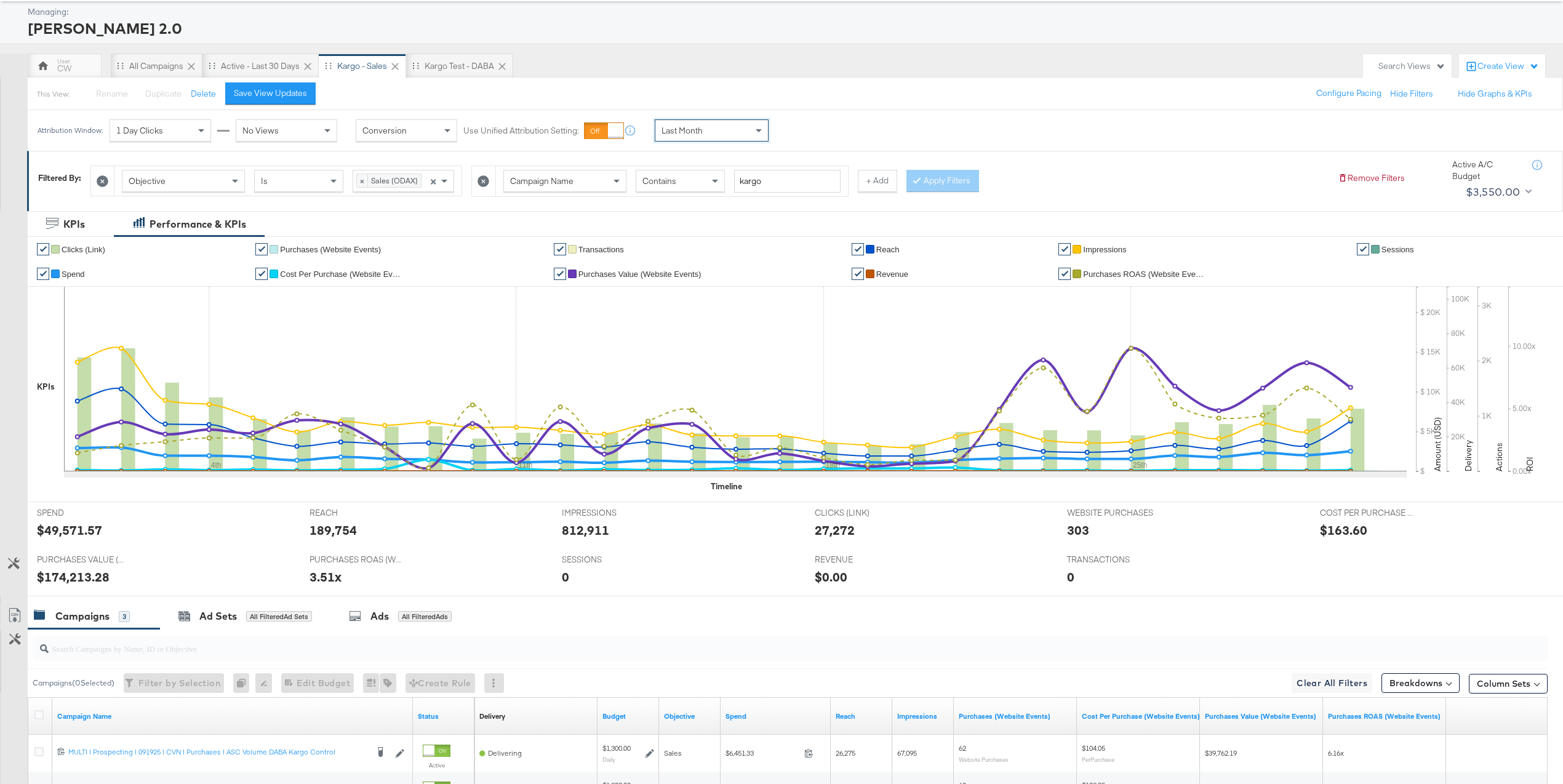
click at [301, 97] on div "Save View Updates" at bounding box center [271, 93] width 73 height 12
click at [724, 129] on div "Last Month" at bounding box center [712, 131] width 113 height 21
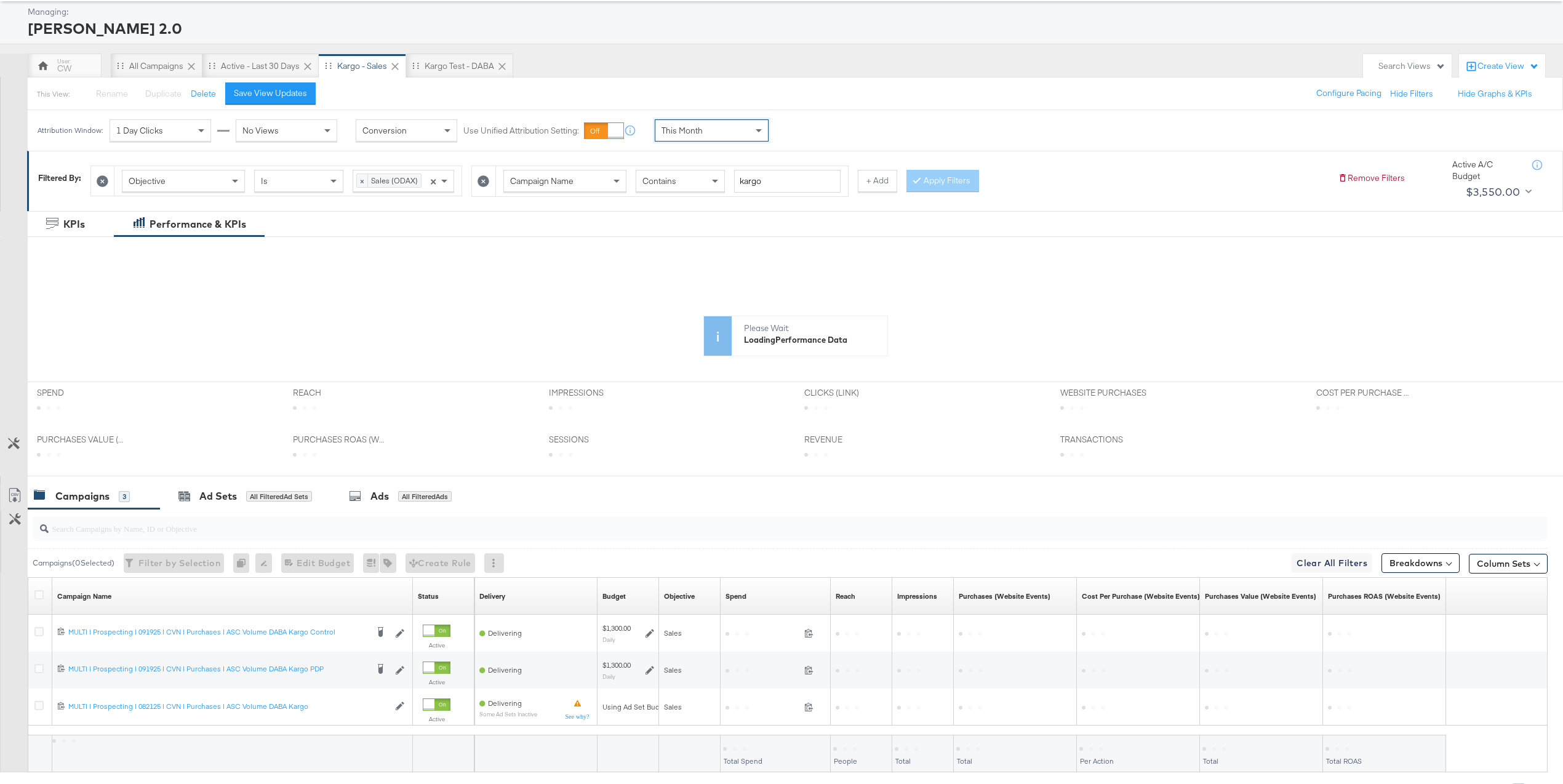
scroll to position [129, 0]
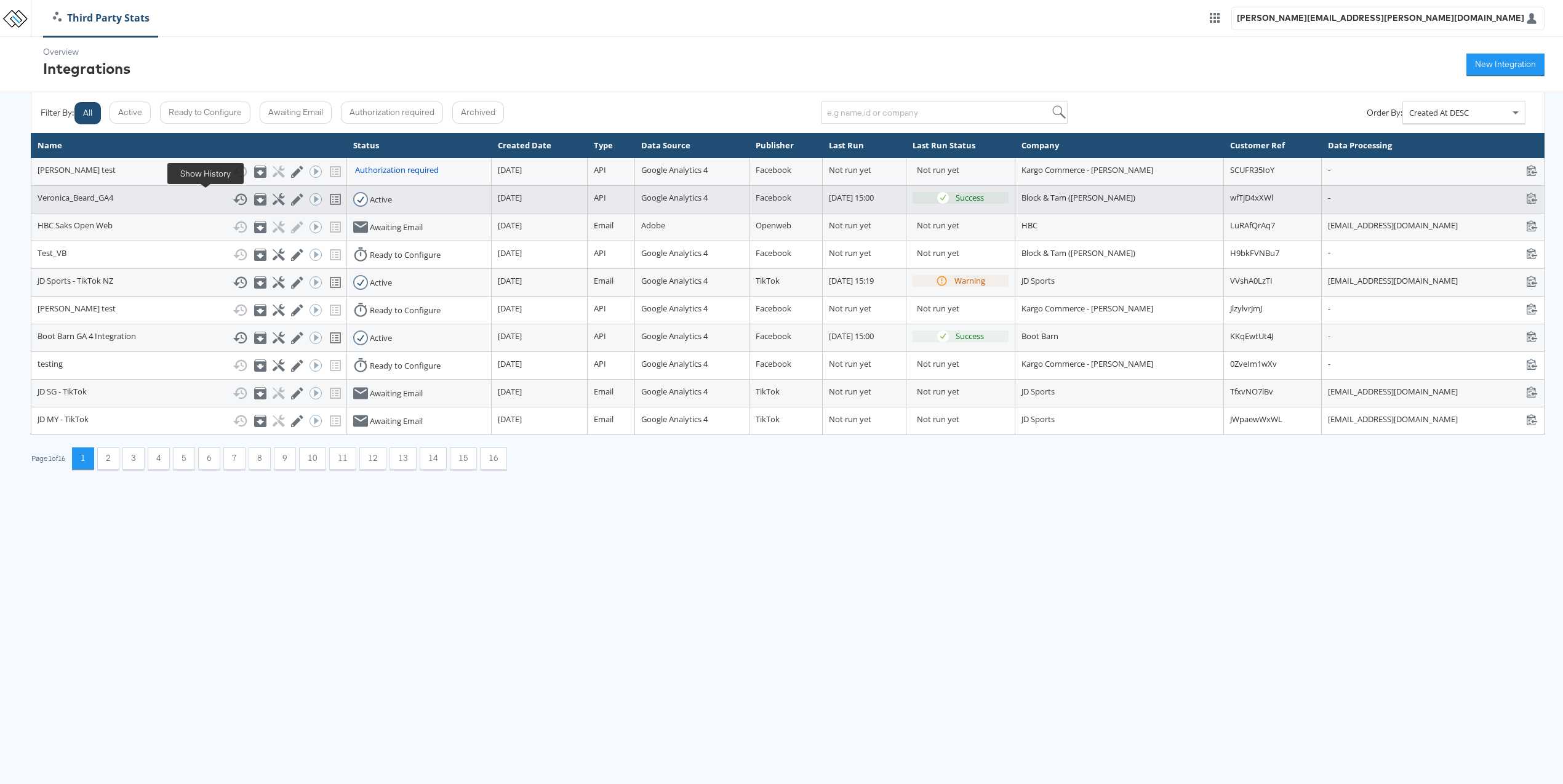
click at [234, 203] on icon at bounding box center [240, 199] width 14 height 12
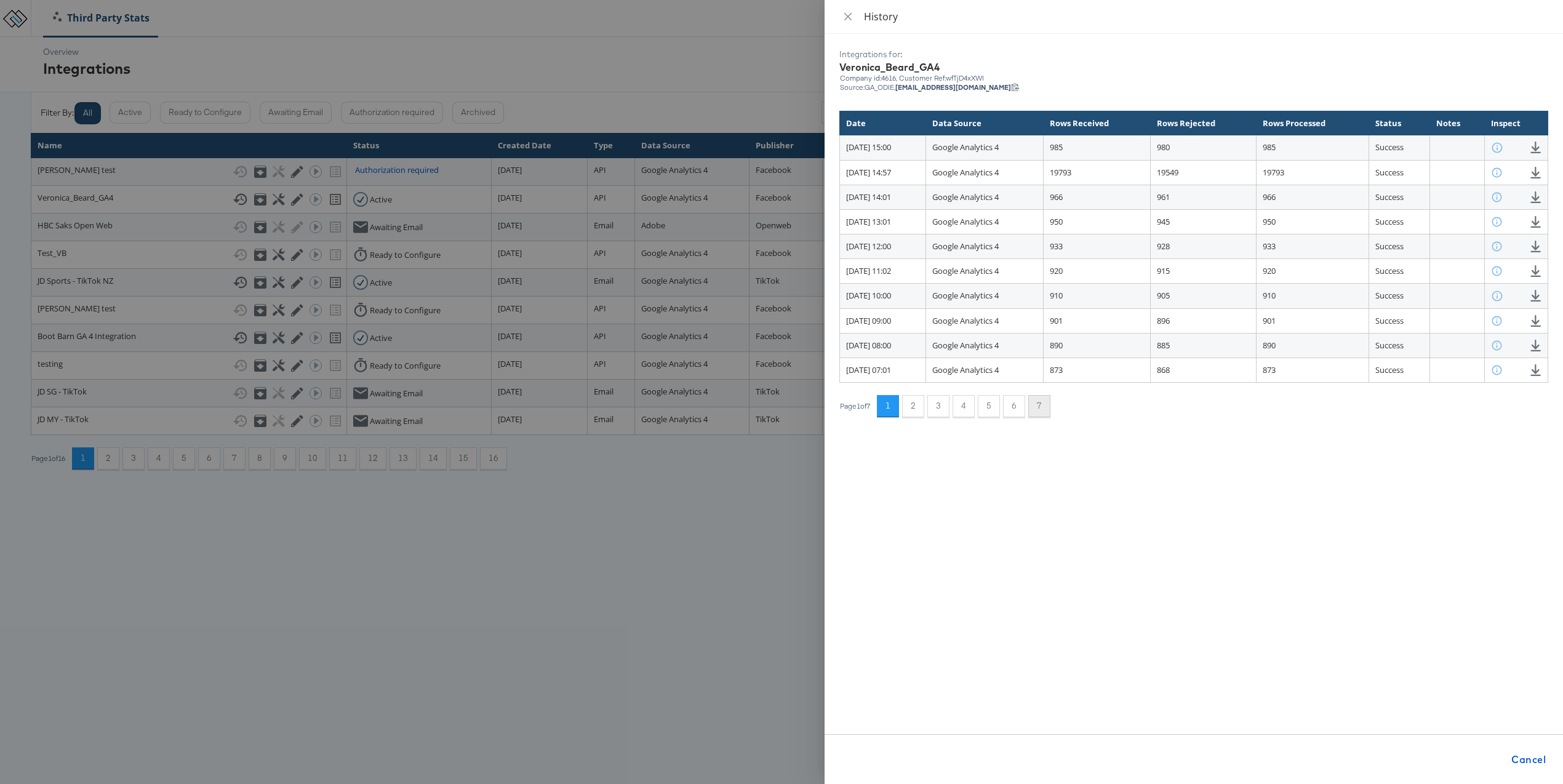
click at [1037, 401] on button "7" at bounding box center [1040, 406] width 22 height 22
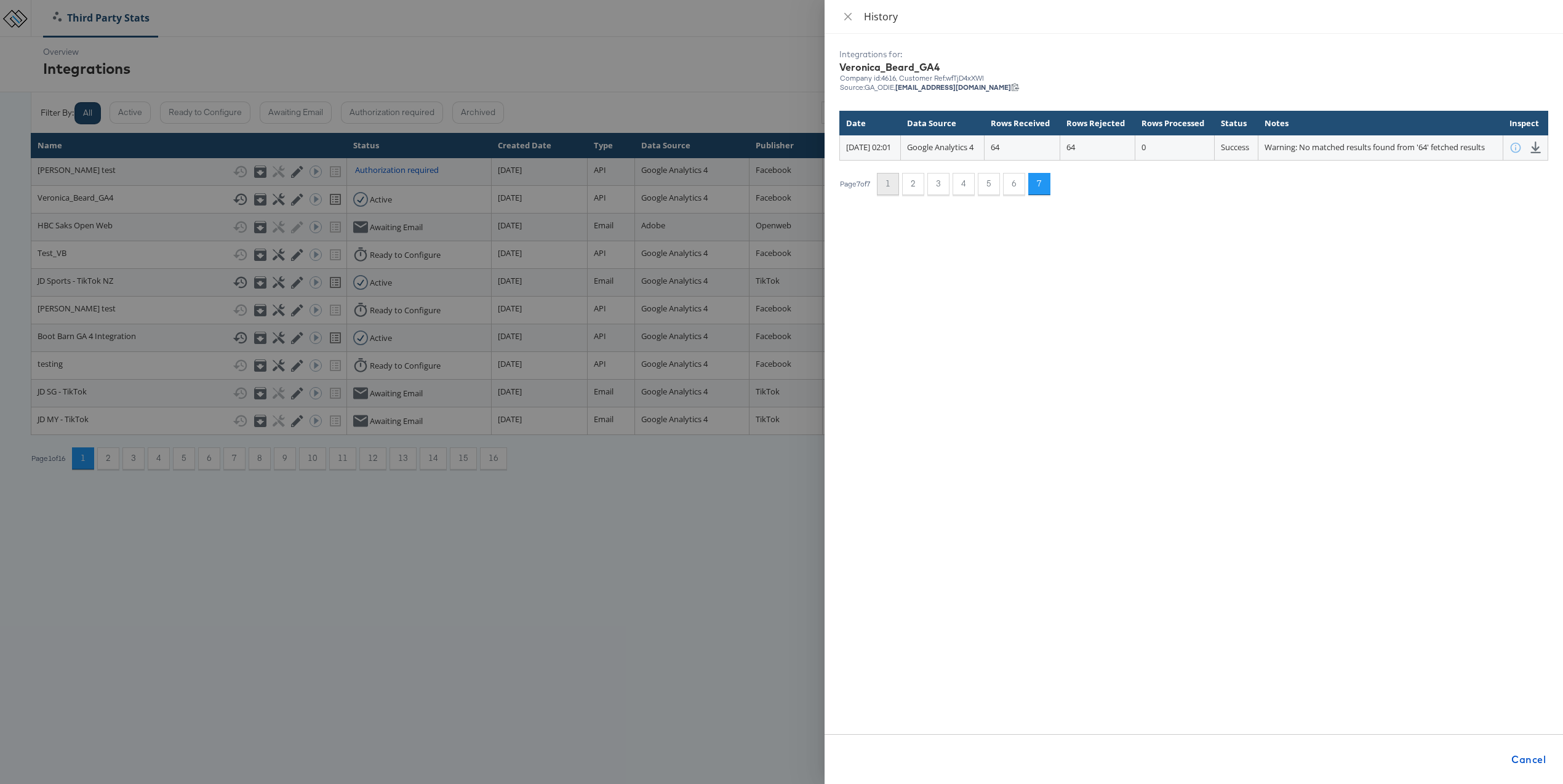
click at [896, 195] on button "1" at bounding box center [888, 184] width 22 height 22
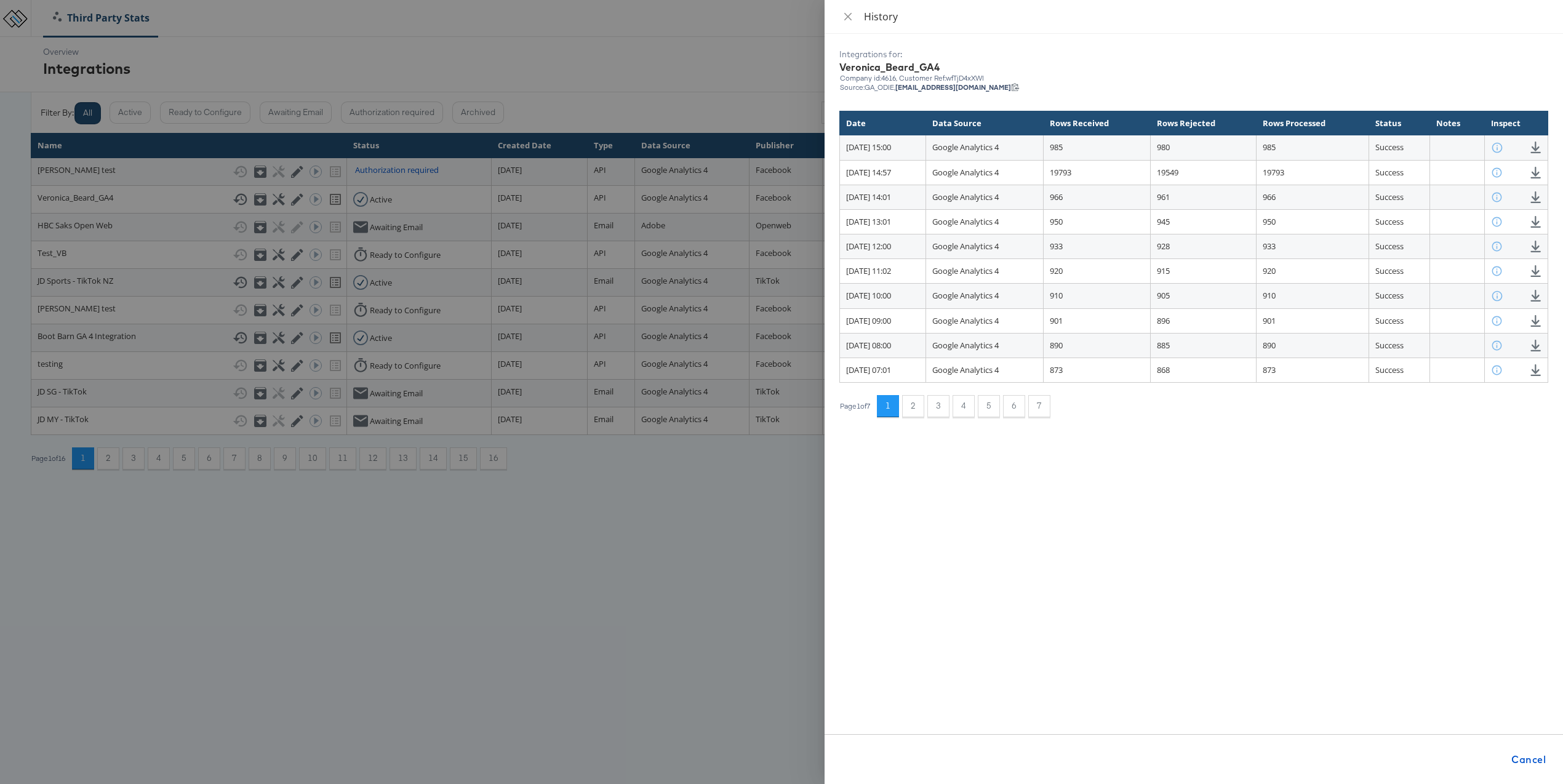
click at [365, 13] on div at bounding box center [781, 392] width 1563 height 784
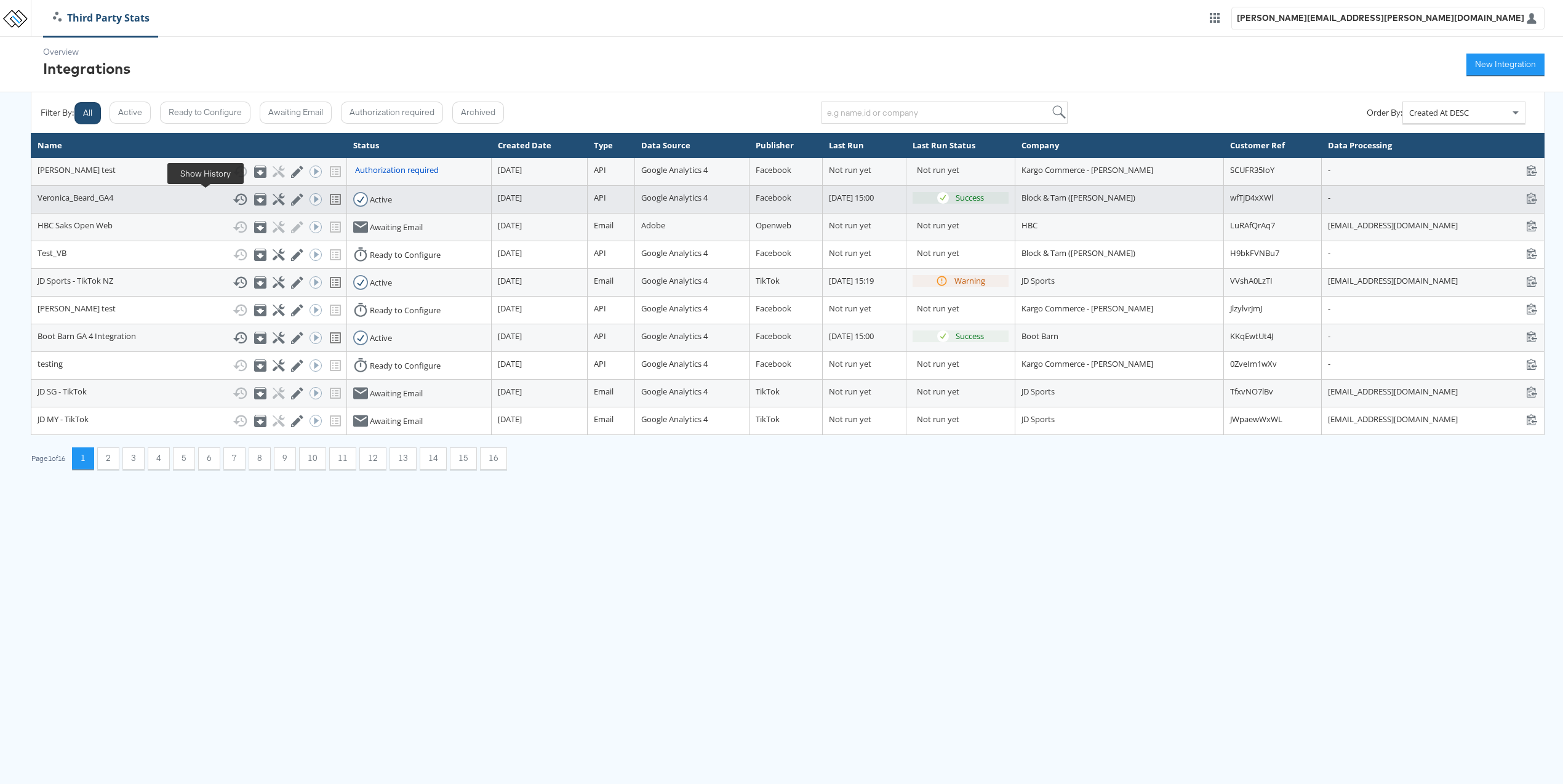
click at [234, 200] on icon at bounding box center [240, 199] width 14 height 12
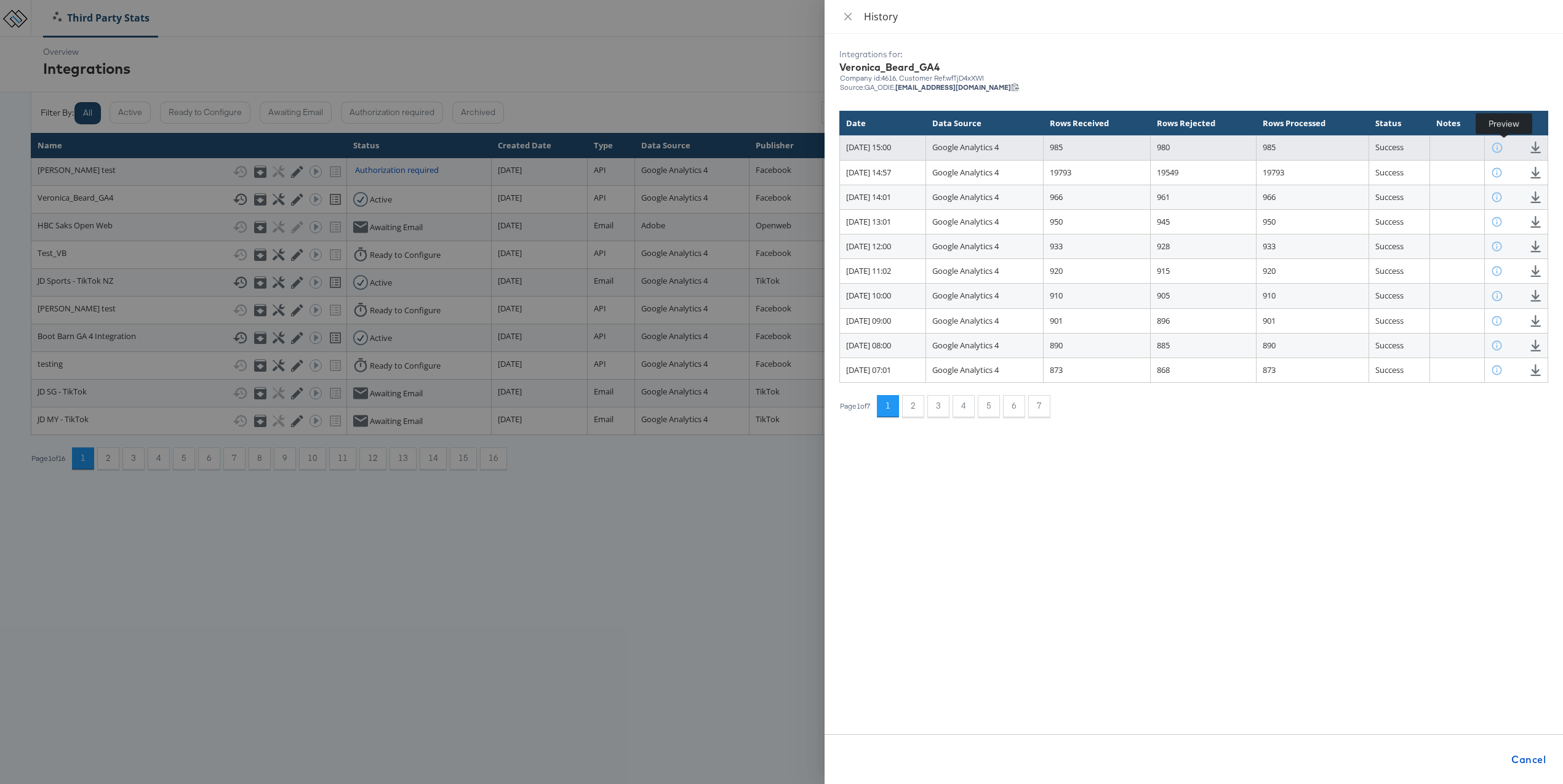
click at [1503, 150] on icon at bounding box center [1497, 147] width 12 height 12
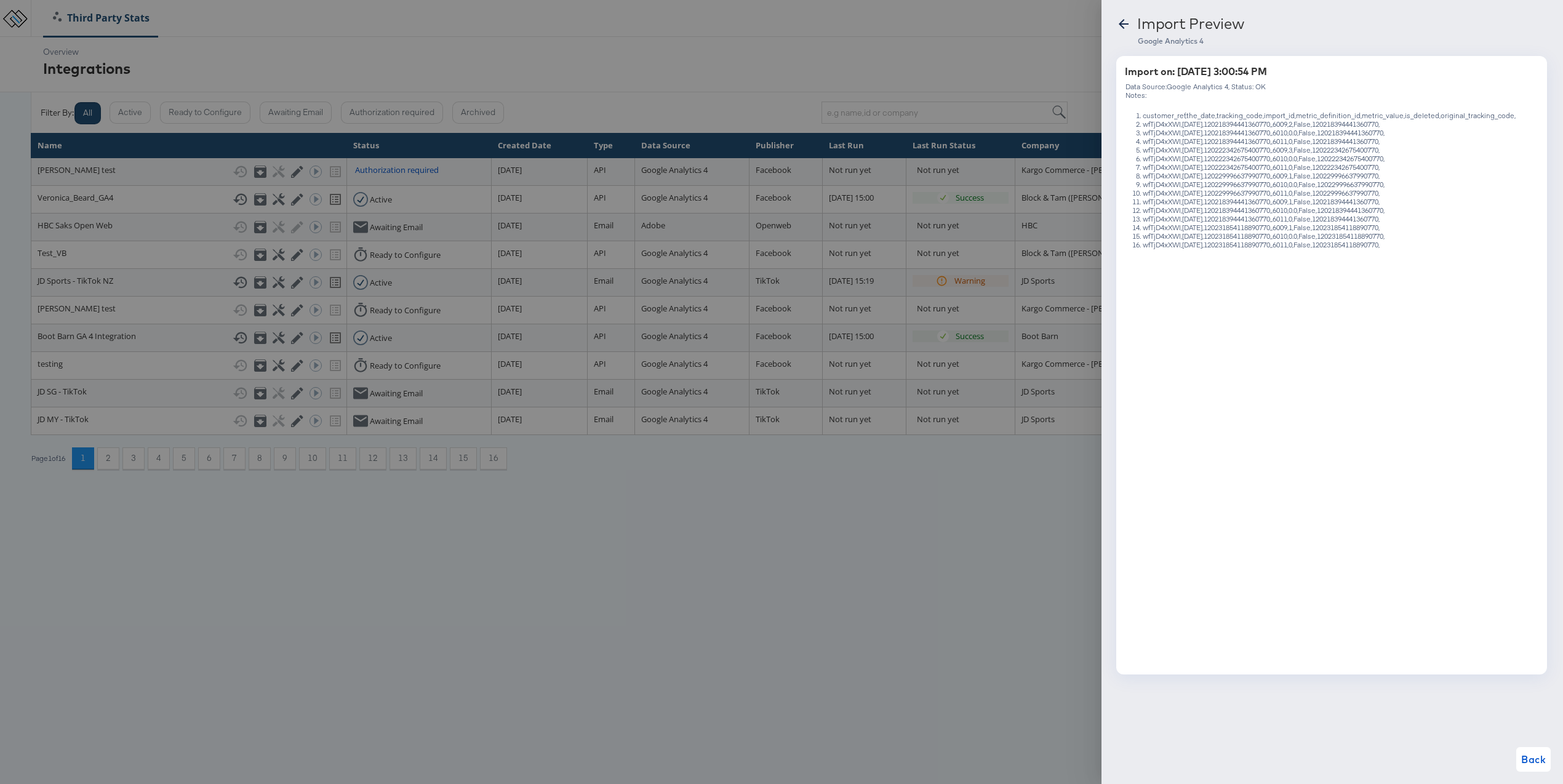
click at [1124, 25] on icon at bounding box center [1124, 24] width 15 height 15
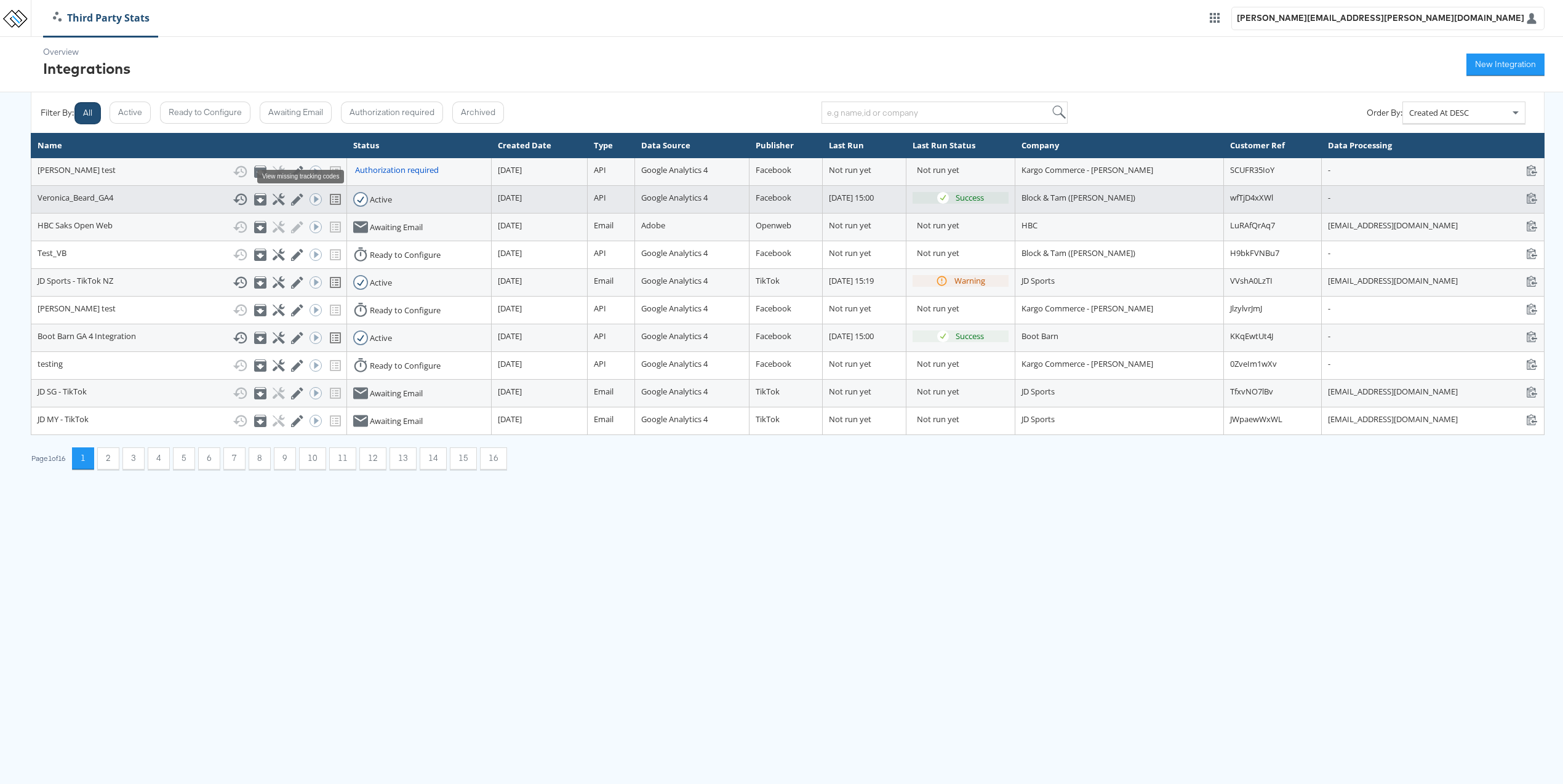
click at [330, 203] on icon at bounding box center [335, 199] width 11 height 11
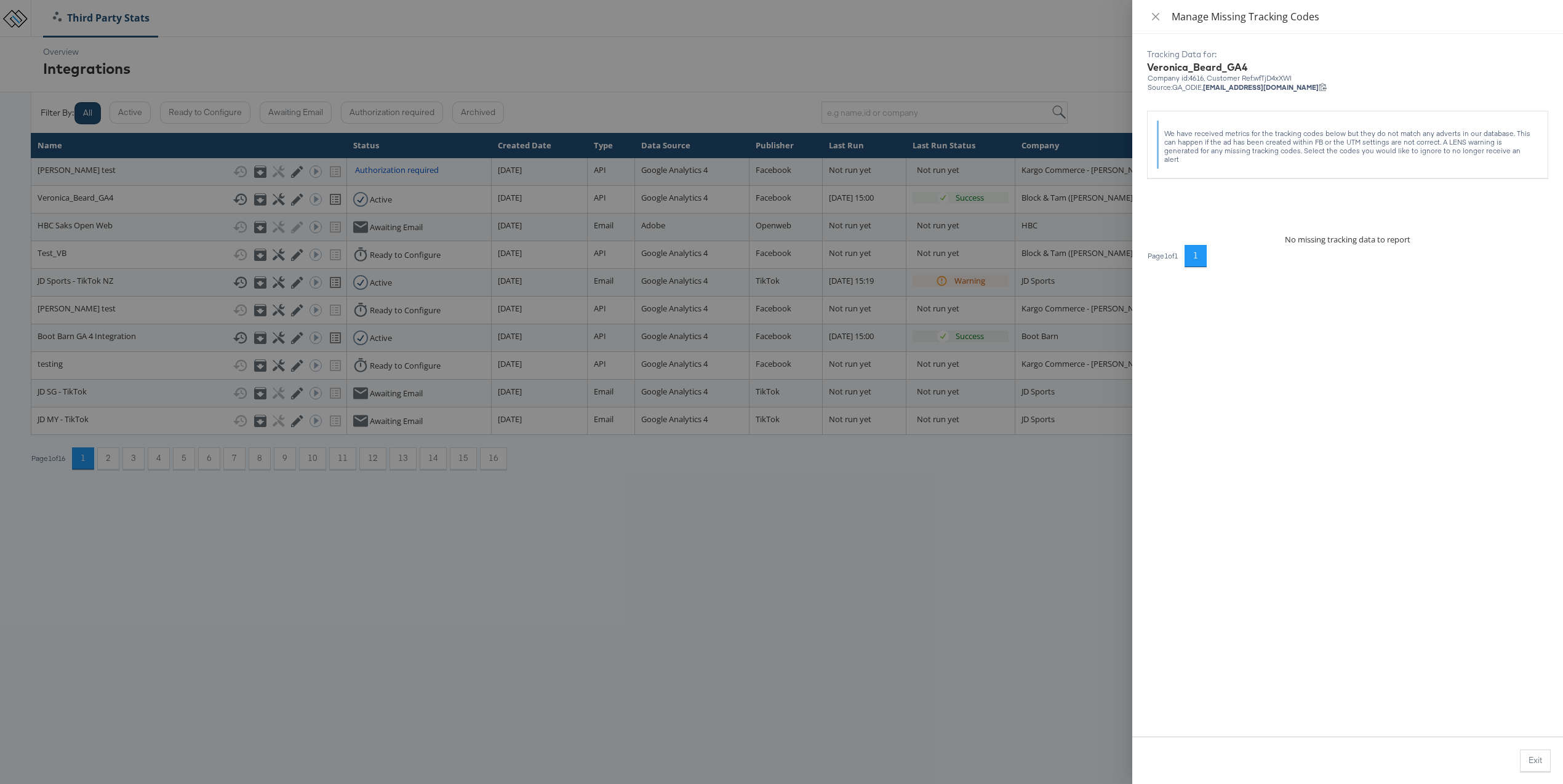
click at [1044, 61] on div at bounding box center [781, 392] width 1563 height 784
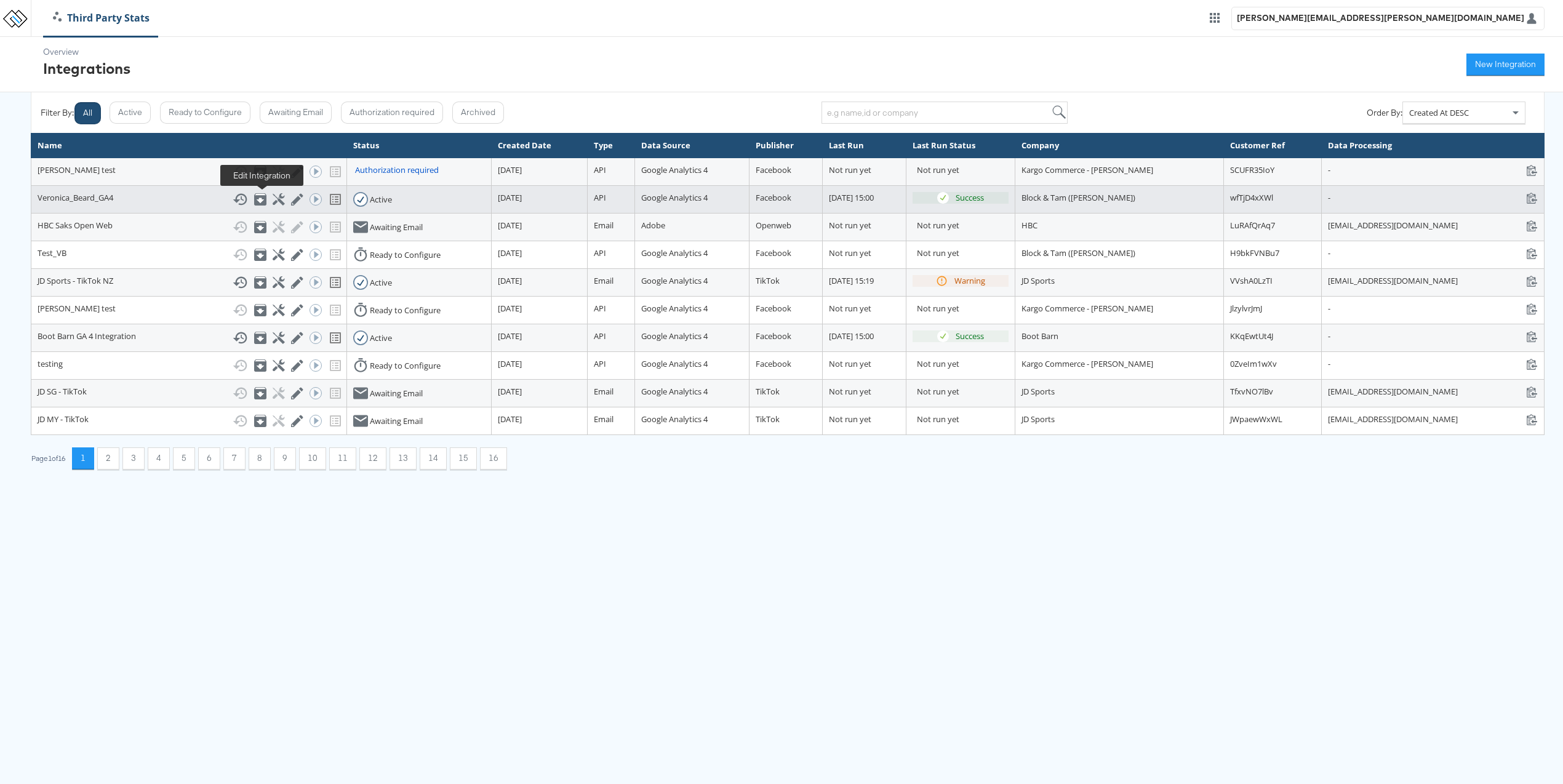
click at [291, 196] on icon at bounding box center [297, 199] width 12 height 12
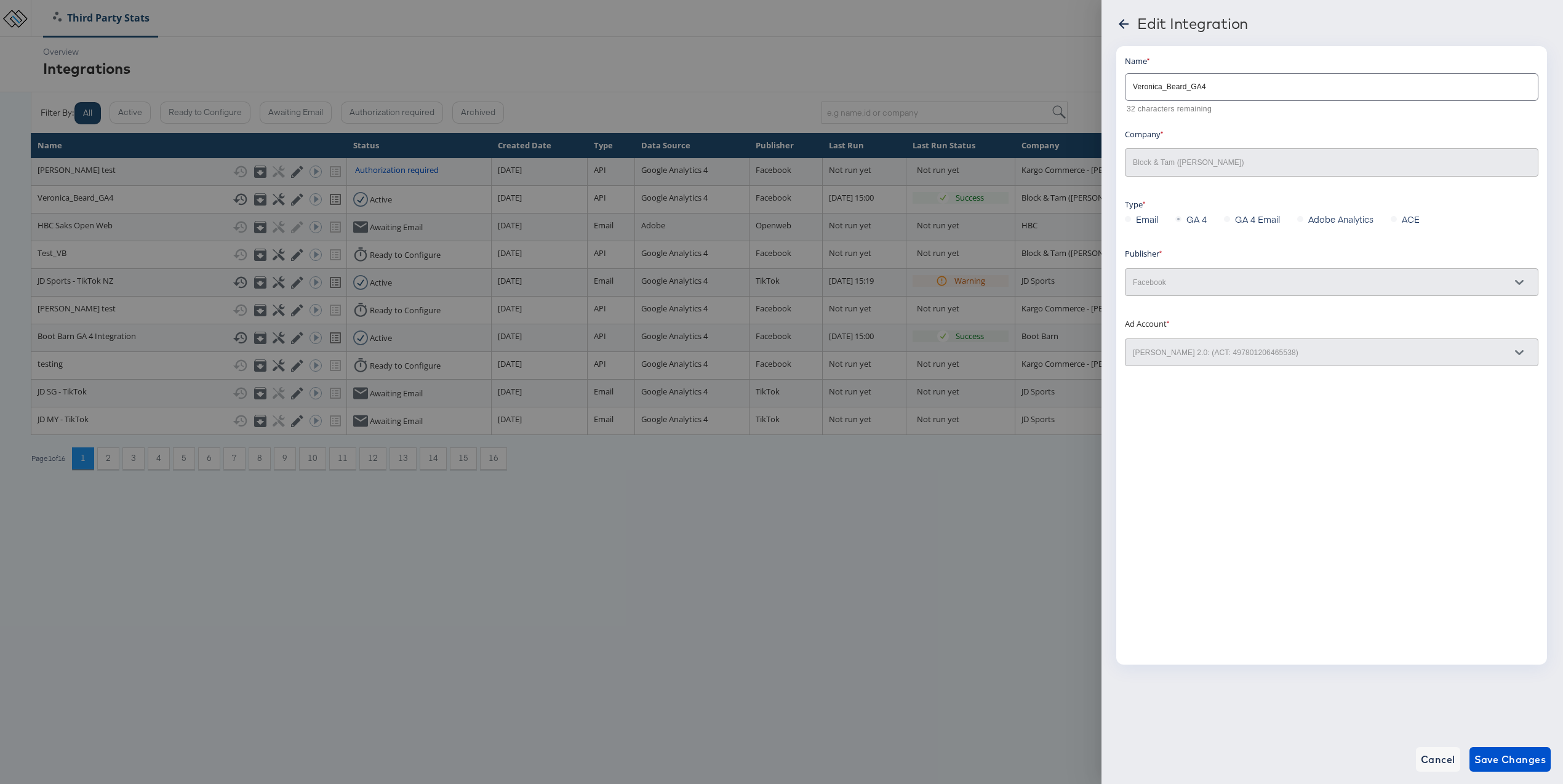
click at [825, 497] on div at bounding box center [781, 392] width 1563 height 784
click at [1437, 755] on span "Cancel" at bounding box center [1438, 759] width 35 height 17
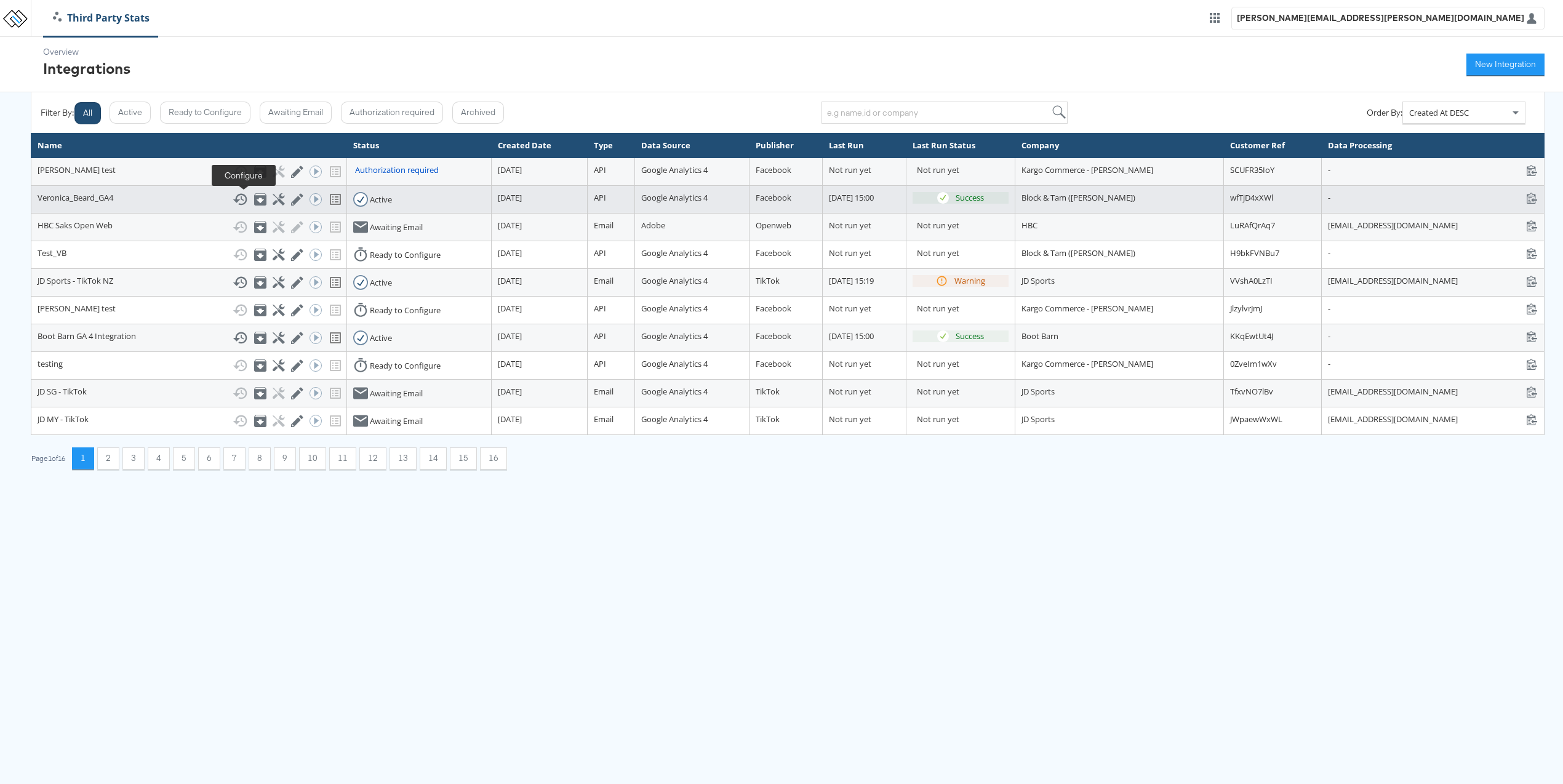
click at [273, 205] on icon at bounding box center [278, 199] width 12 height 12
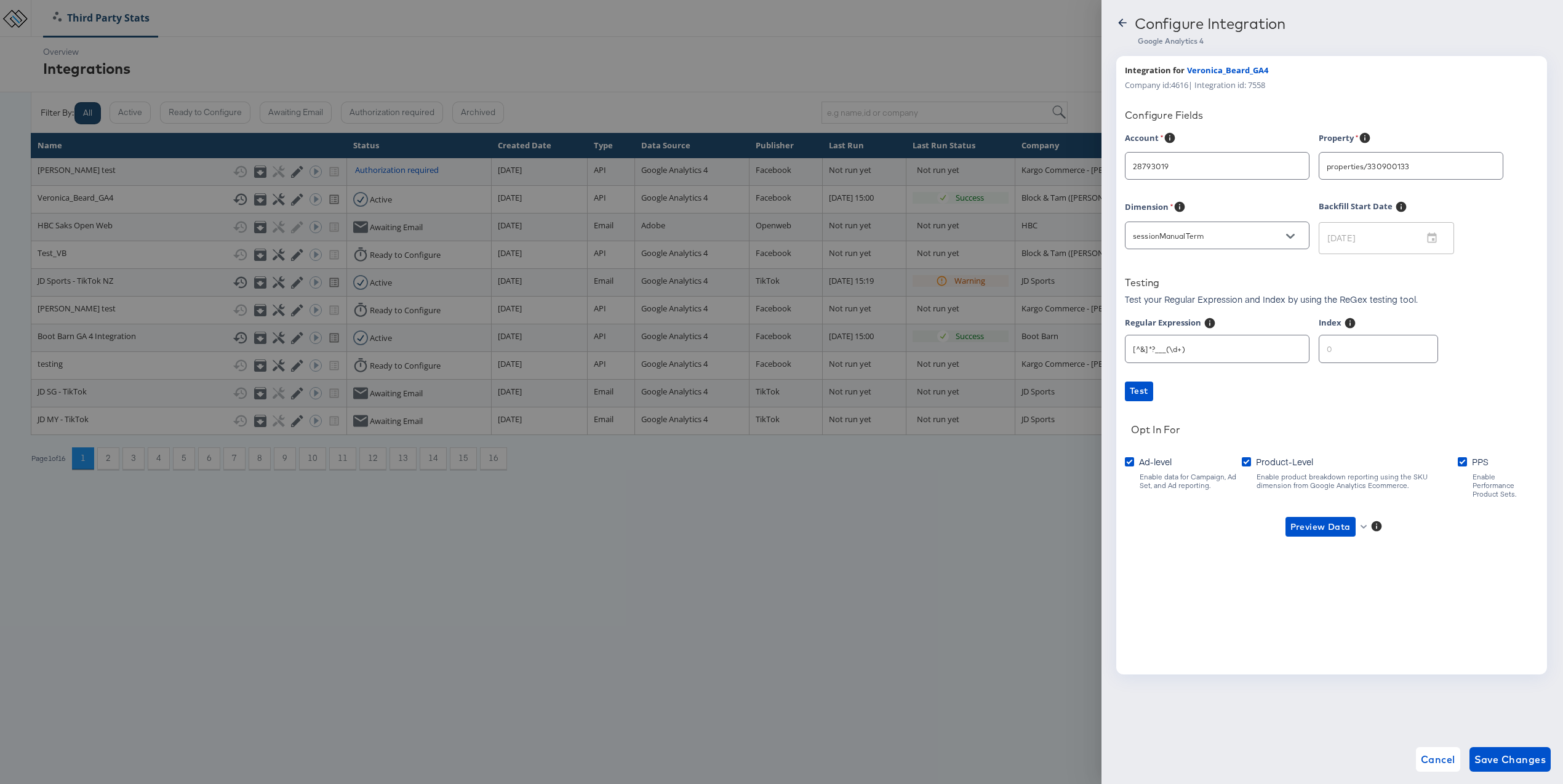
type input "[PERSON_NAME]"
click at [1264, 163] on input "[PERSON_NAME]" at bounding box center [1207, 166] width 154 height 14
click at [1300, 166] on div at bounding box center [1290, 167] width 26 height 19
click at [1294, 167] on icon "Close" at bounding box center [1290, 167] width 9 height 9
click at [1294, 167] on icon "Open" at bounding box center [1290, 167] width 9 height 9
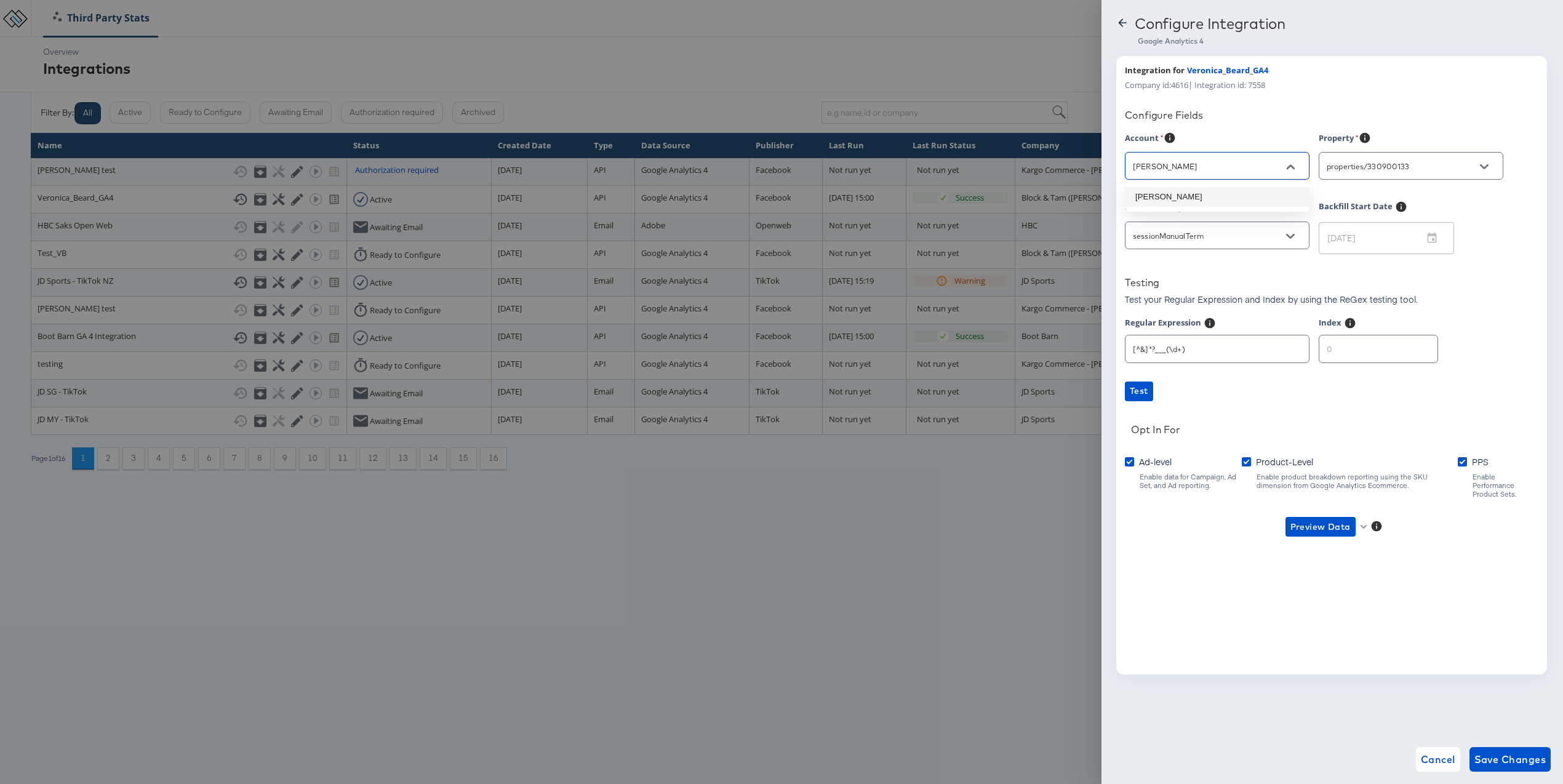
click at [1265, 125] on div "Configure Fields" at bounding box center [1332, 117] width 414 height 17
click at [1342, 516] on button "Preview Data" at bounding box center [1320, 526] width 70 height 20
click at [1336, 536] on li "Ad-level GA4 Data" at bounding box center [1341, 542] width 120 height 20
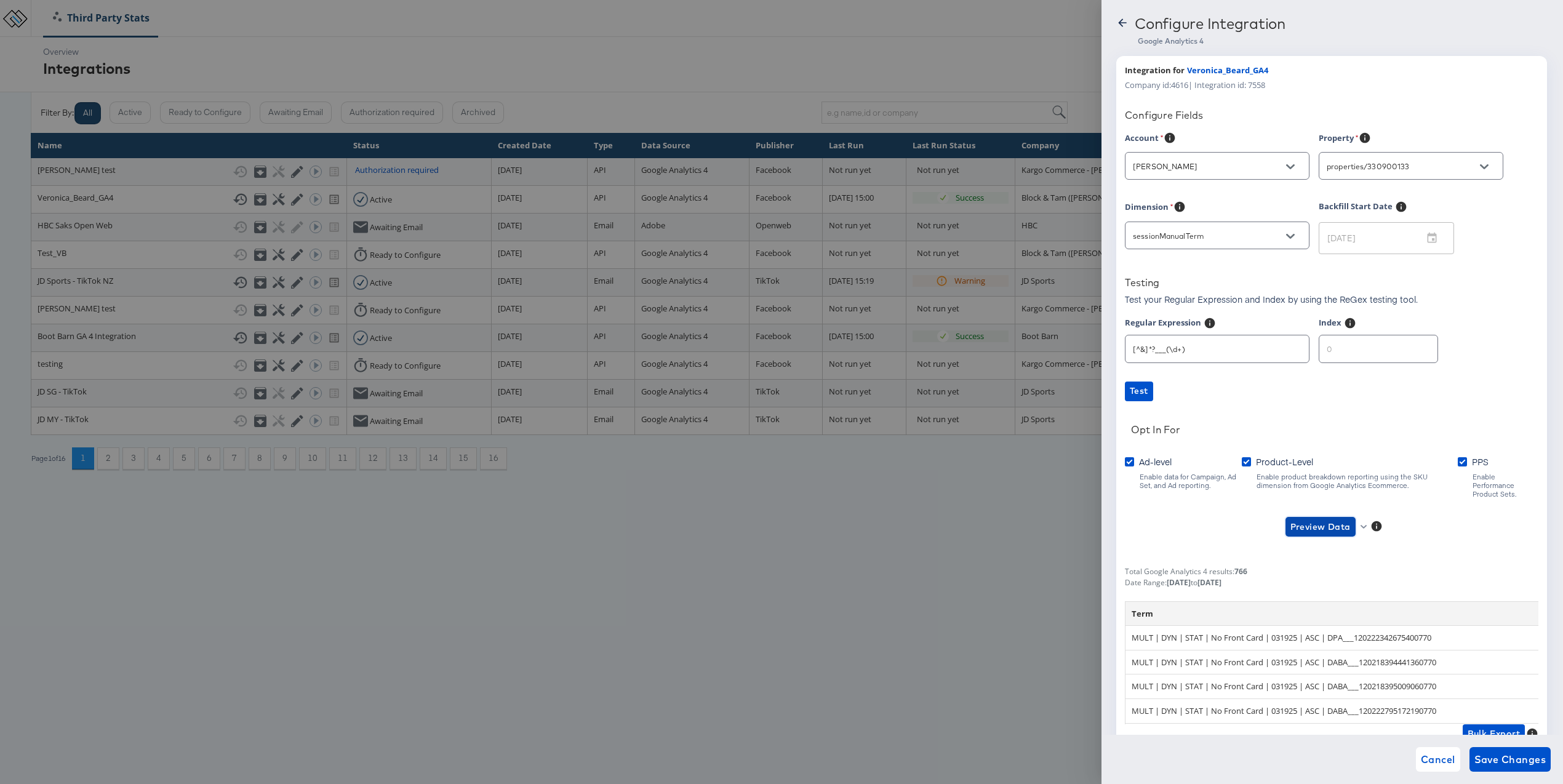
scroll to position [37, 0]
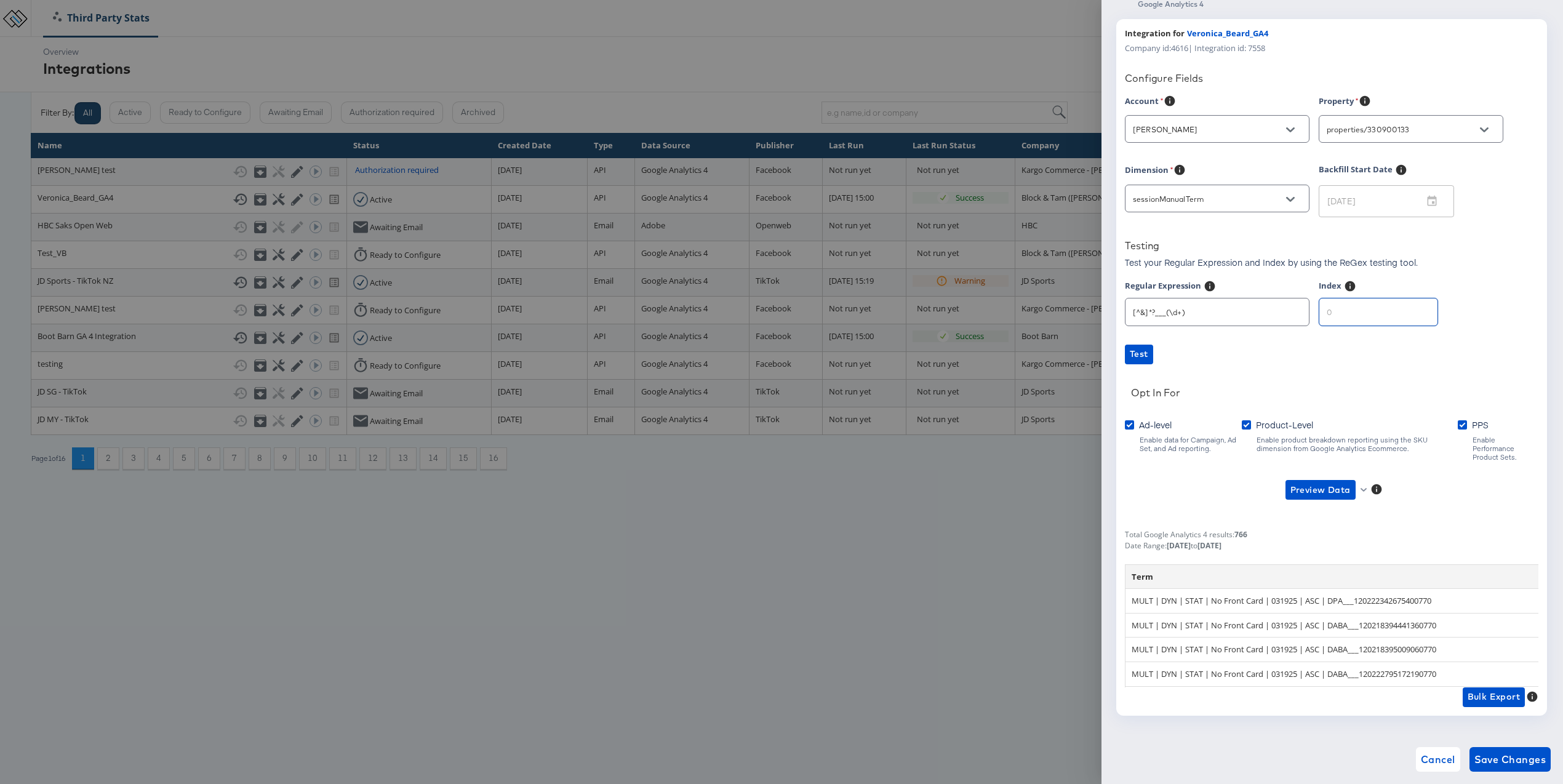
click at [1384, 312] on input "number" at bounding box center [1378, 307] width 118 height 27
type input "1"
click at [1412, 311] on input "1" at bounding box center [1378, 307] width 118 height 27
click at [1320, 482] on span "Preview Data" at bounding box center [1320, 490] width 60 height 15
click at [1317, 507] on li "Ad-level GA4 Data" at bounding box center [1341, 506] width 120 height 20
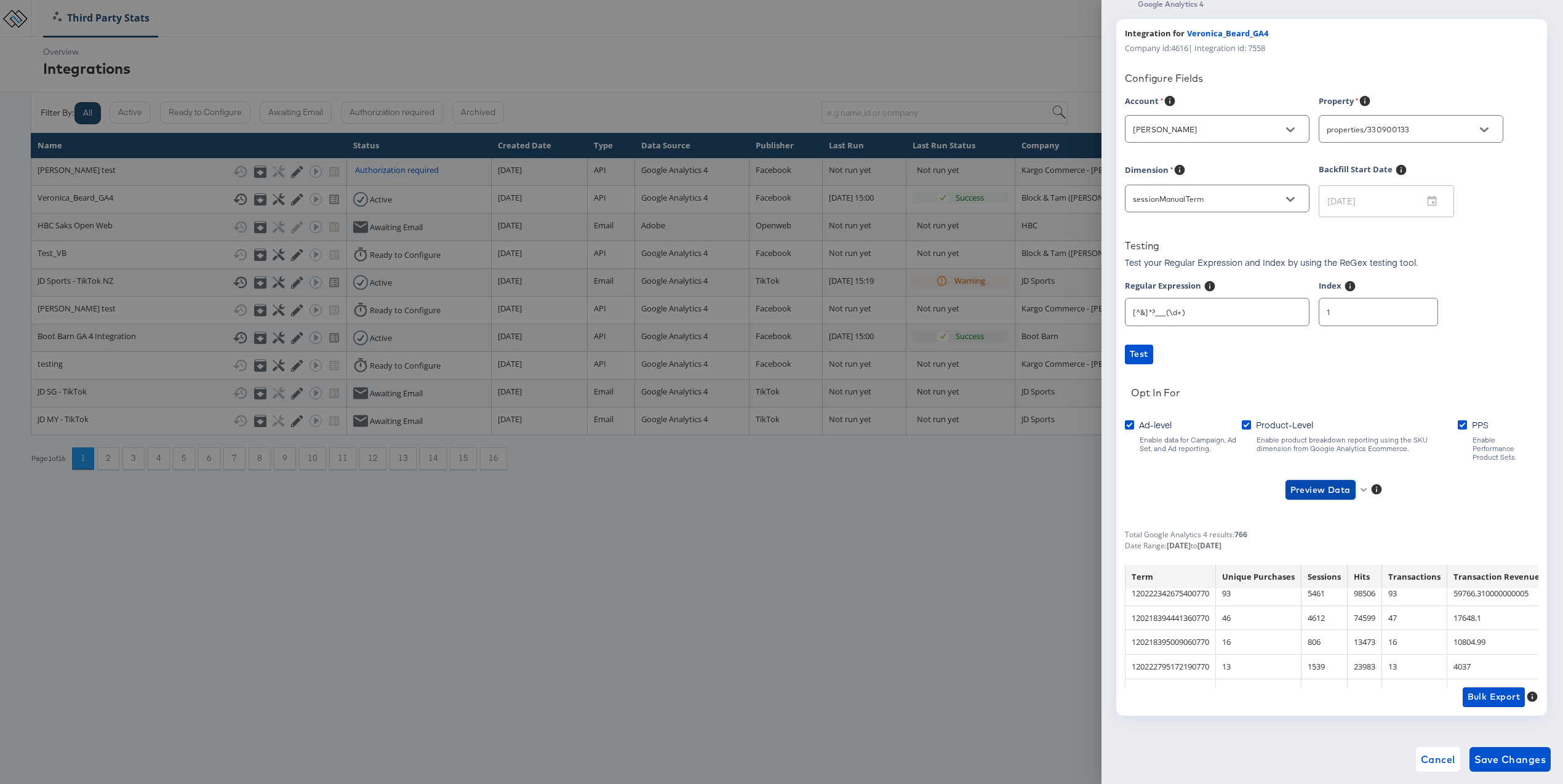
scroll to position [0, 0]
click at [881, 612] on div at bounding box center [781, 392] width 1563 height 784
click at [1430, 756] on span "Cancel" at bounding box center [1438, 759] width 35 height 17
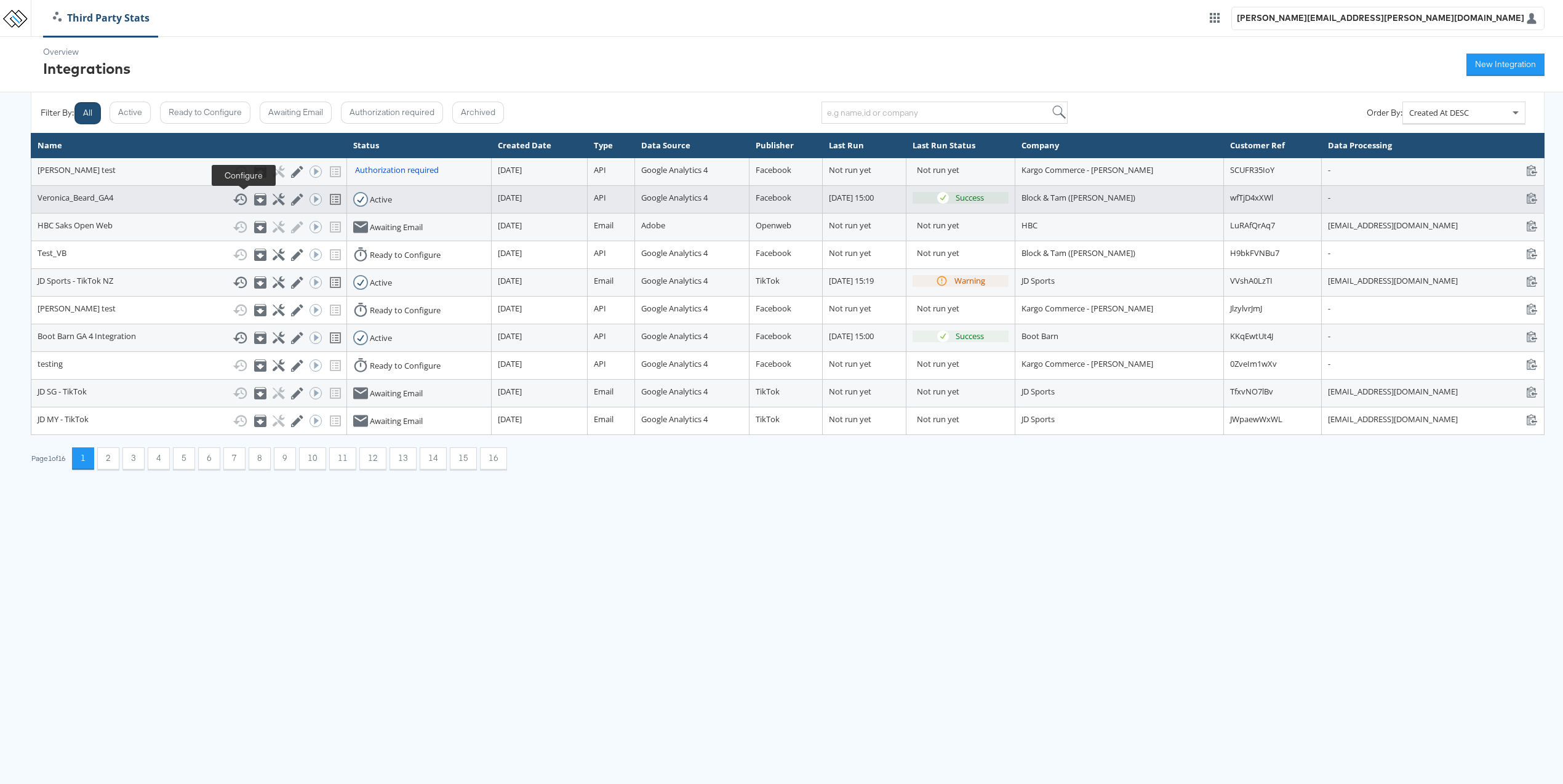
click at [273, 201] on icon at bounding box center [278, 199] width 12 height 12
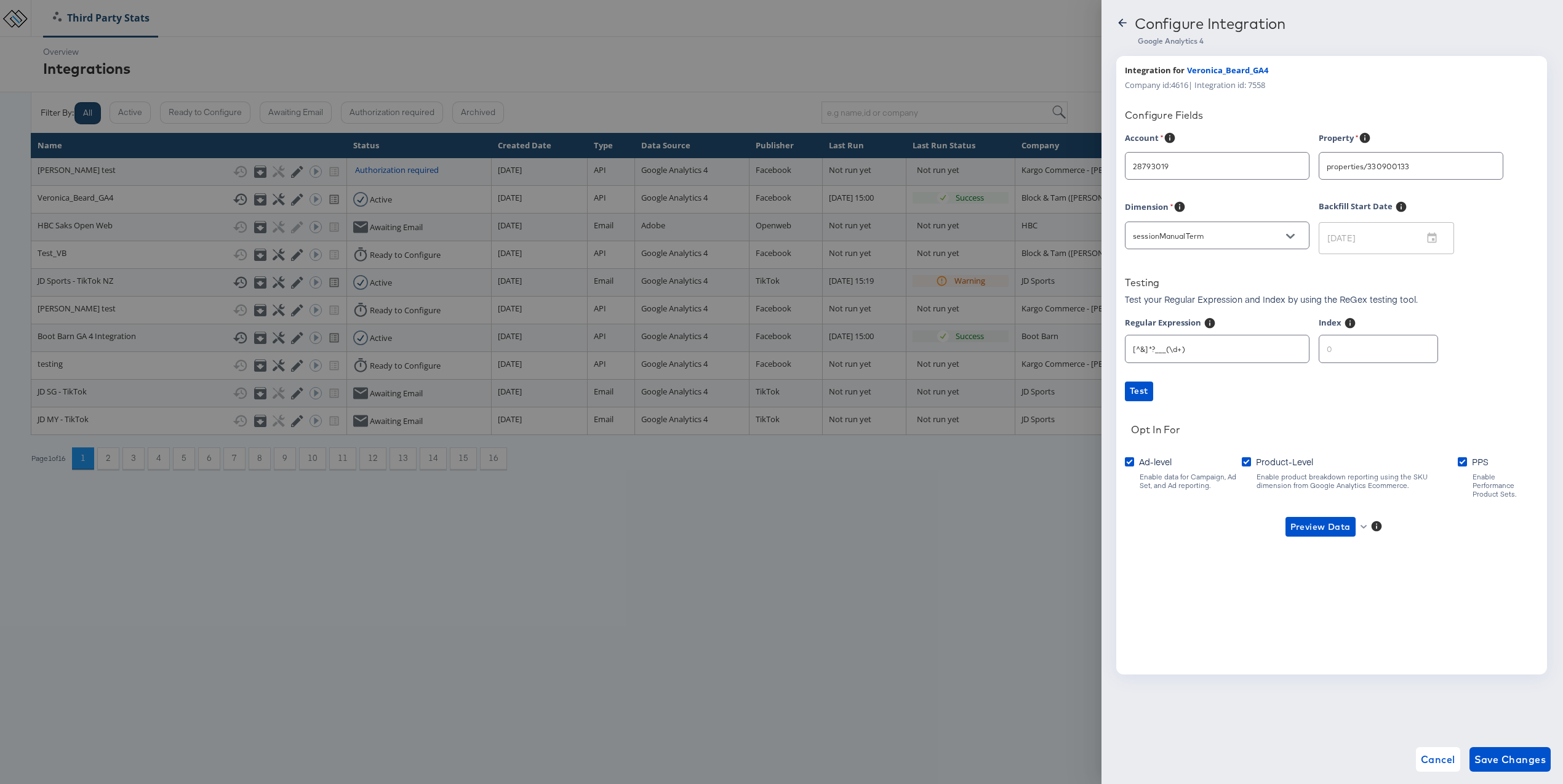
type input "[PERSON_NAME]"
click at [1119, 15] on div "Configure Integration" at bounding box center [1332, 25] width 432 height 22
click at [1122, 23] on icon at bounding box center [1122, 22] width 8 height 8
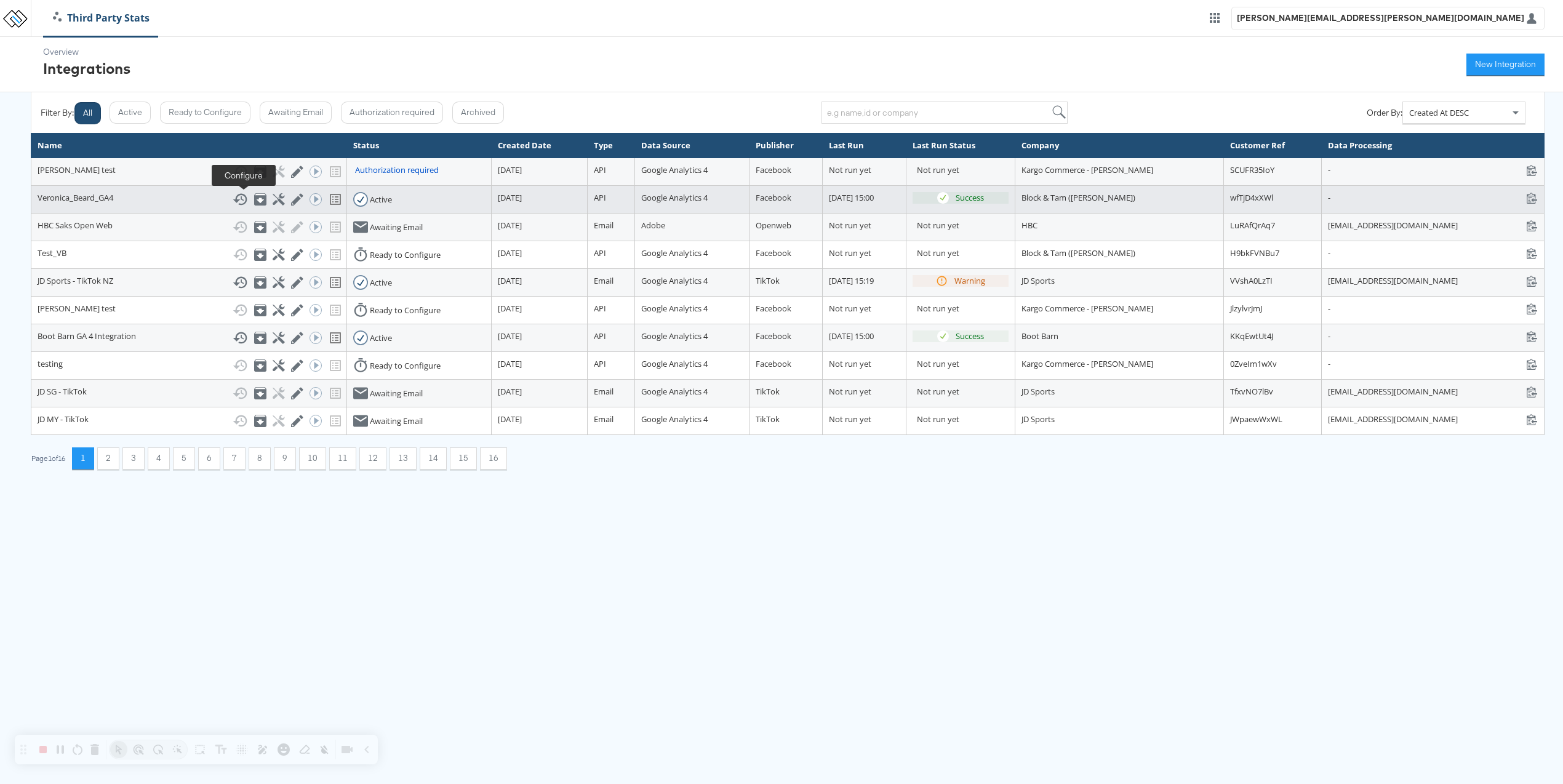
click at [273, 204] on icon at bounding box center [278, 199] width 12 height 12
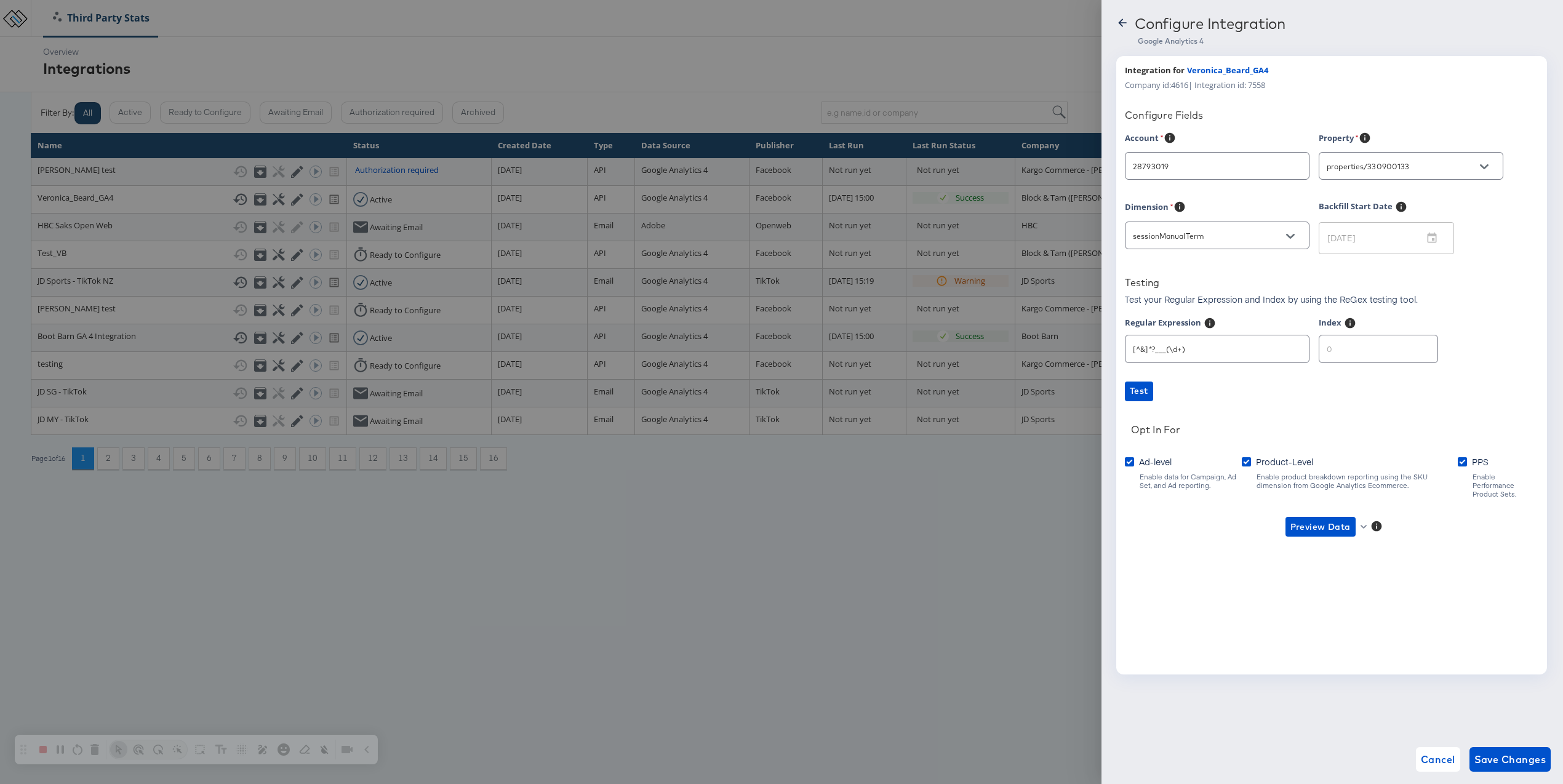
type input "[PERSON_NAME]"
click at [1332, 519] on span "Preview Data" at bounding box center [1320, 526] width 60 height 15
click at [1326, 542] on li "Ad-level GA4 Data" at bounding box center [1341, 542] width 120 height 20
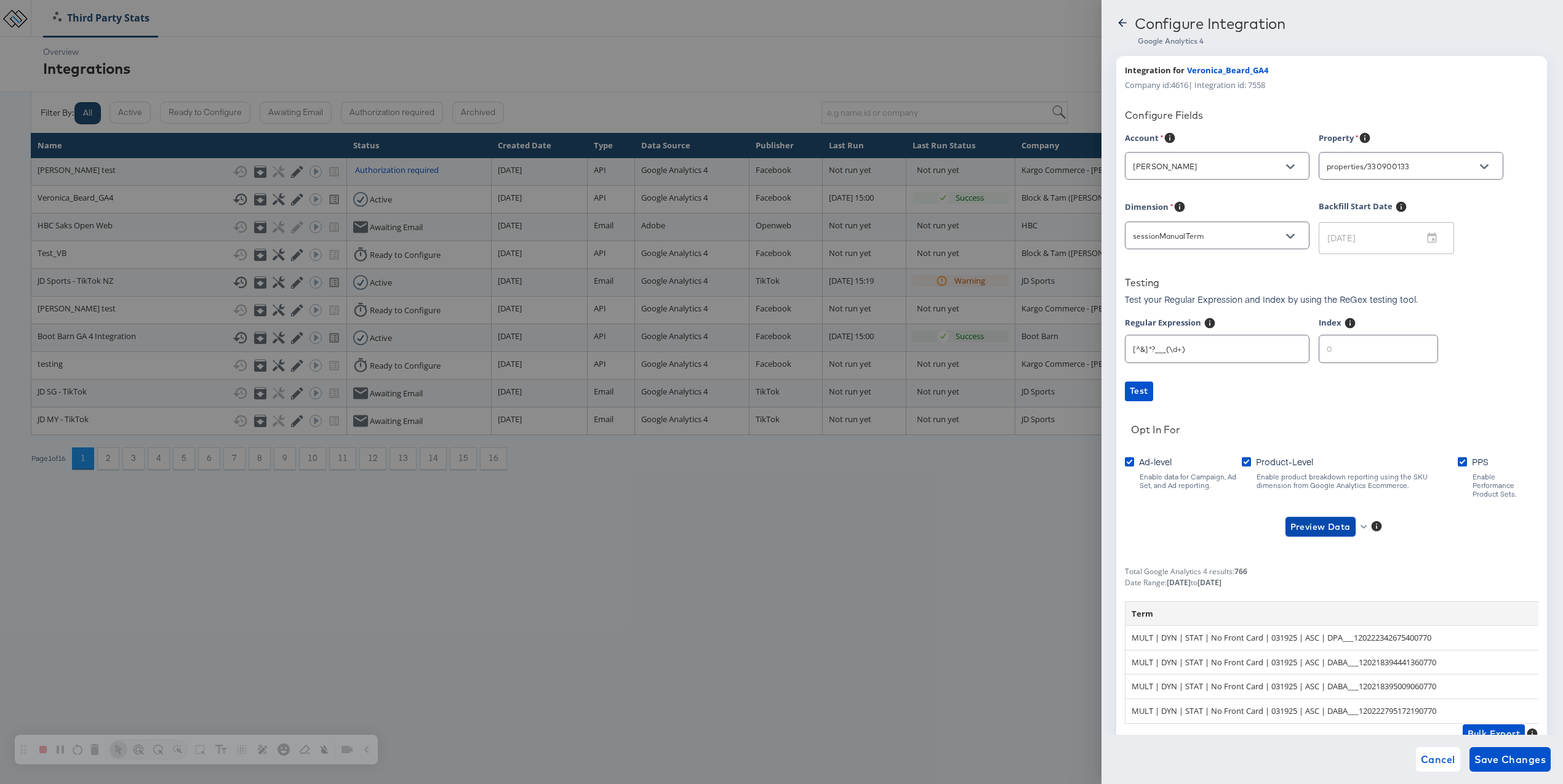
scroll to position [37, 0]
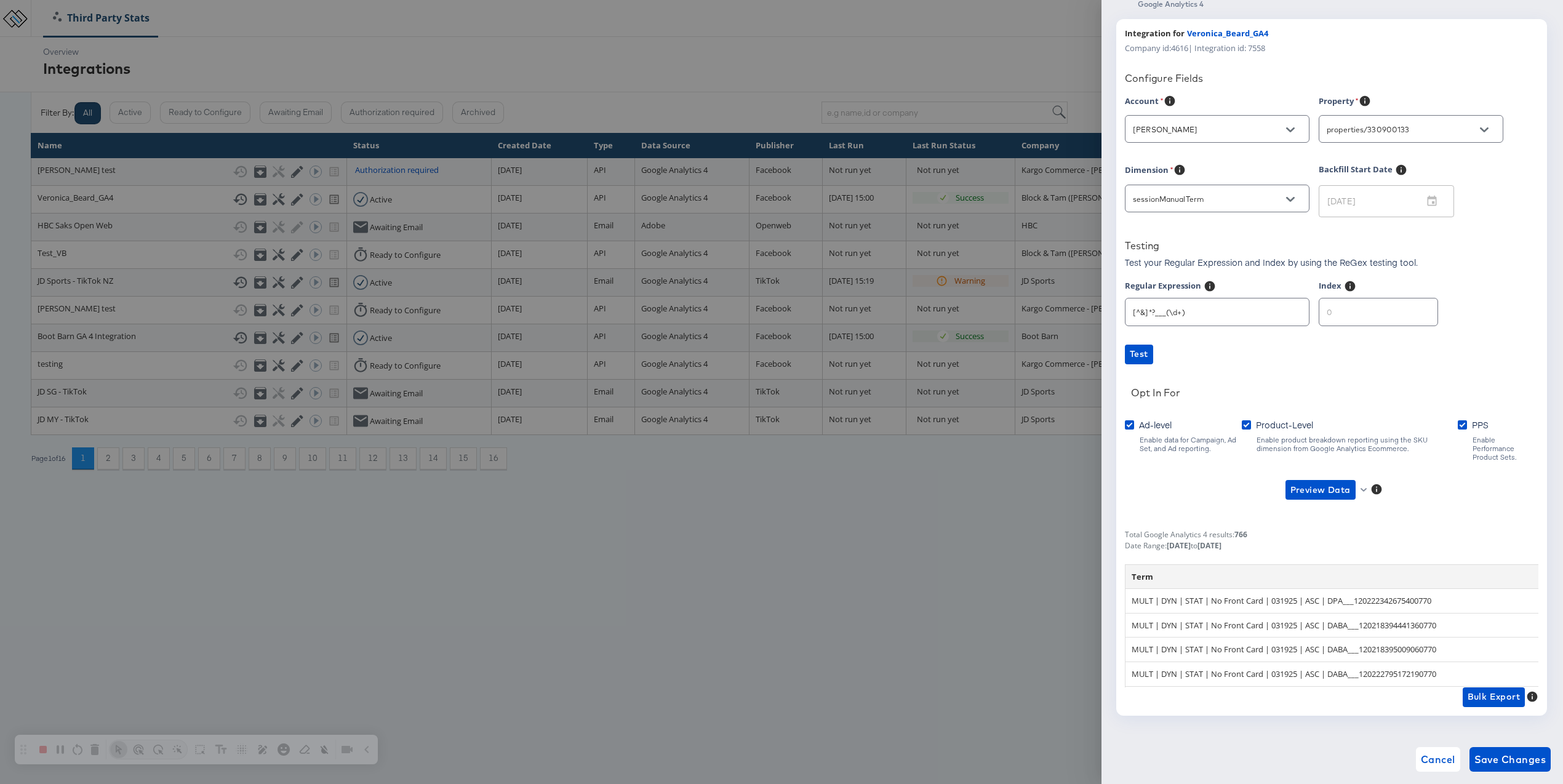
drag, startPoint x: 1130, startPoint y: 595, endPoint x: 1507, endPoint y: 575, distance: 377.5
click at [1355, 315] on input "number" at bounding box center [1378, 307] width 118 height 27
type input "1"
click at [1412, 310] on input "1" at bounding box center [1378, 307] width 118 height 27
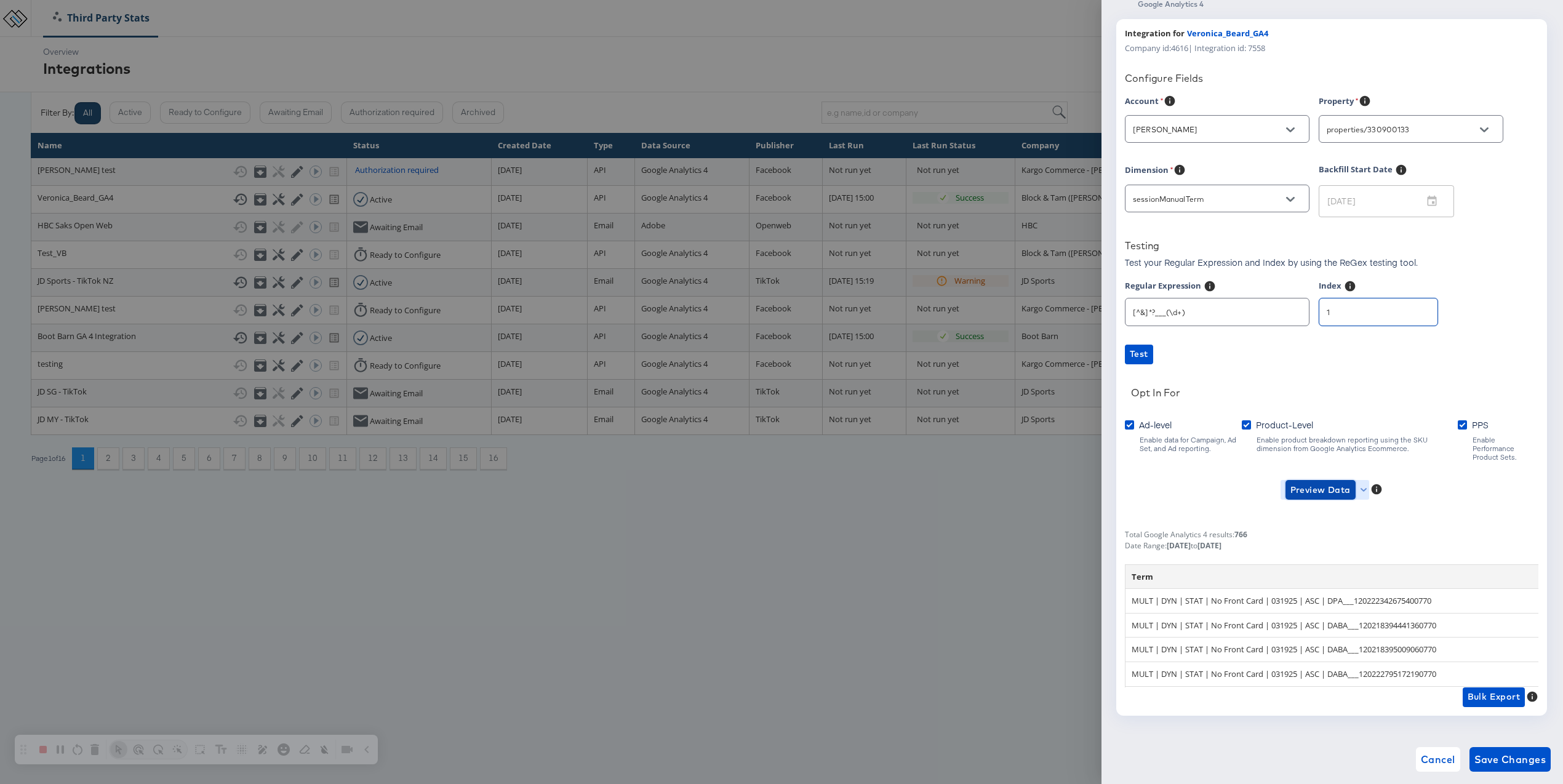
click at [1325, 482] on span "Preview Data" at bounding box center [1320, 490] width 60 height 15
click at [1326, 499] on li "Ad-level GA4 Data" at bounding box center [1341, 506] width 120 height 20
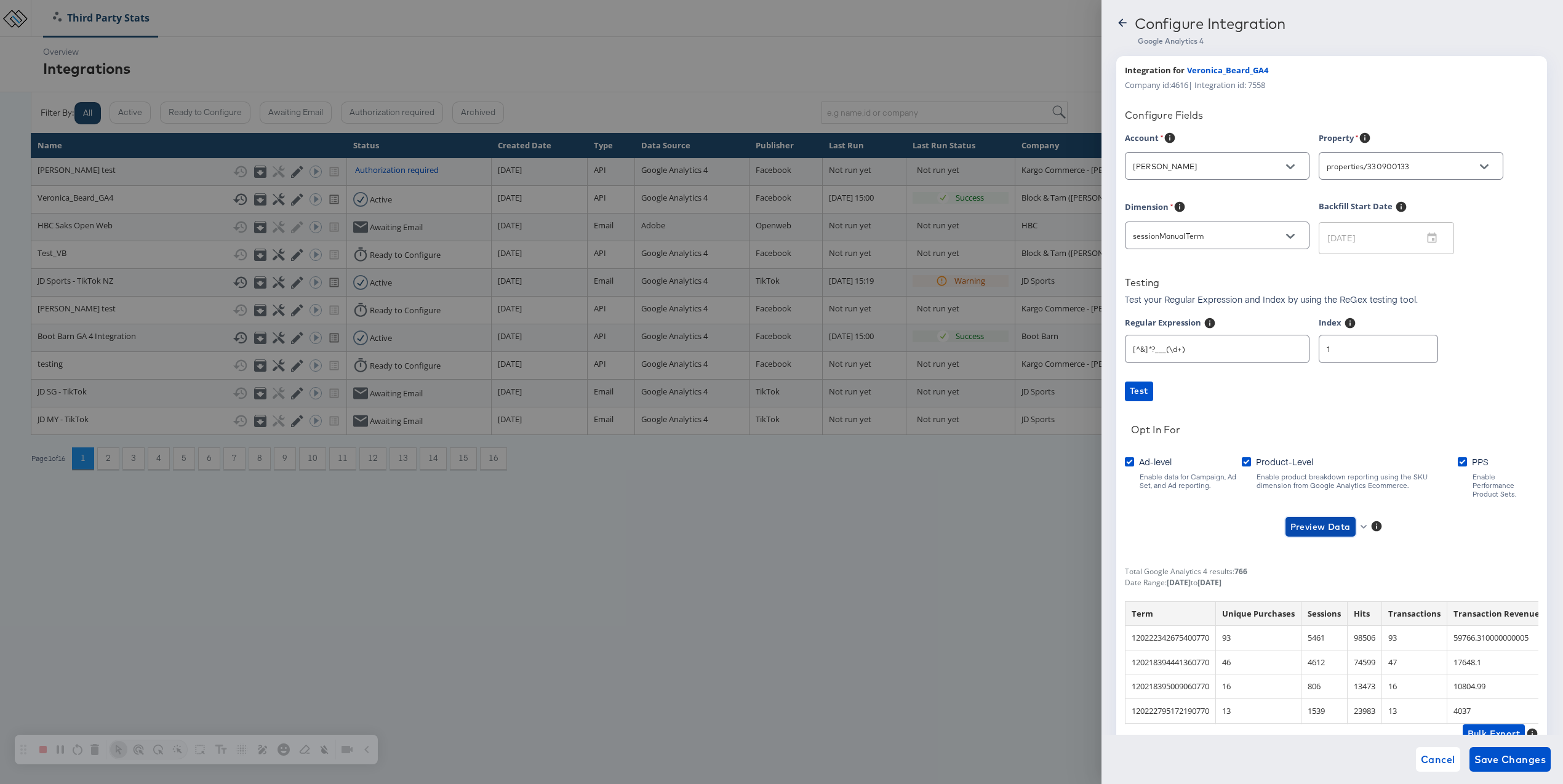
scroll to position [59, 0]
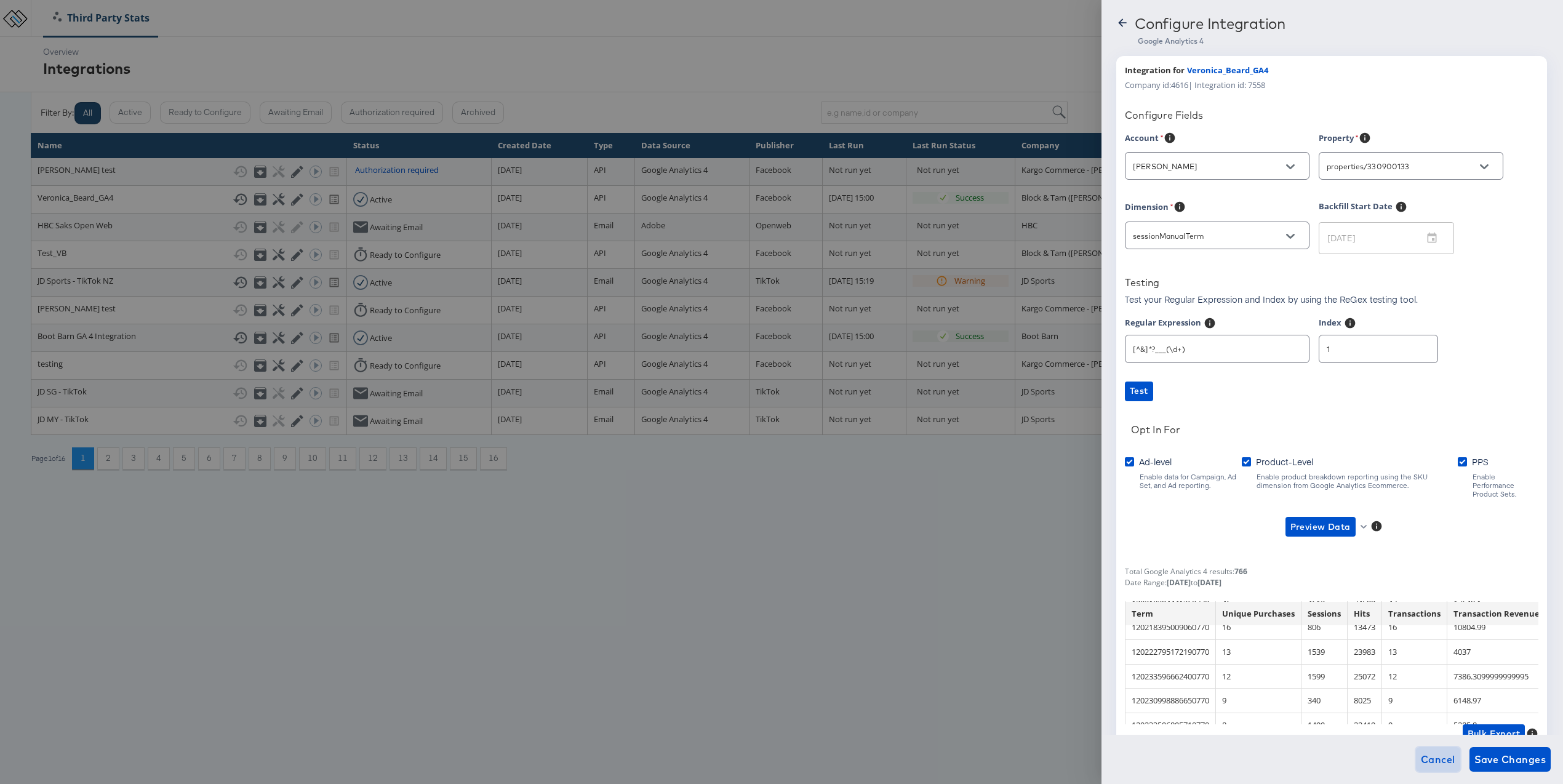
click at [1435, 759] on span "Cancel" at bounding box center [1438, 759] width 35 height 17
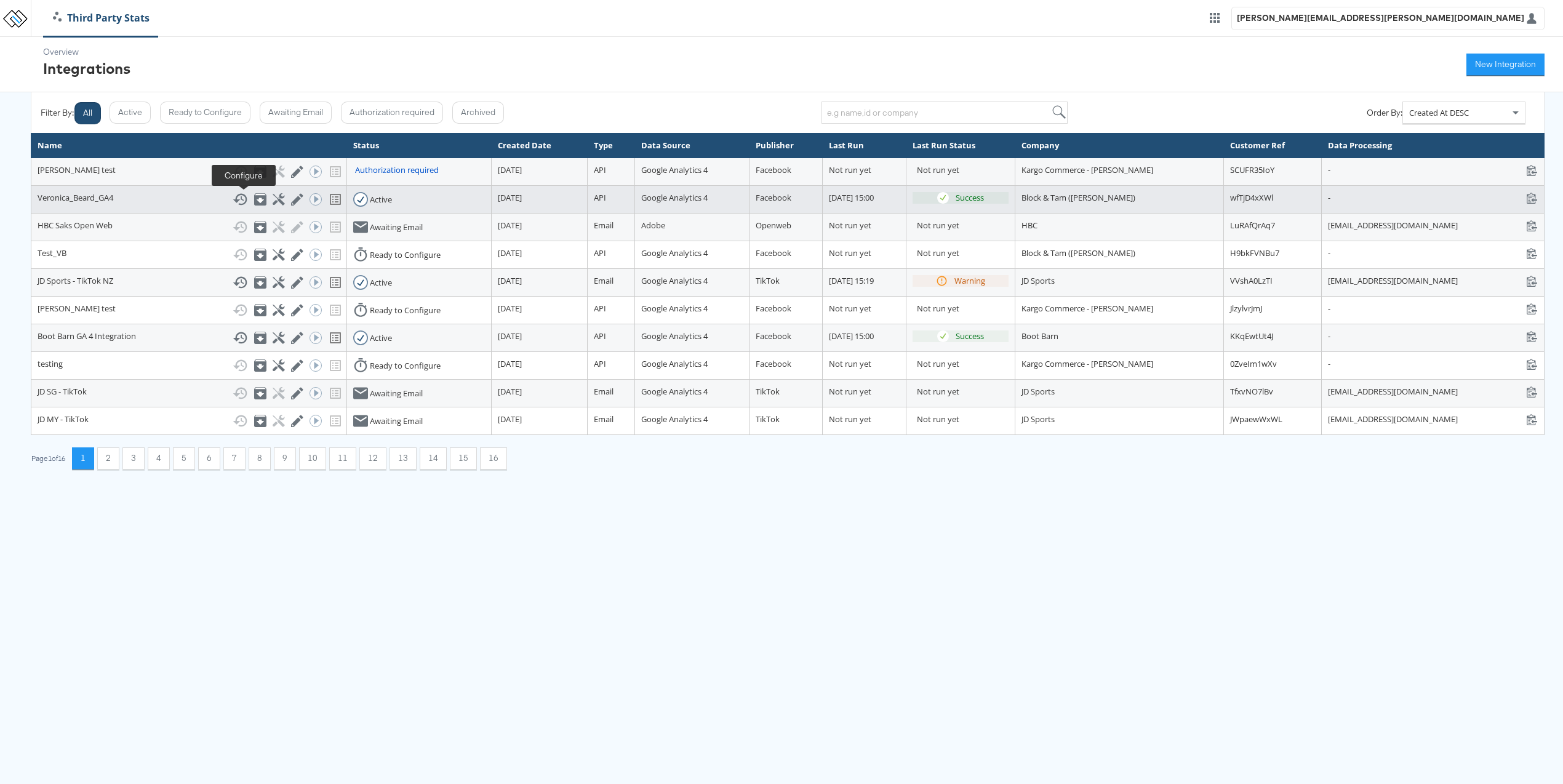
click at [273, 201] on icon at bounding box center [278, 199] width 12 height 12
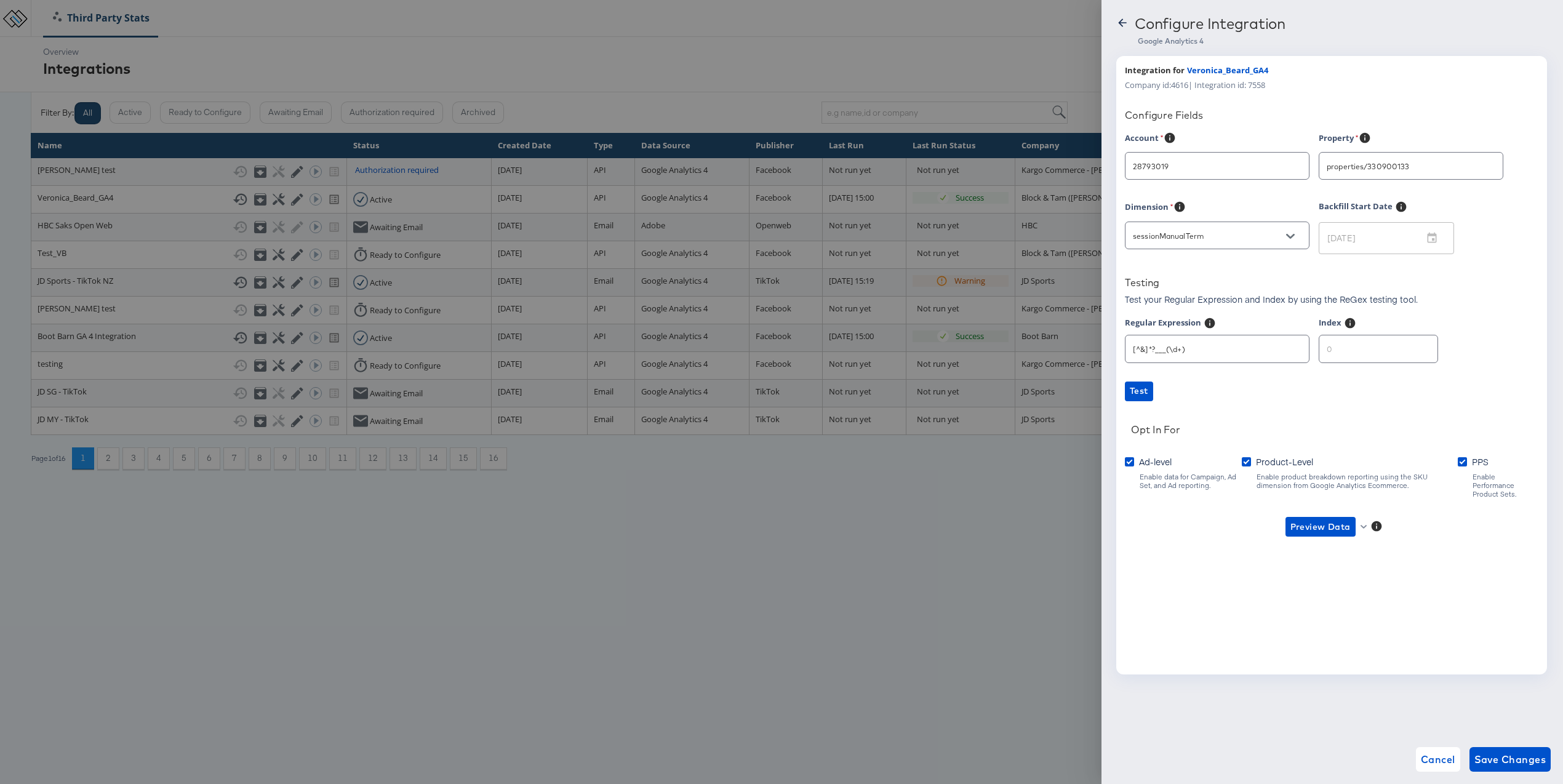
type input "[PERSON_NAME]"
click at [899, 503] on div at bounding box center [781, 392] width 1563 height 784
click at [1126, 24] on icon at bounding box center [1123, 23] width 12 height 12
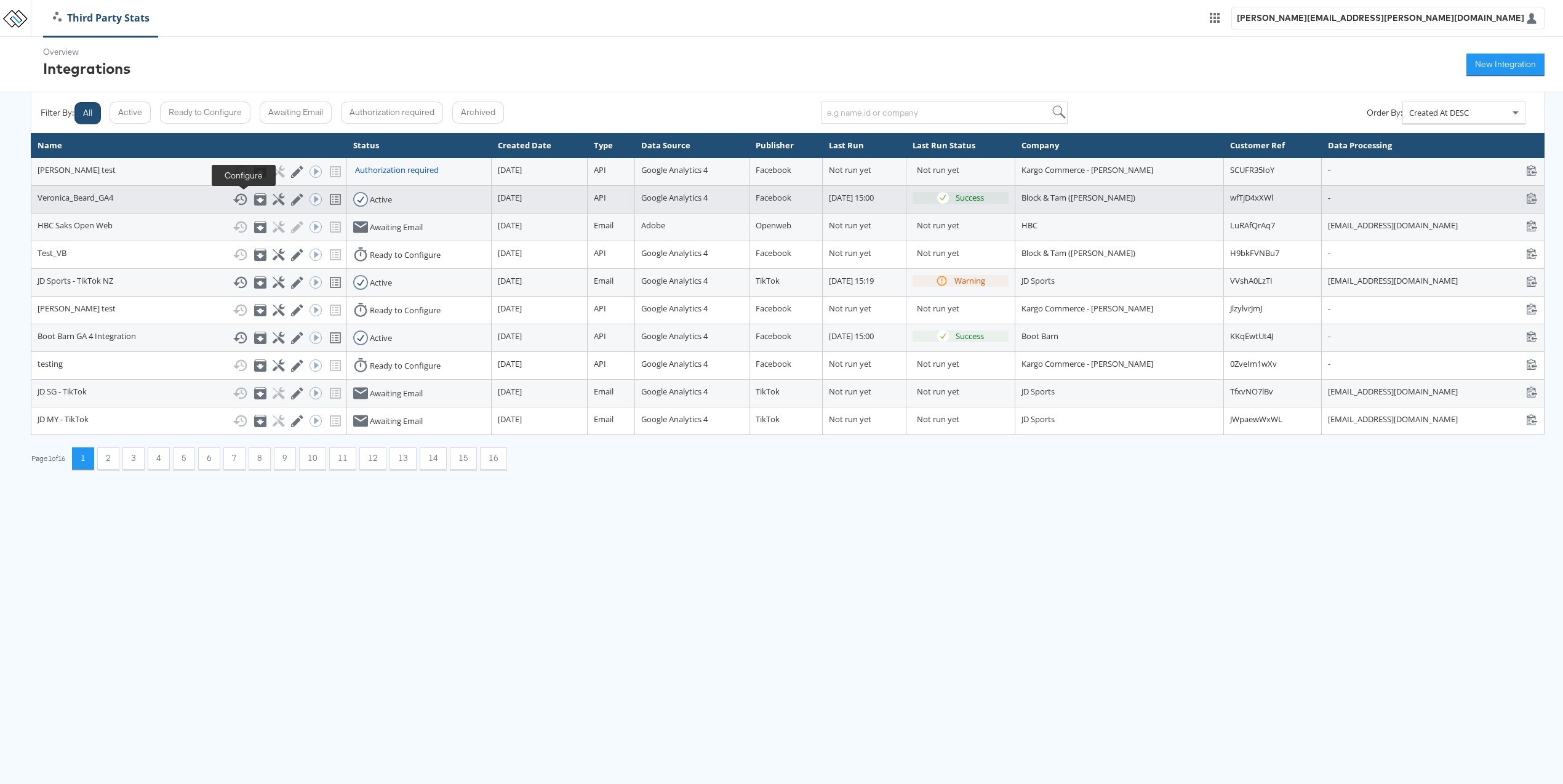
click at [273, 199] on icon at bounding box center [278, 199] width 12 height 12
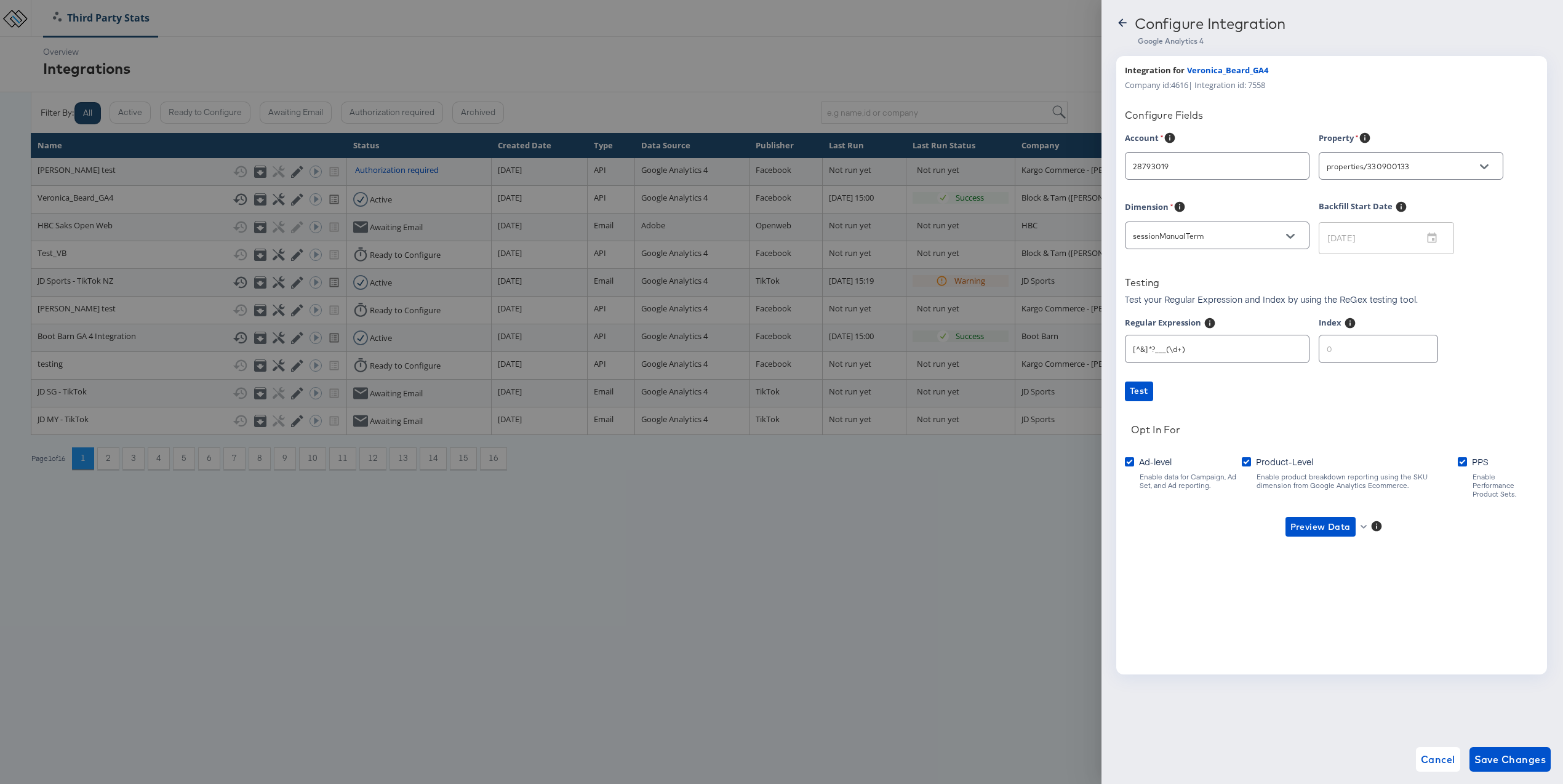
type input "[PERSON_NAME]"
click at [1368, 343] on input "number" at bounding box center [1378, 343] width 118 height 27
type input "1"
click at [1411, 346] on input "1" at bounding box center [1378, 343] width 118 height 27
click at [1334, 519] on span "Preview Data" at bounding box center [1320, 526] width 60 height 15
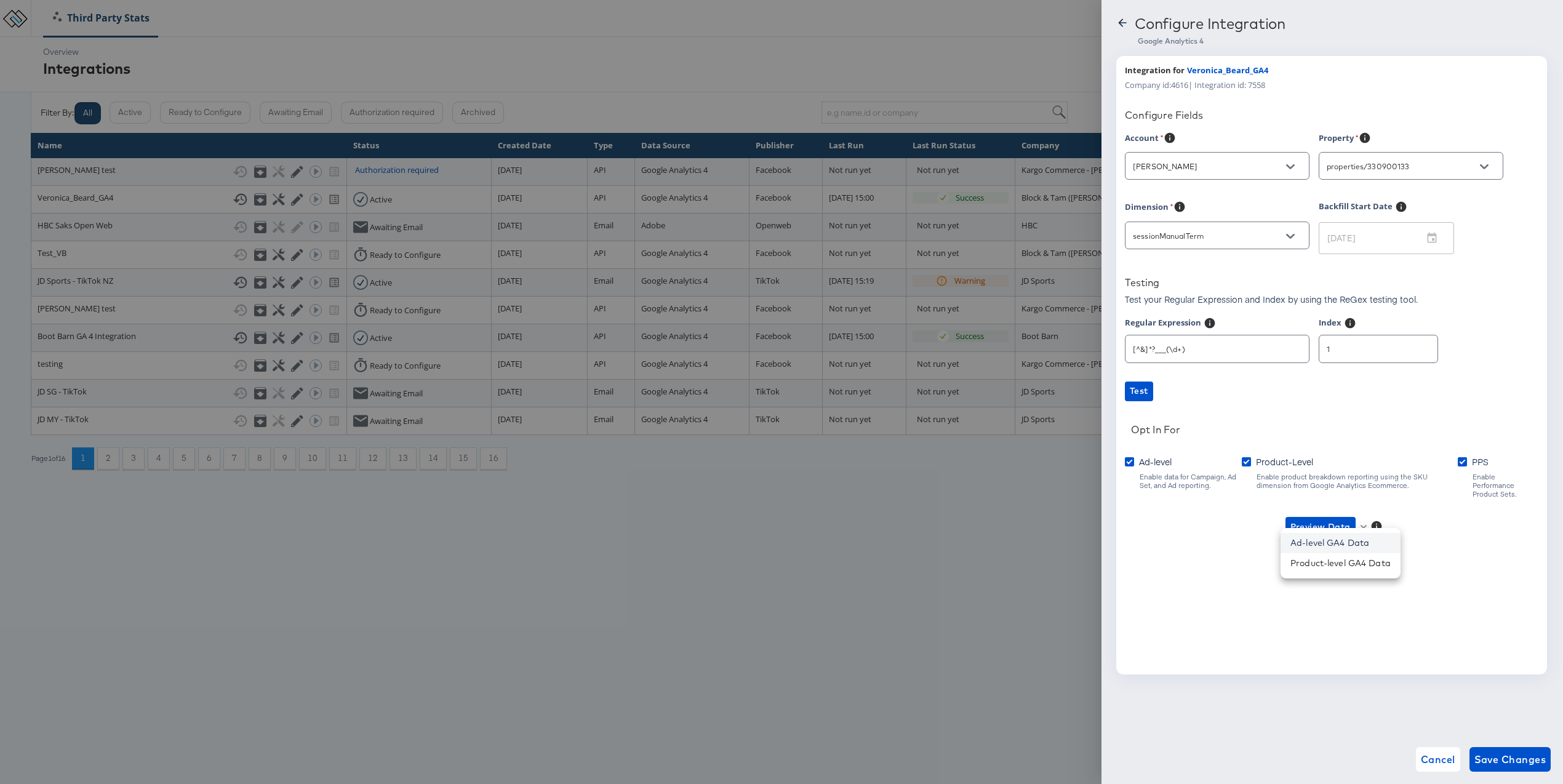
click at [1334, 547] on li "Ad-level GA4 Data" at bounding box center [1341, 542] width 120 height 20
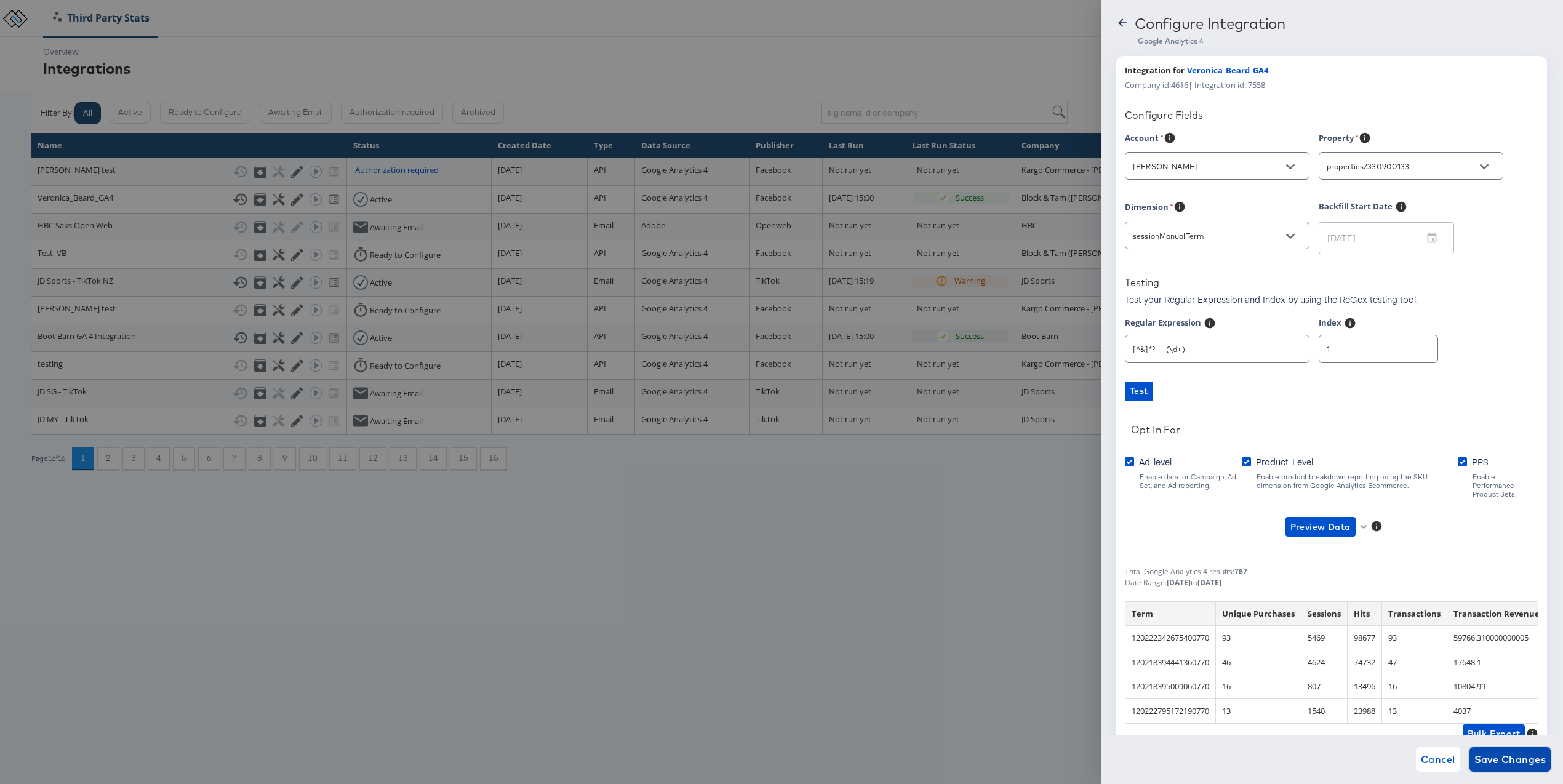
click at [1495, 757] on span "Save Changes" at bounding box center [1510, 759] width 72 height 17
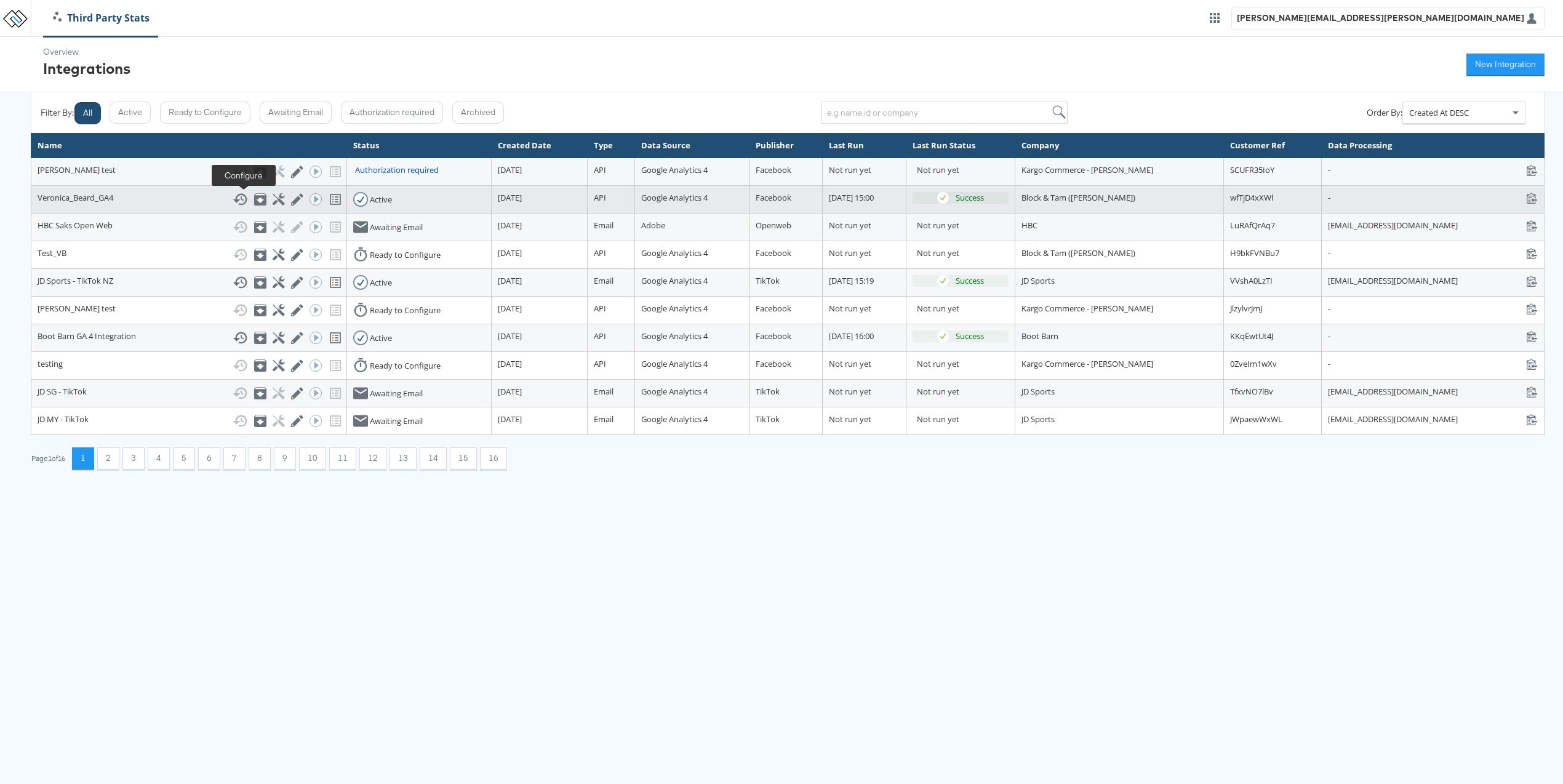
click at [273, 201] on icon at bounding box center [278, 199] width 12 height 12
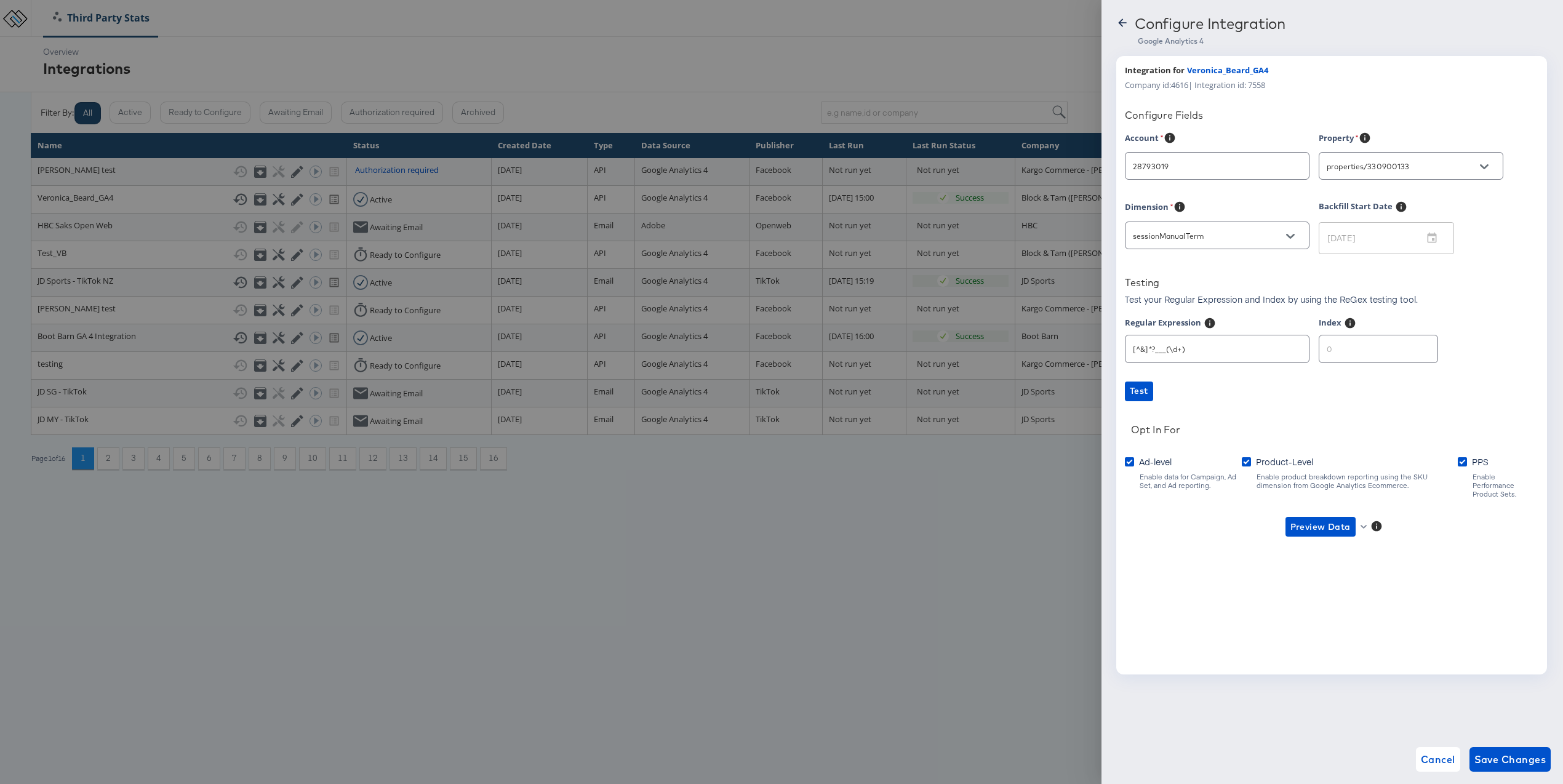
type input "[PERSON_NAME]"
click at [180, 196] on div at bounding box center [781, 392] width 1563 height 784
click at [262, 225] on div at bounding box center [781, 392] width 1563 height 784
click at [1444, 767] on span "Cancel" at bounding box center [1438, 759] width 35 height 17
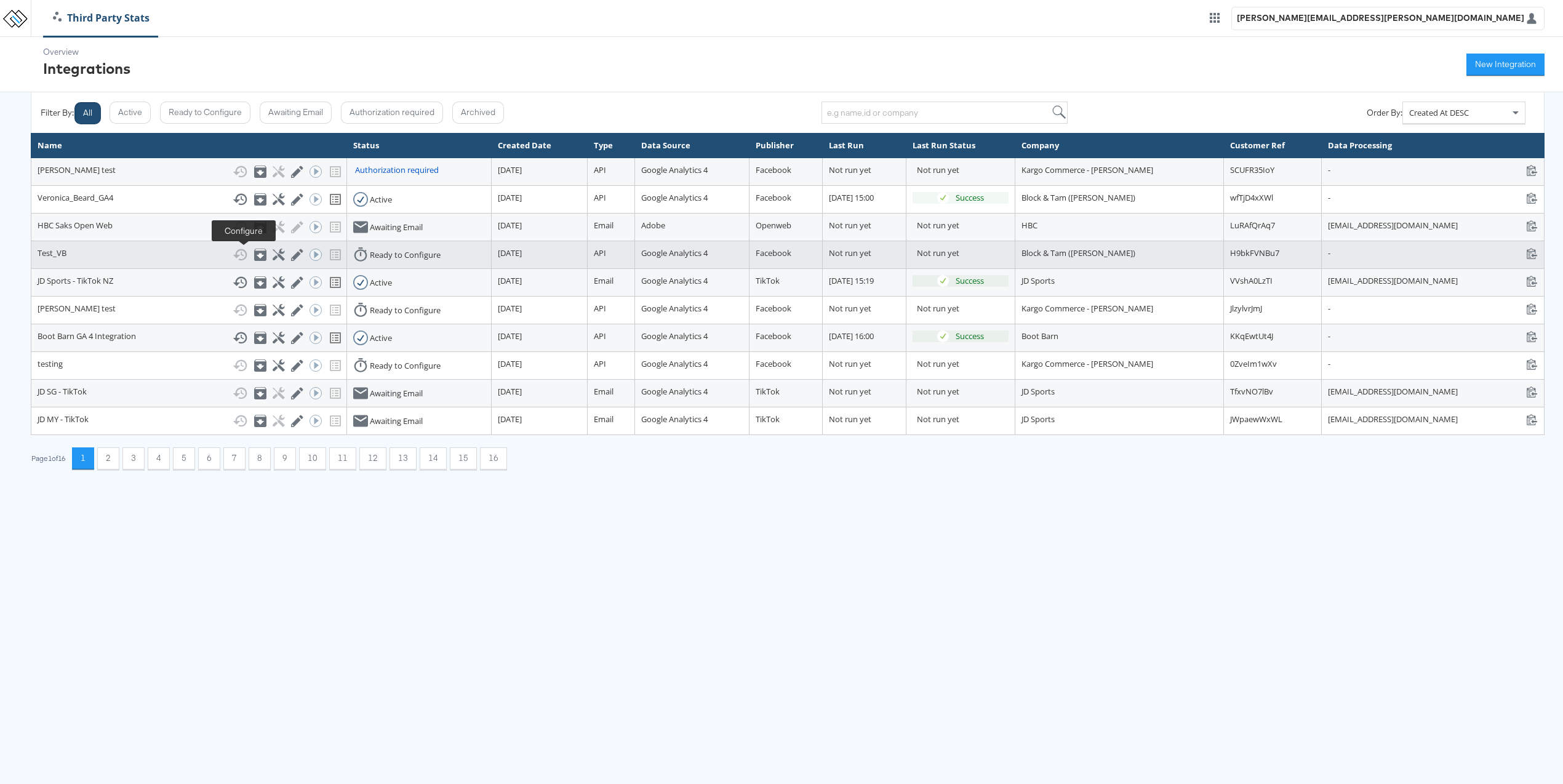
click at [273, 255] on icon at bounding box center [278, 254] width 12 height 12
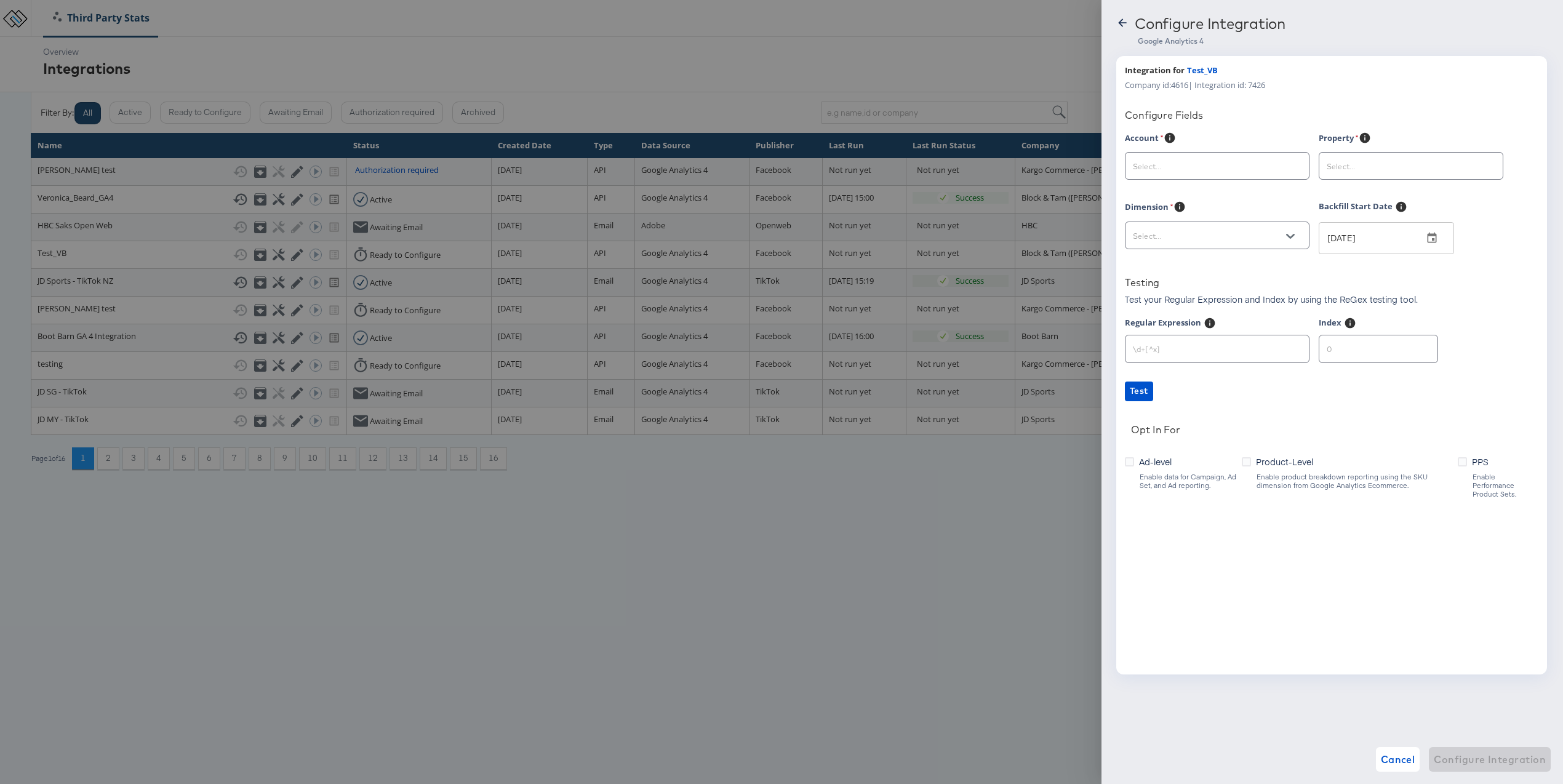
click at [961, 451] on div at bounding box center [781, 392] width 1563 height 784
click at [1122, 28] on icon at bounding box center [1123, 23] width 12 height 12
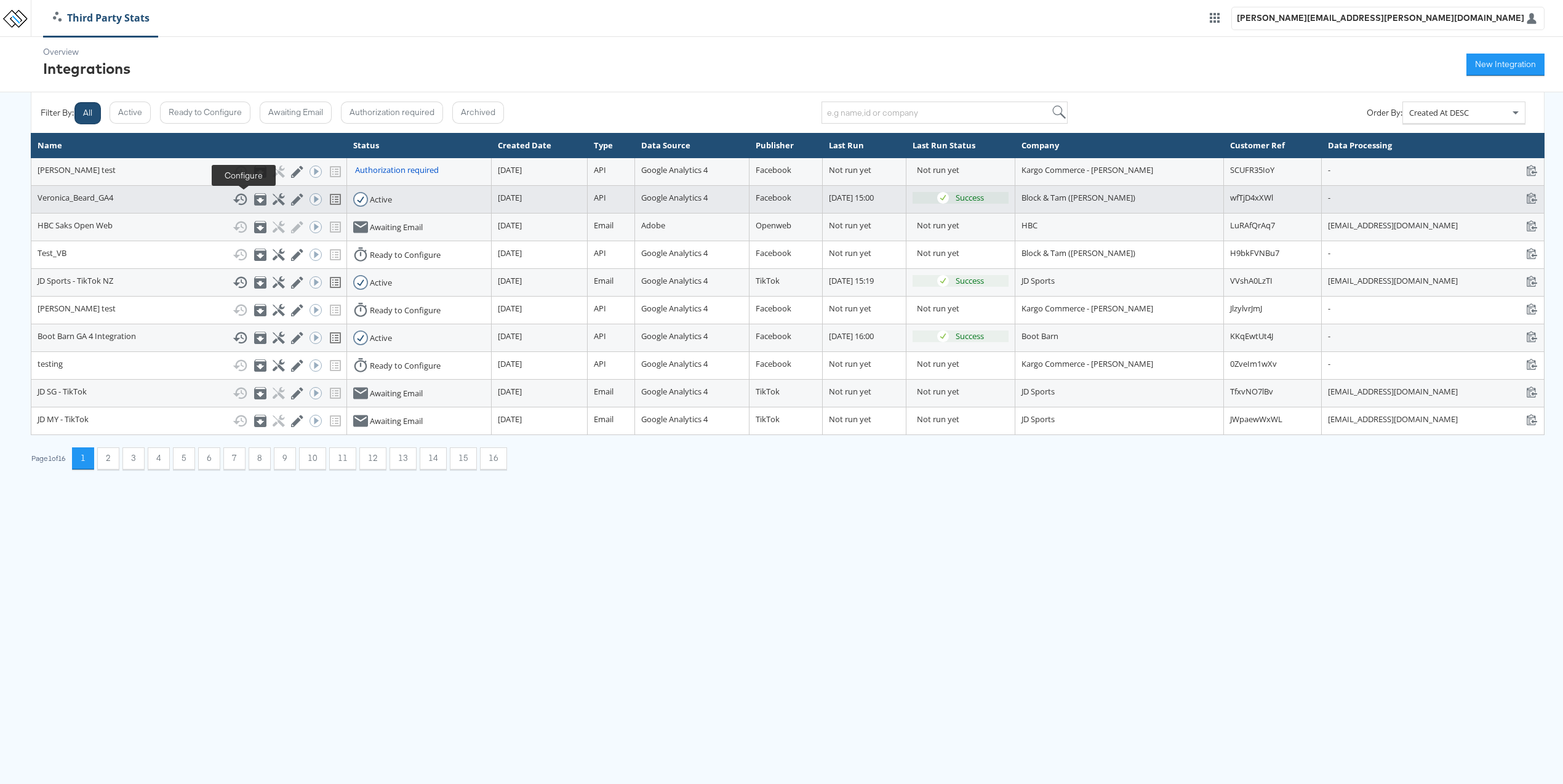
click at [273, 201] on icon at bounding box center [278, 199] width 12 height 12
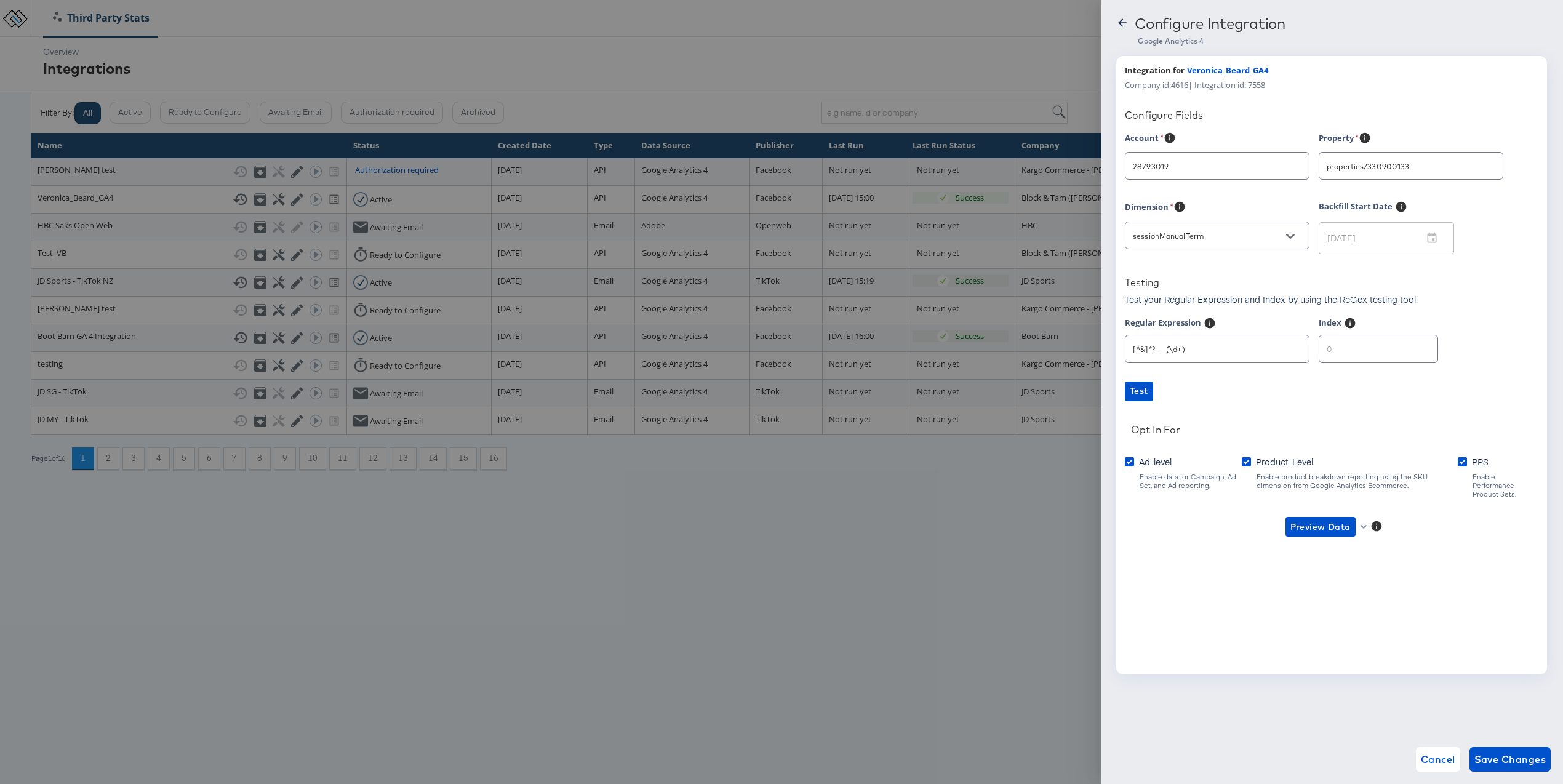
type input "[PERSON_NAME]"
click at [1121, 29] on div at bounding box center [1123, 27] width 12 height 20
type input "[PERSON_NAME]"
click at [1348, 341] on input "number" at bounding box center [1378, 343] width 118 height 27
type input "1"
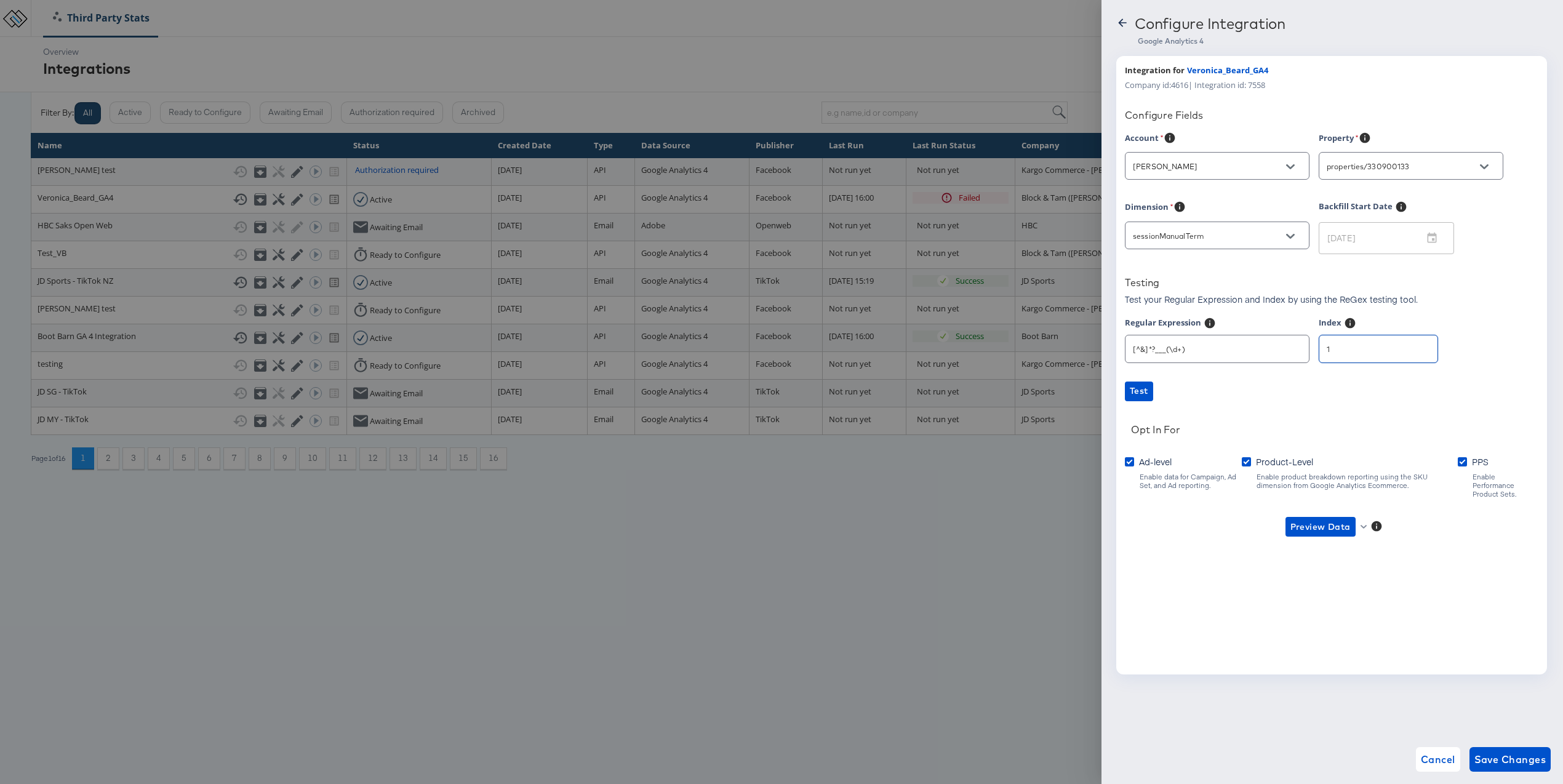
click at [1409, 344] on input "1" at bounding box center [1378, 343] width 118 height 27
click at [1342, 519] on span "Preview Data" at bounding box center [1320, 526] width 60 height 15
click at [1337, 549] on li "Ad-level GA4 Data" at bounding box center [1341, 542] width 120 height 20
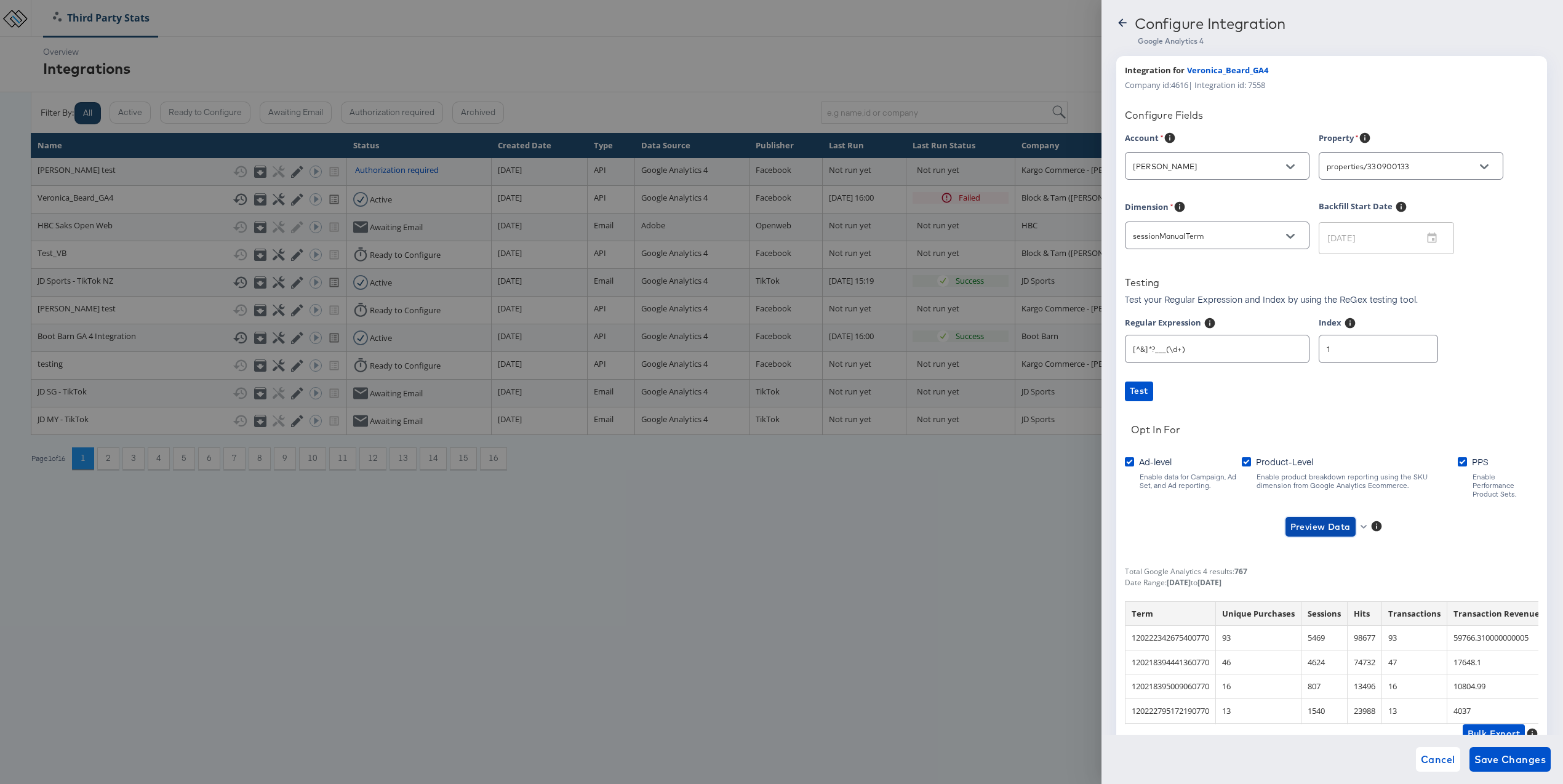
scroll to position [37, 0]
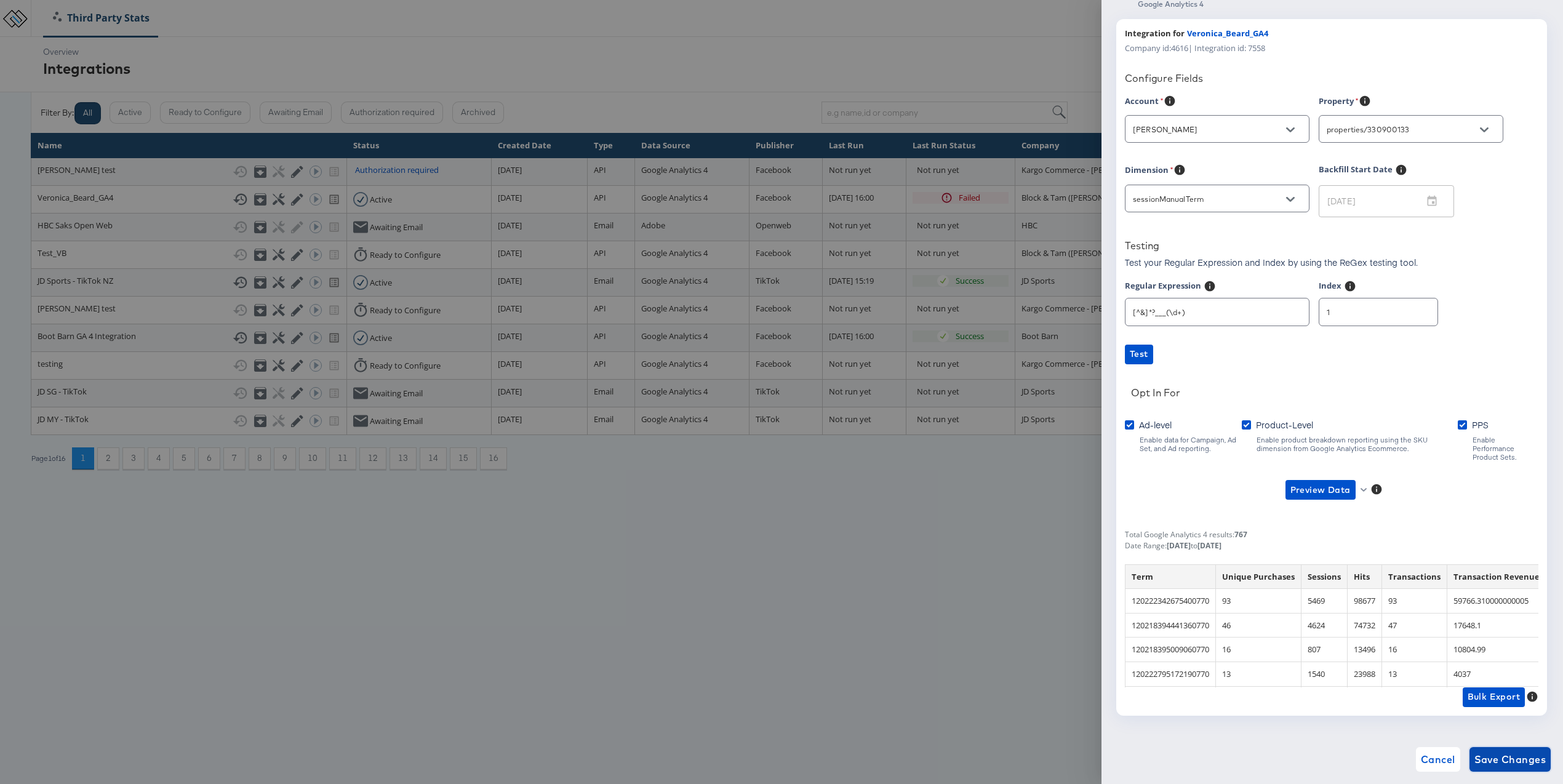
click at [1494, 751] on span "Save Changes" at bounding box center [1510, 759] width 72 height 17
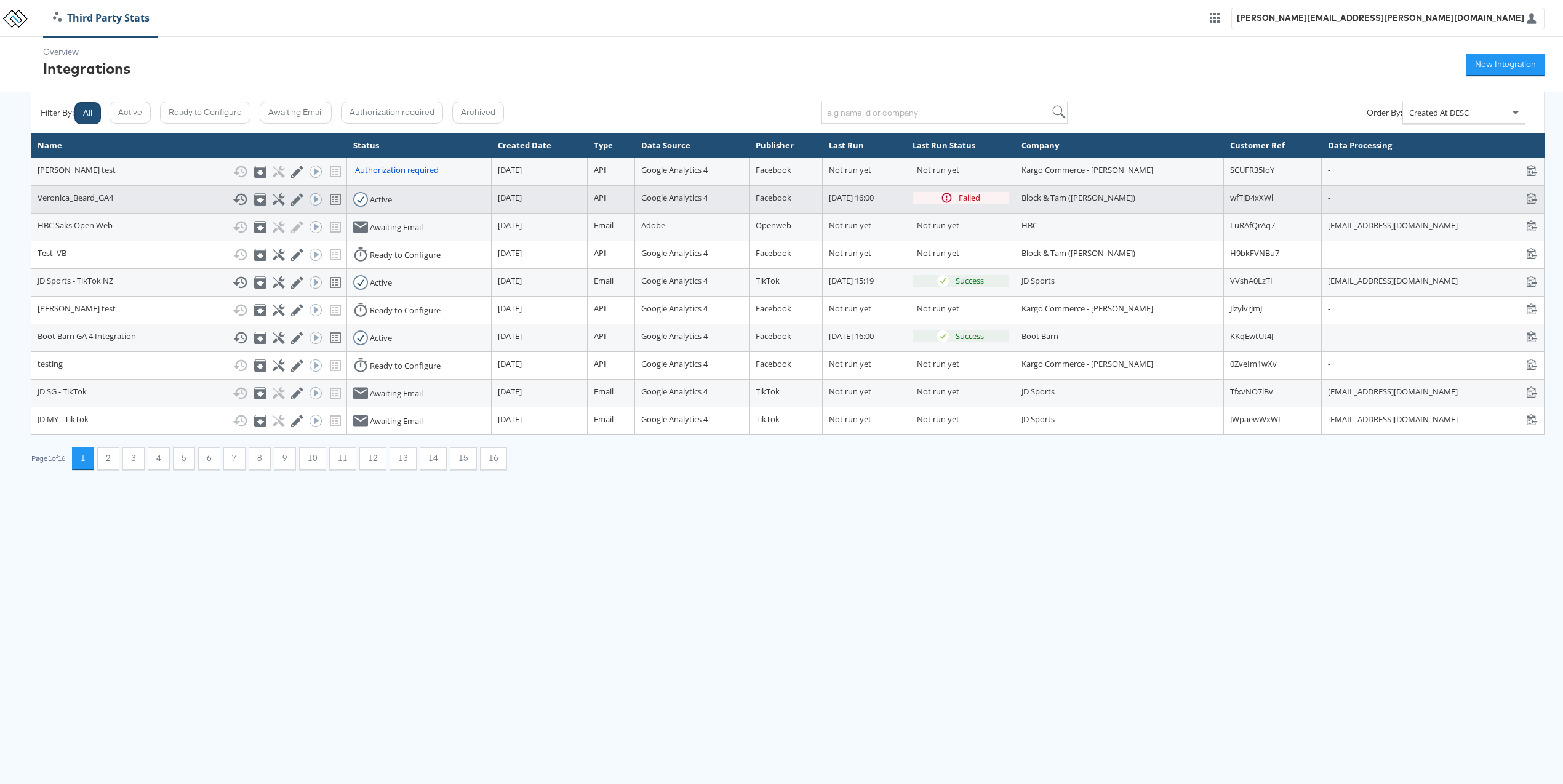
click at [959, 195] on div "Failed" at bounding box center [970, 198] width 22 height 12
click at [233, 201] on icon at bounding box center [240, 199] width 15 height 15
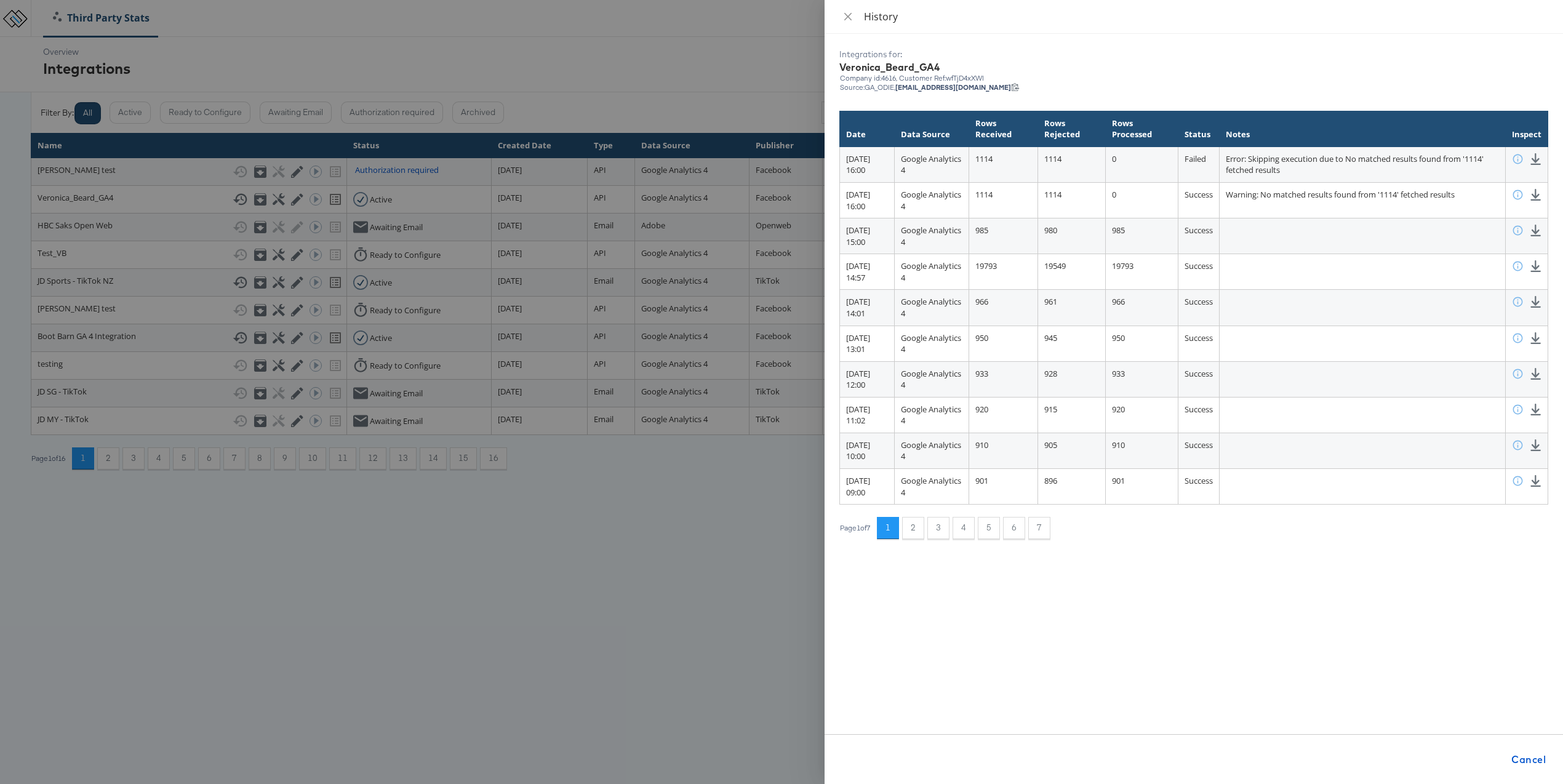
click at [481, 549] on div at bounding box center [781, 392] width 1563 height 784
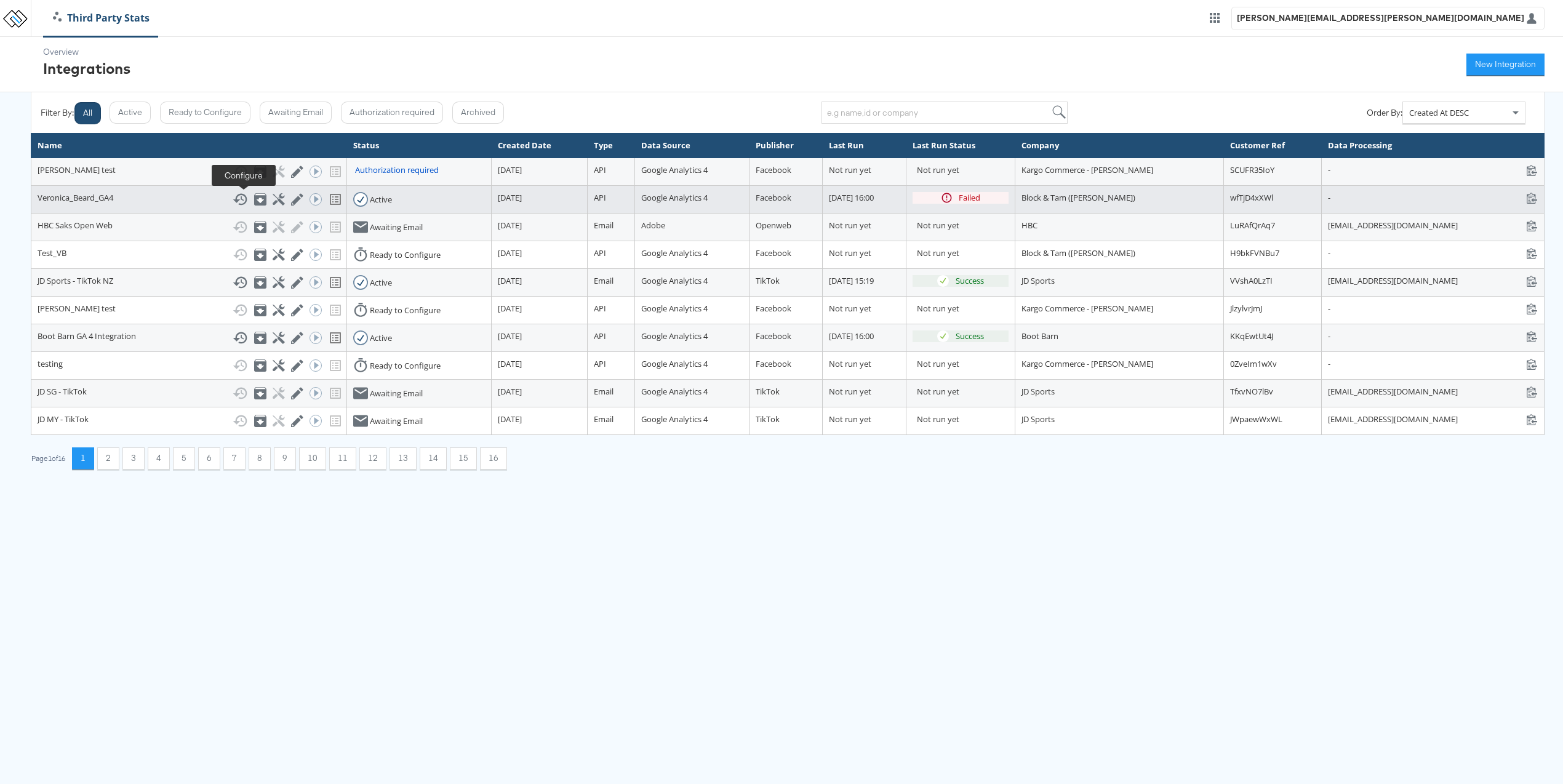
click at [273, 200] on icon at bounding box center [278, 199] width 12 height 12
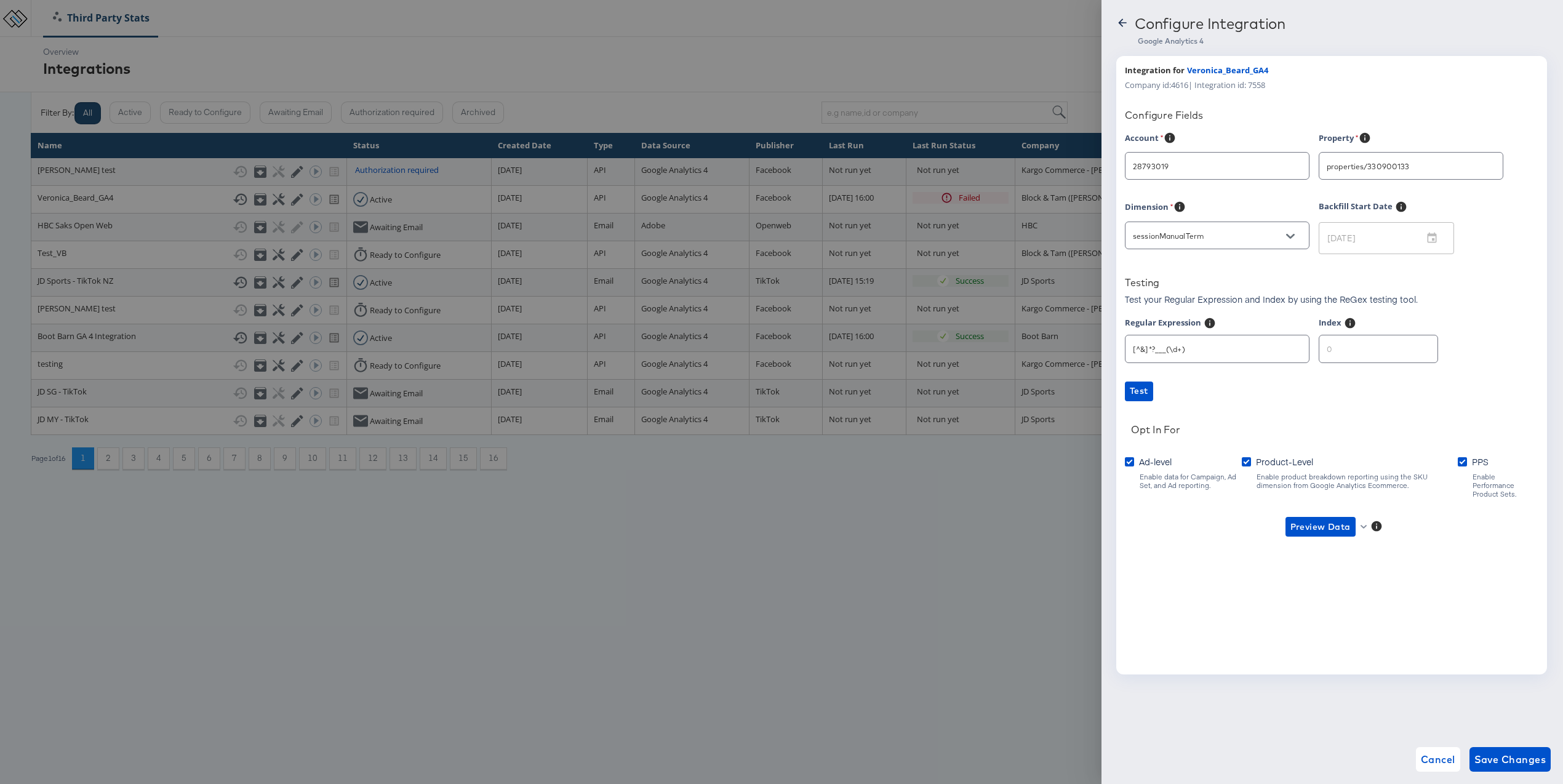
type input "[PERSON_NAME]"
type input "1"
click at [1409, 347] on input "1" at bounding box center [1378, 343] width 118 height 27
click at [1510, 760] on span "Save Changes" at bounding box center [1510, 759] width 72 height 17
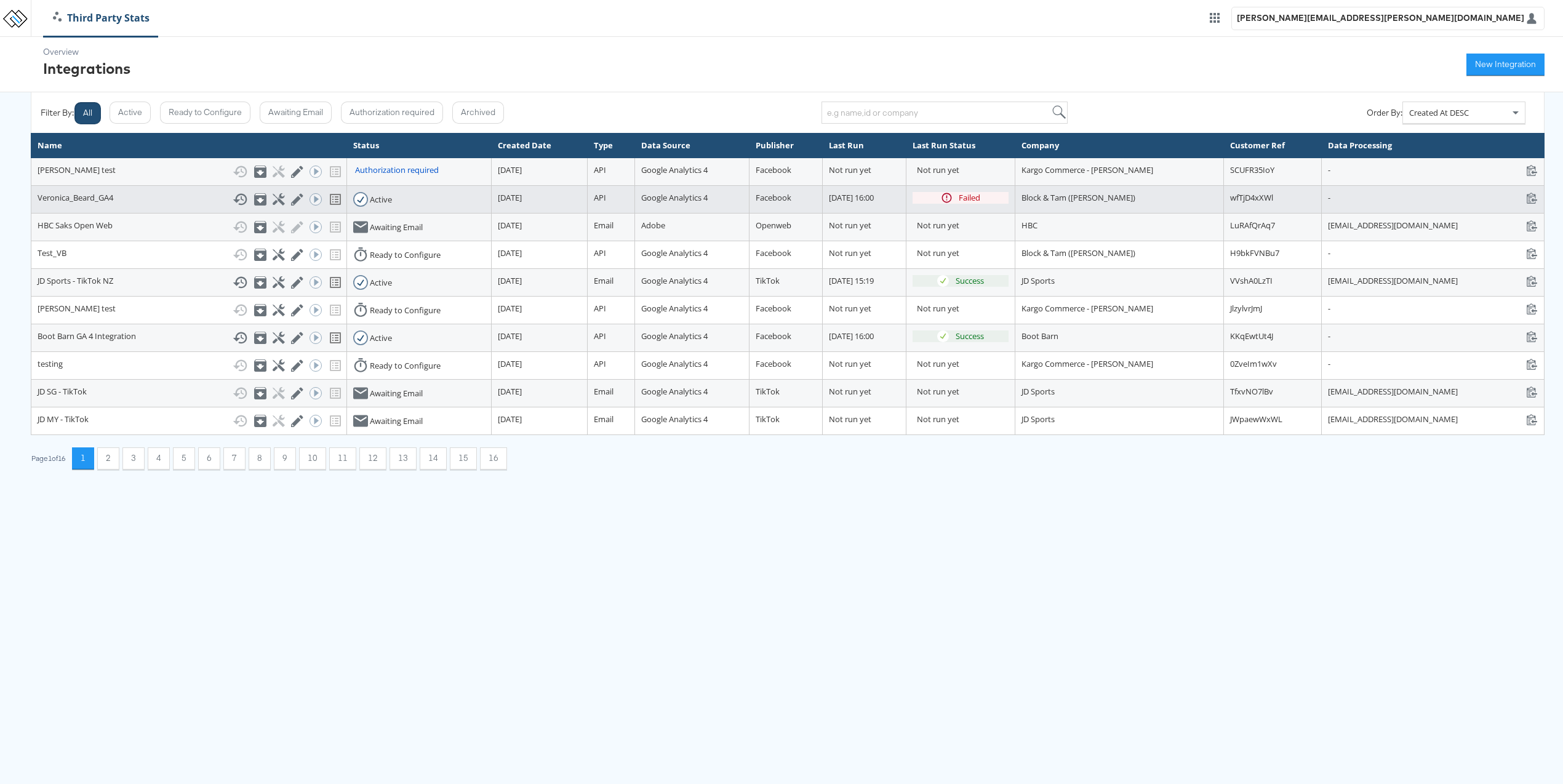
click at [310, 202] on div "Run ACE Workflow Now" at bounding box center [314, 199] width 9 height 12
click at [959, 203] on div "Failed" at bounding box center [970, 198] width 22 height 12
click at [273, 199] on icon at bounding box center [278, 199] width 12 height 12
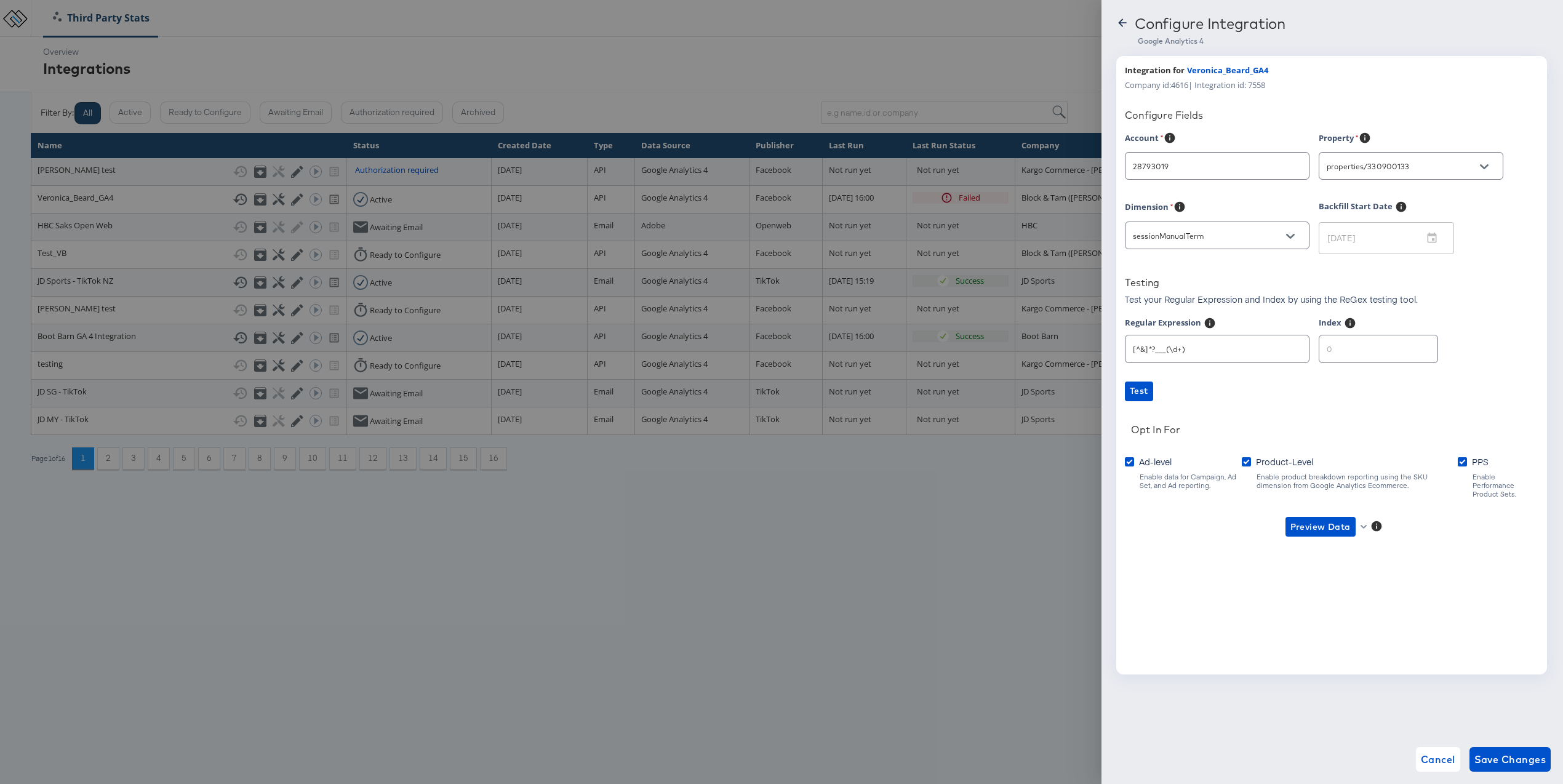
type input "[PERSON_NAME]"
click at [808, 523] on div at bounding box center [781, 392] width 1563 height 784
click at [1143, 394] on span "Test" at bounding box center [1139, 391] width 19 height 15
